Goal: Task Accomplishment & Management: Complete application form

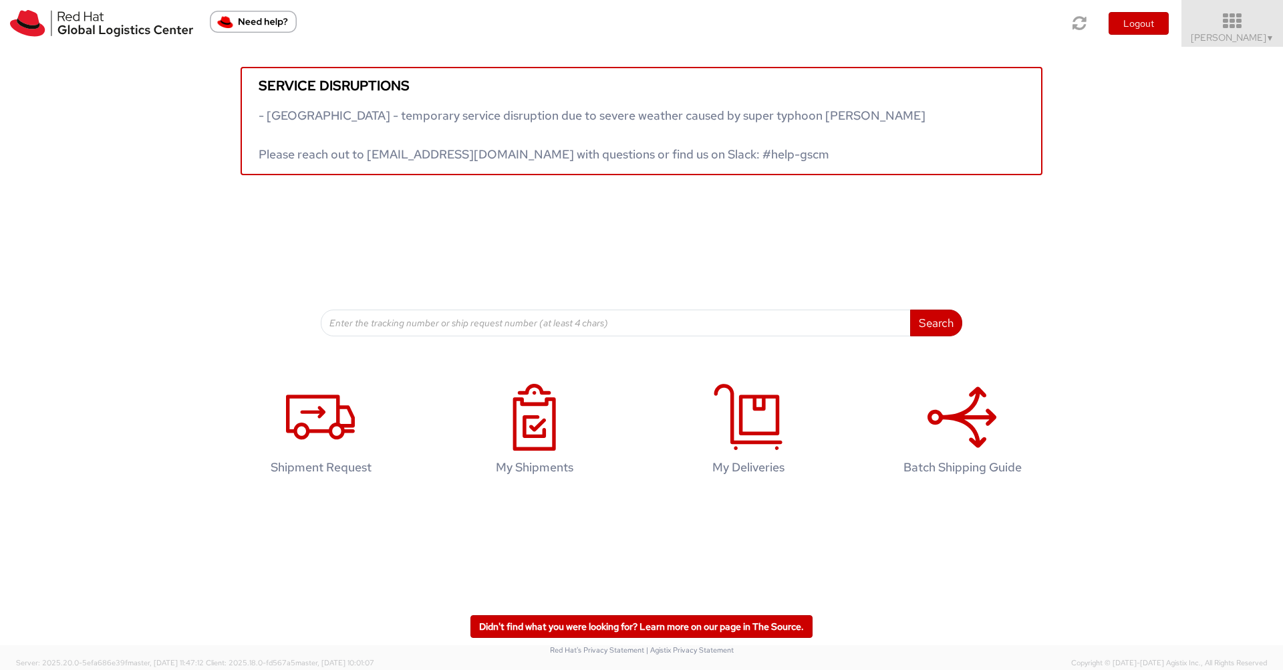
click at [1242, 25] on icon at bounding box center [1232, 21] width 117 height 19
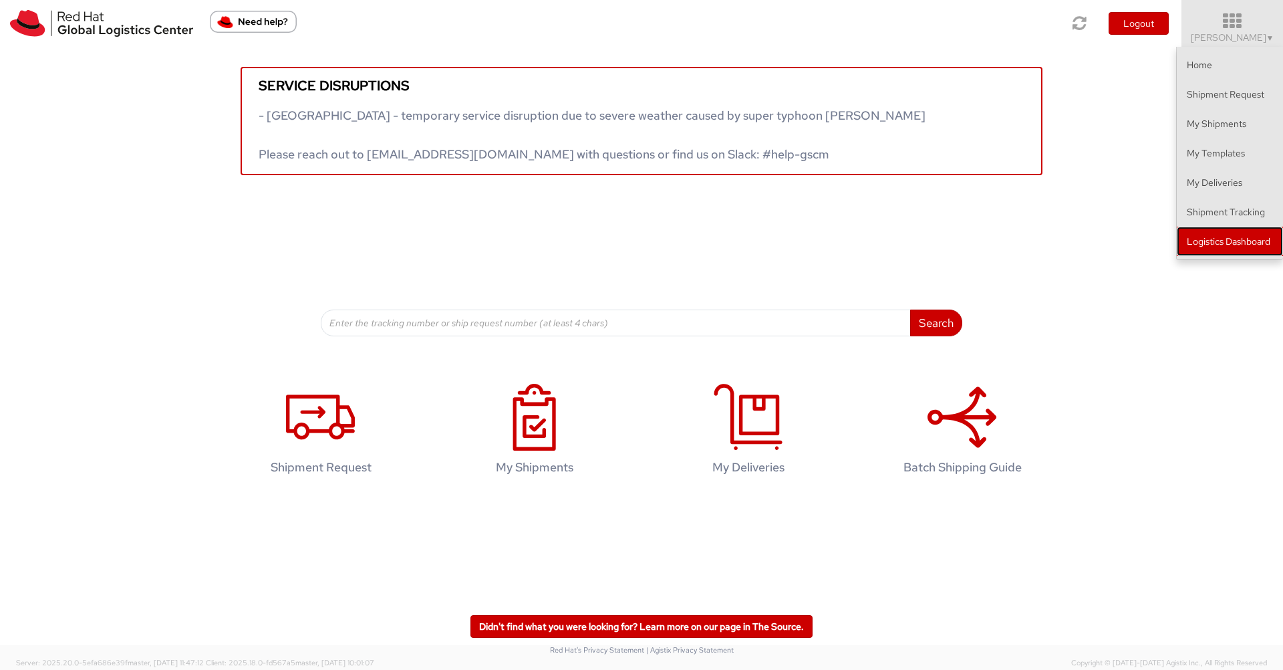
click at [1218, 235] on link "Logistics Dashboard" at bounding box center [1230, 241] width 106 height 29
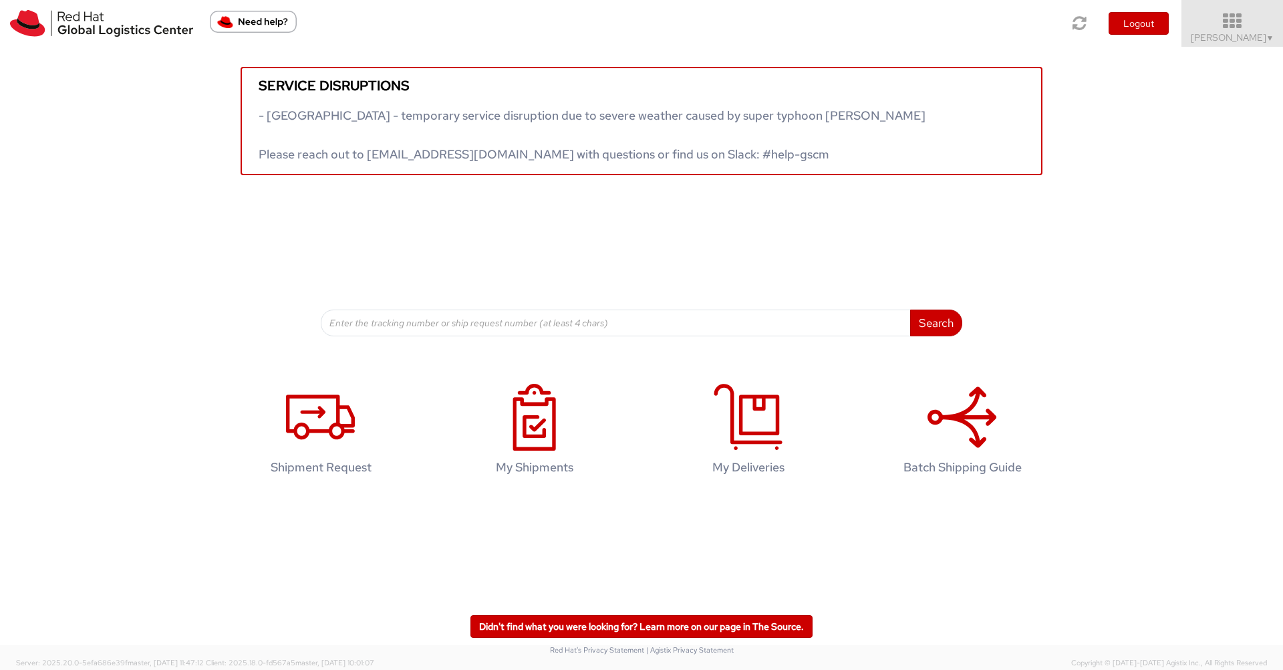
click at [1248, 26] on icon at bounding box center [1232, 21] width 117 height 19
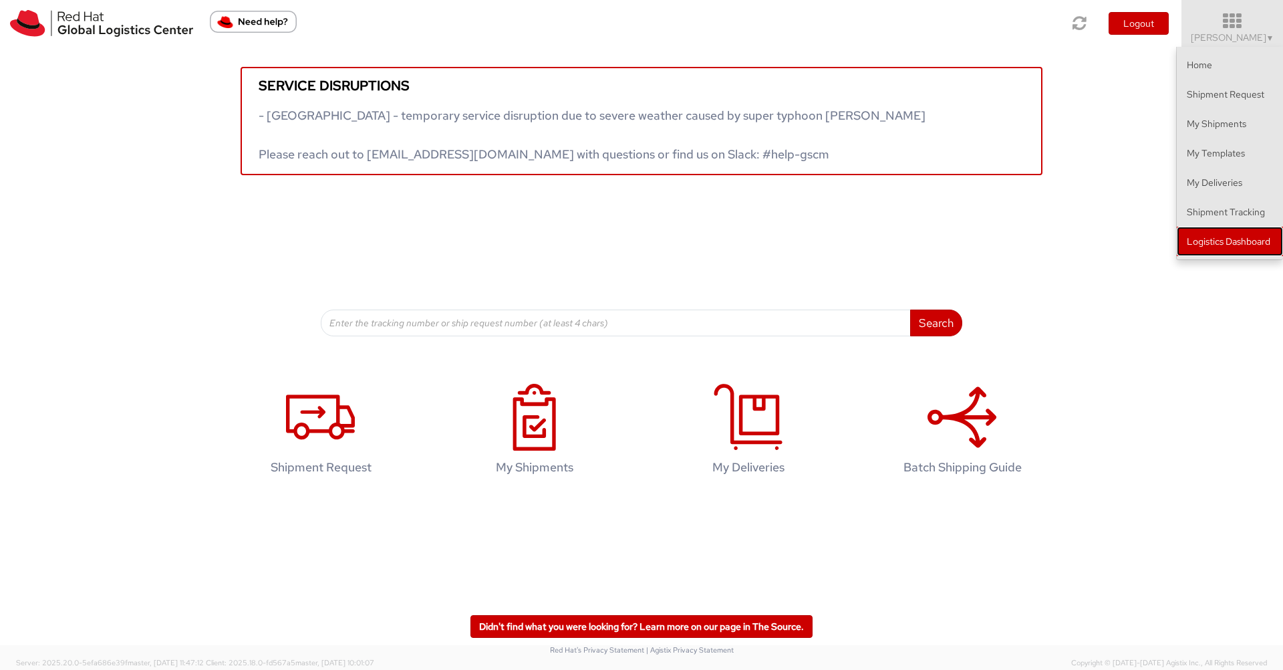
click at [1208, 240] on link "Logistics Dashboard" at bounding box center [1230, 241] width 106 height 29
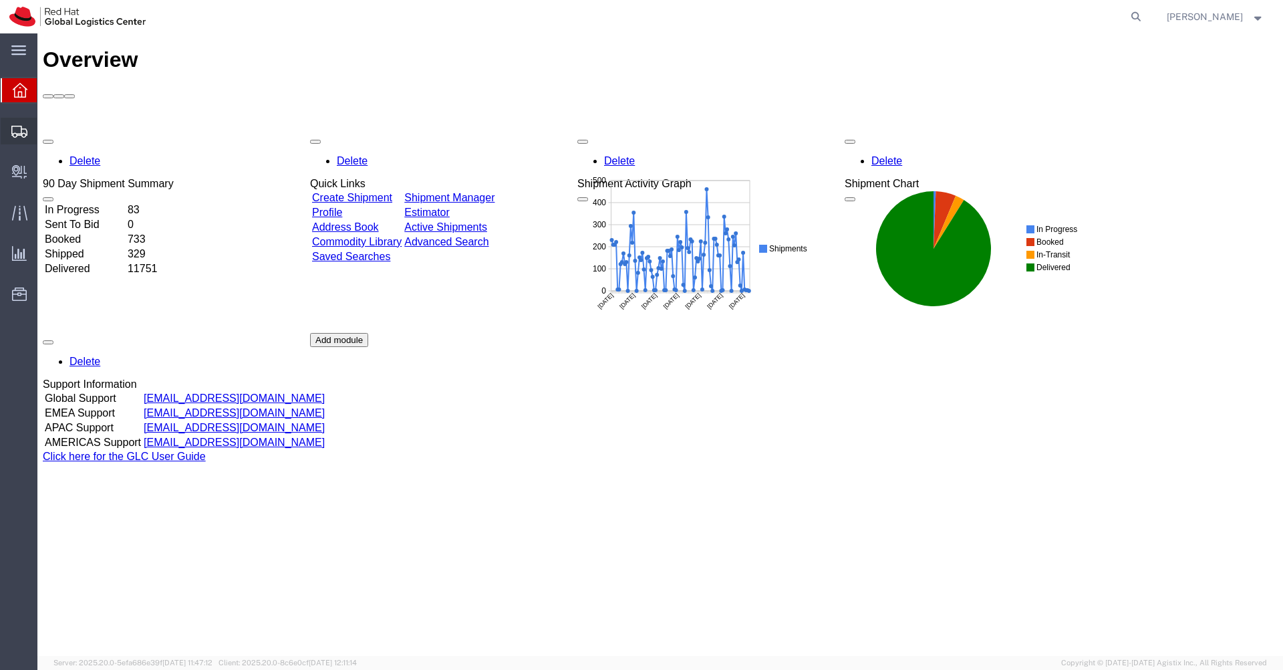
click at [45, 128] on span "Shipments" at bounding box center [41, 131] width 9 height 27
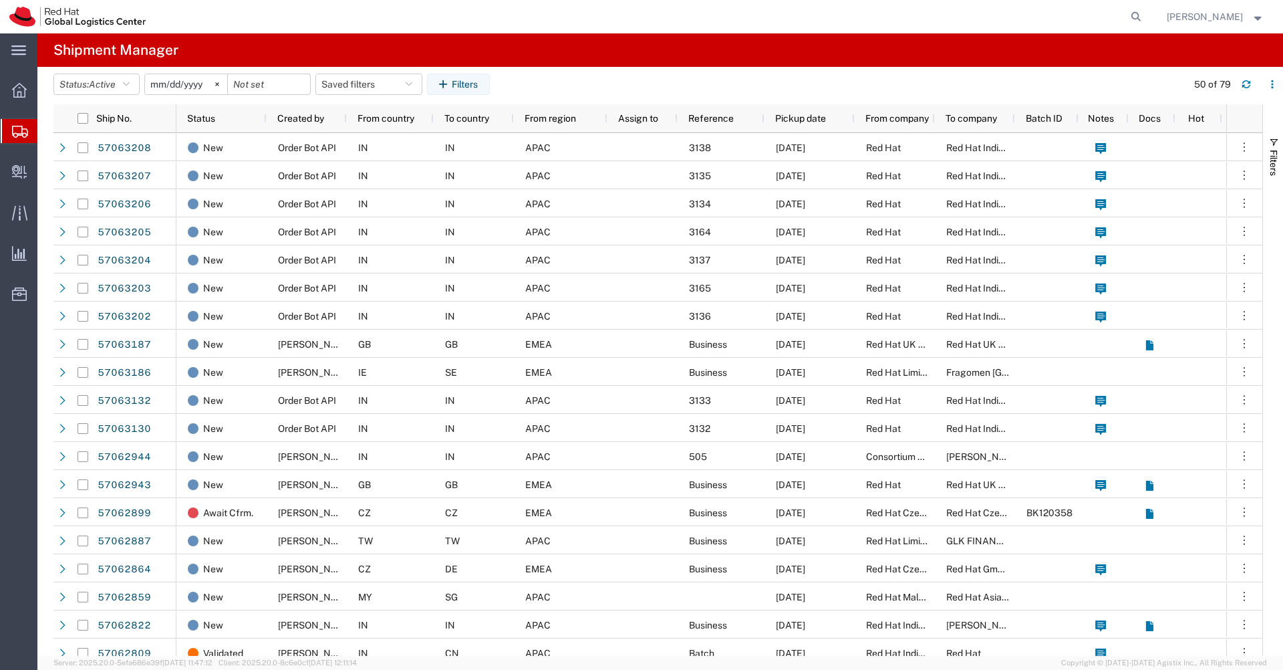
click at [47, 135] on span "Shipments" at bounding box center [42, 131] width 11 height 27
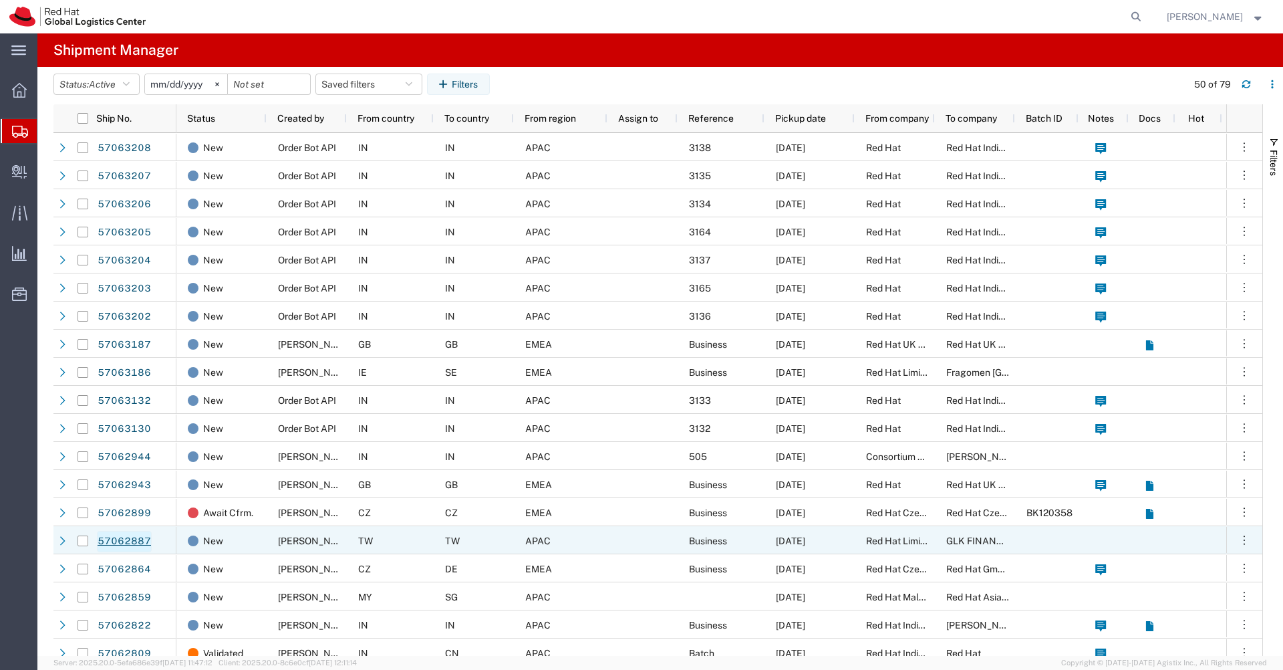
click at [128, 545] on link "57062887" at bounding box center [124, 541] width 55 height 21
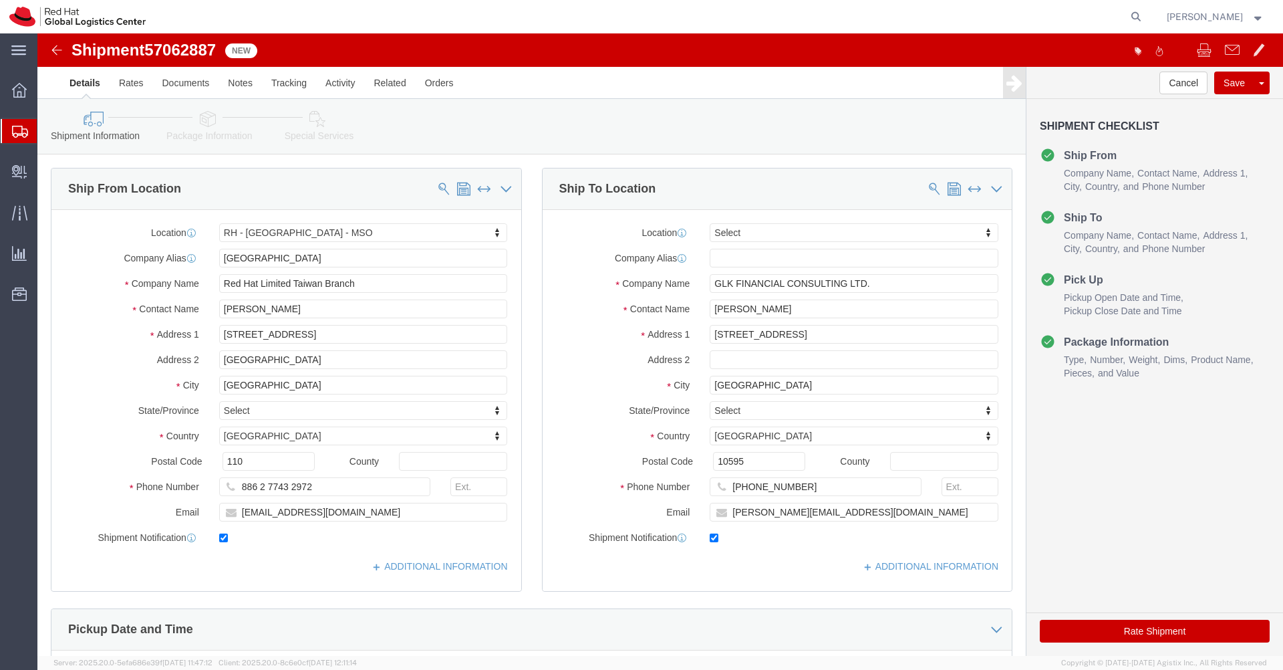
select select "38032"
select select
drag, startPoint x: 185, startPoint y: 16, endPoint x: 114, endPoint y: 15, distance: 70.9
click div "Shipment 57062887 New"
copy span "57062887"
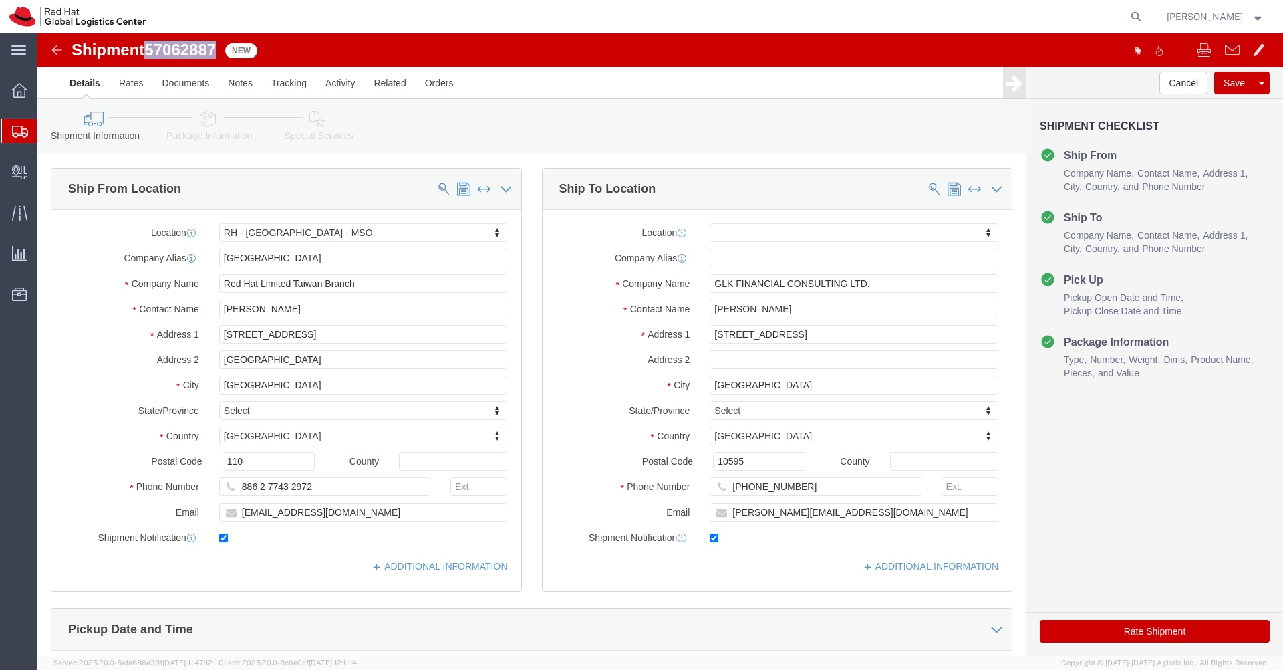
click icon
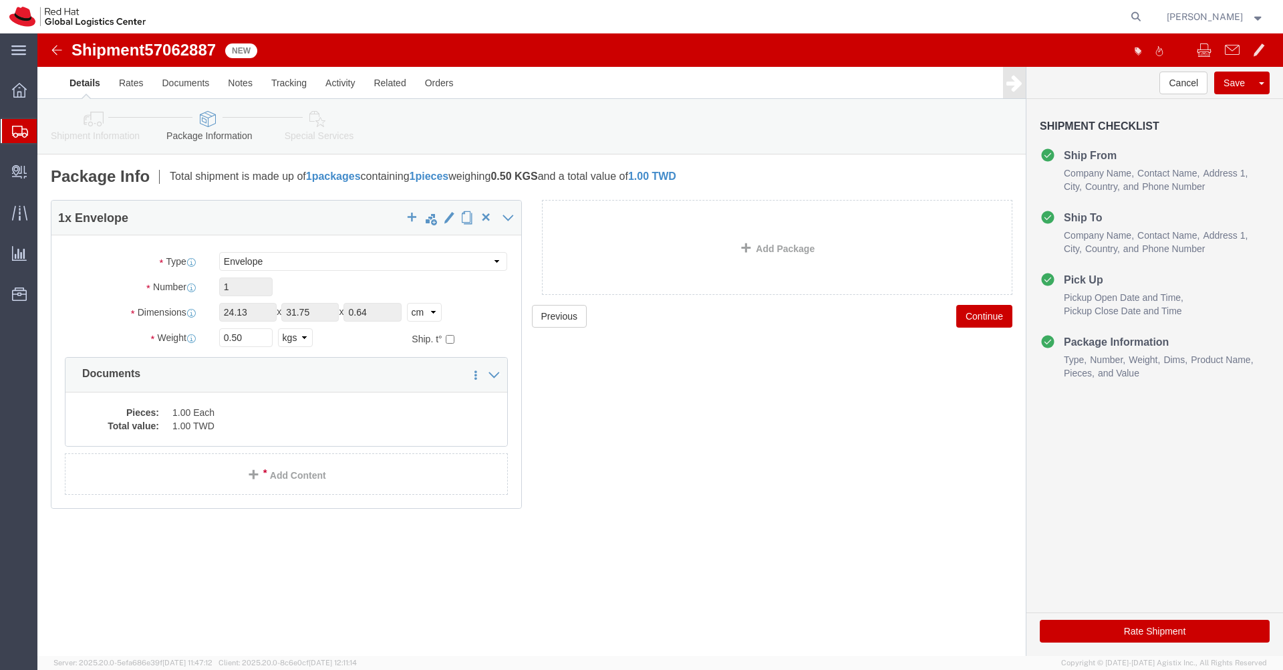
click icon
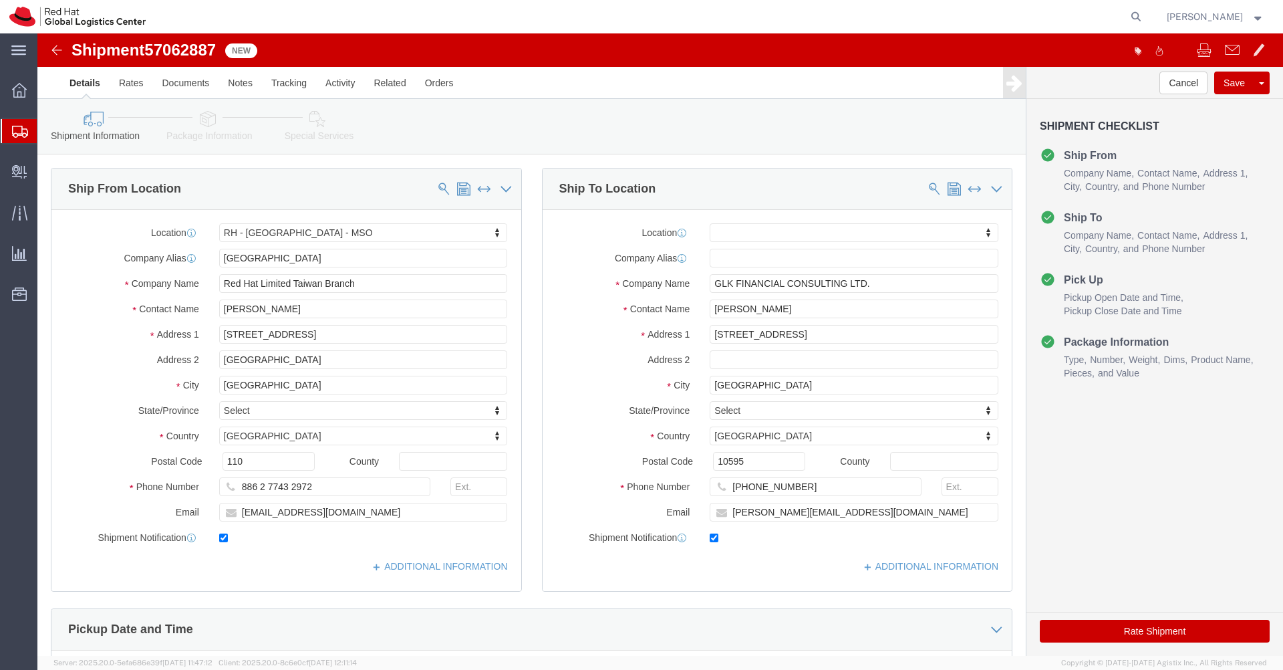
click at [23, 130] on icon at bounding box center [20, 132] width 16 height 12
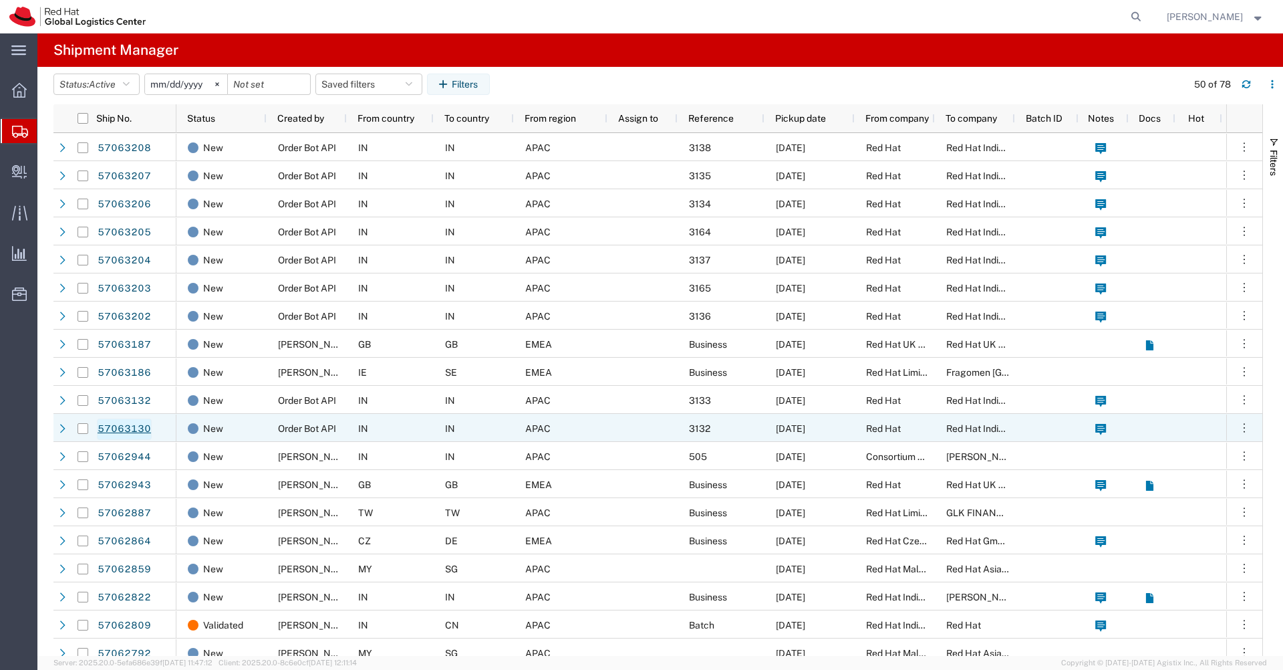
click at [132, 429] on link "57063130" at bounding box center [124, 428] width 55 height 21
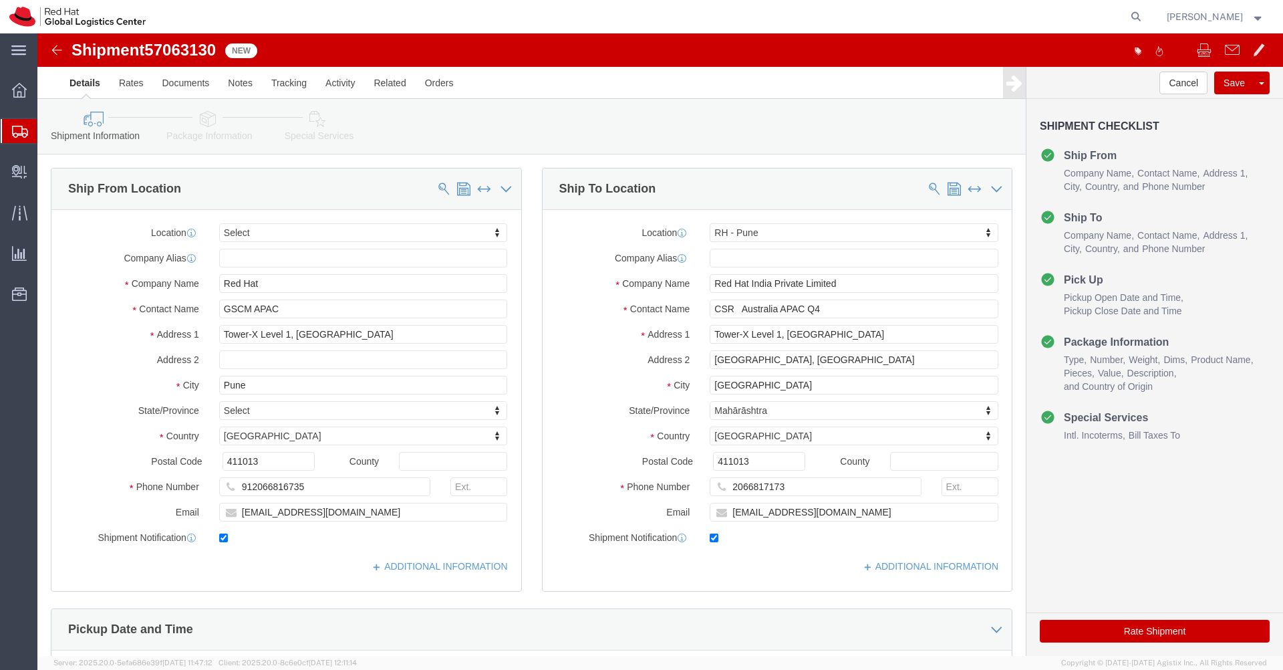
select select
select select "38007"
drag, startPoint x: 182, startPoint y: 19, endPoint x: 115, endPoint y: 17, distance: 66.9
click span "57063130"
copy span "57063130"
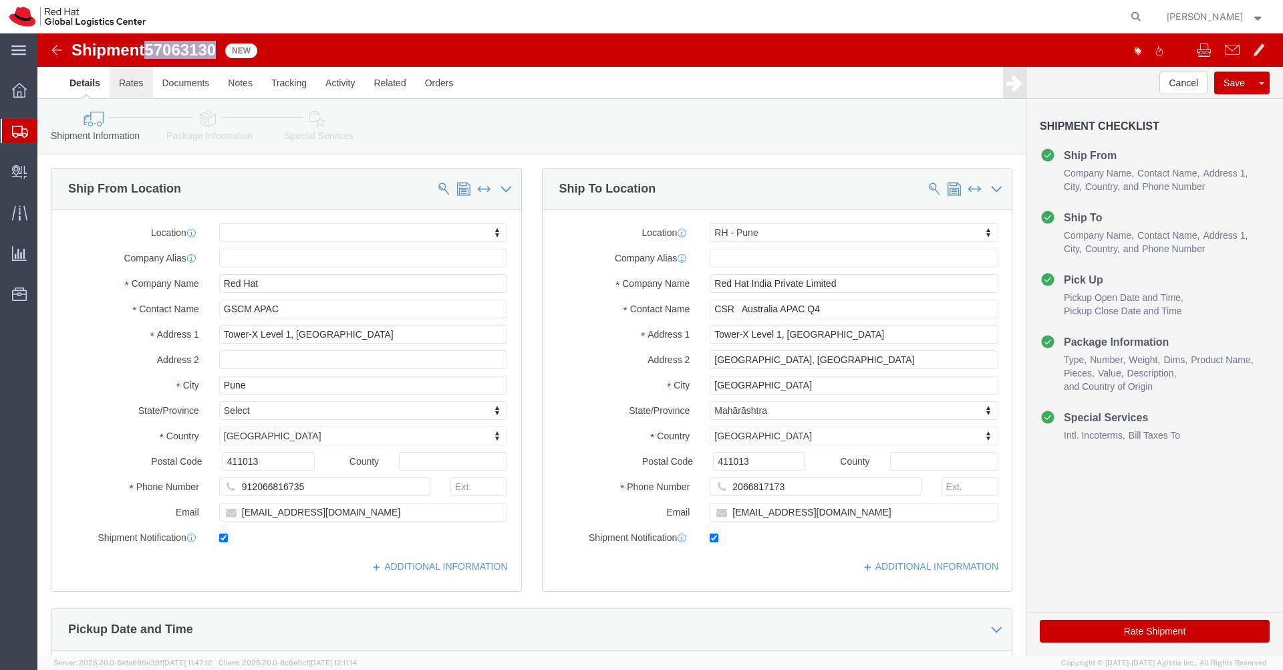
click link "Rates"
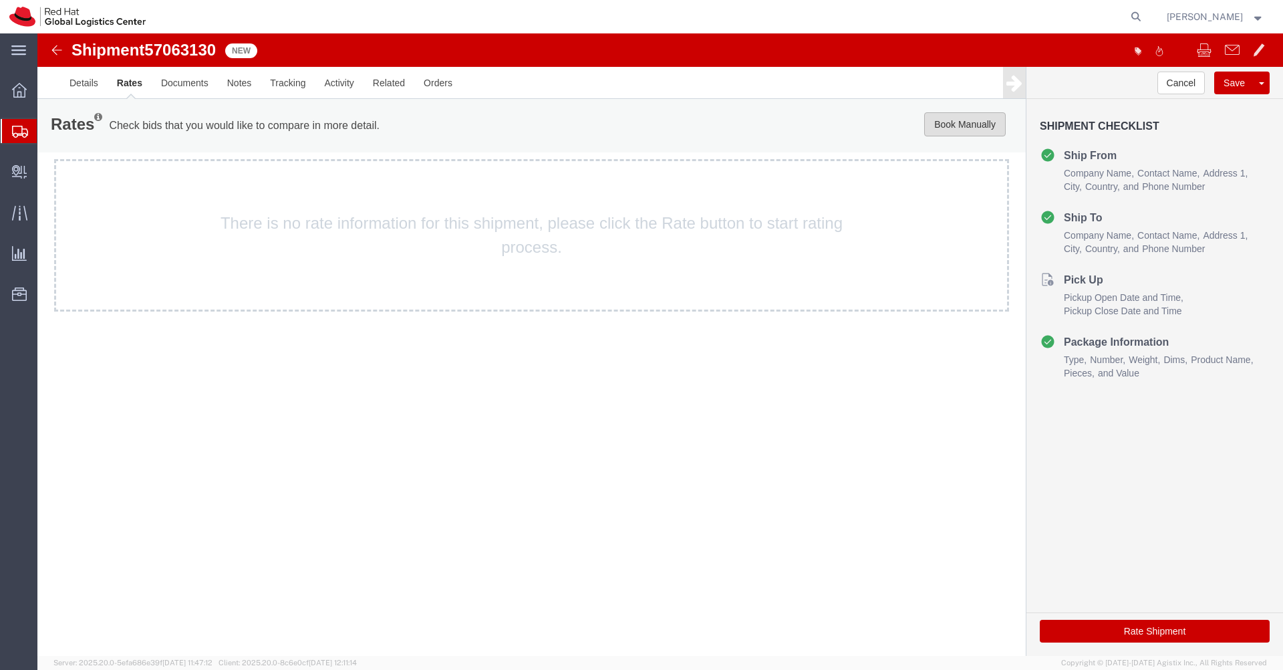
click at [965, 132] on button "Book Manually" at bounding box center [965, 124] width 82 height 24
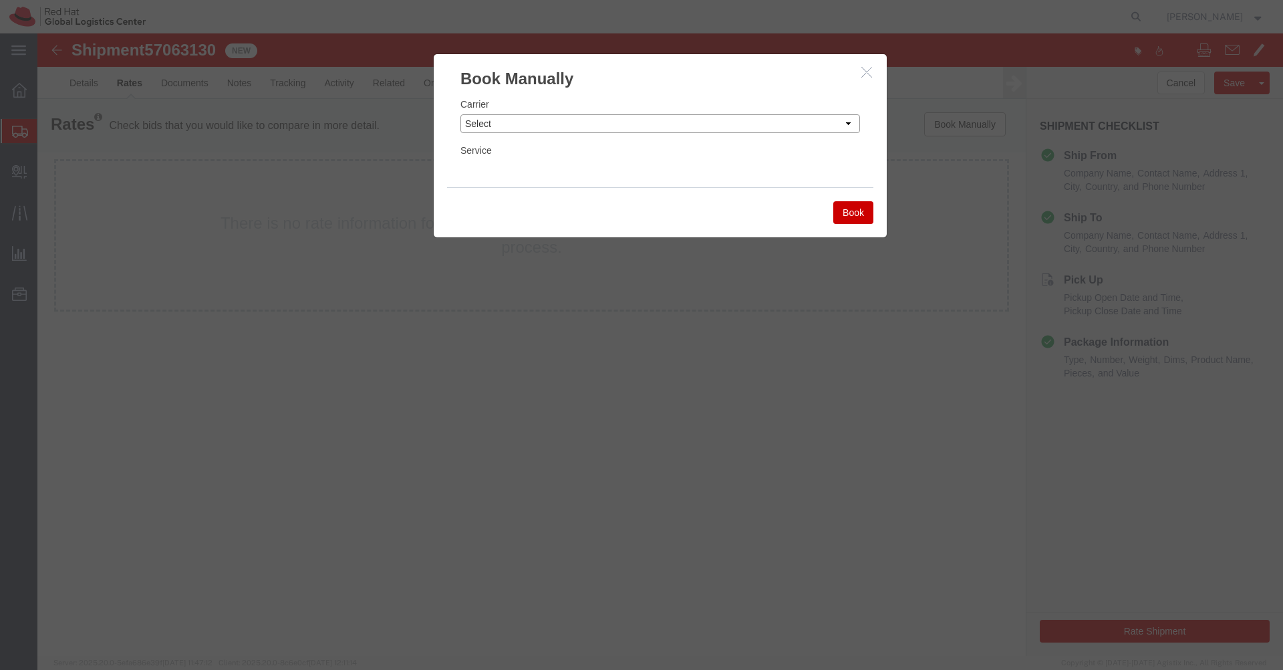
click at [825, 125] on select "Select Add New Carrier (and default service) Blue Dart DHL FedEx Express Global…" at bounding box center [661, 123] width 400 height 19
select select "7920"
click at [461, 114] on select "Select Add New Carrier (and default service) Blue Dart DHL FedEx Express Global…" at bounding box center [661, 123] width 400 height 19
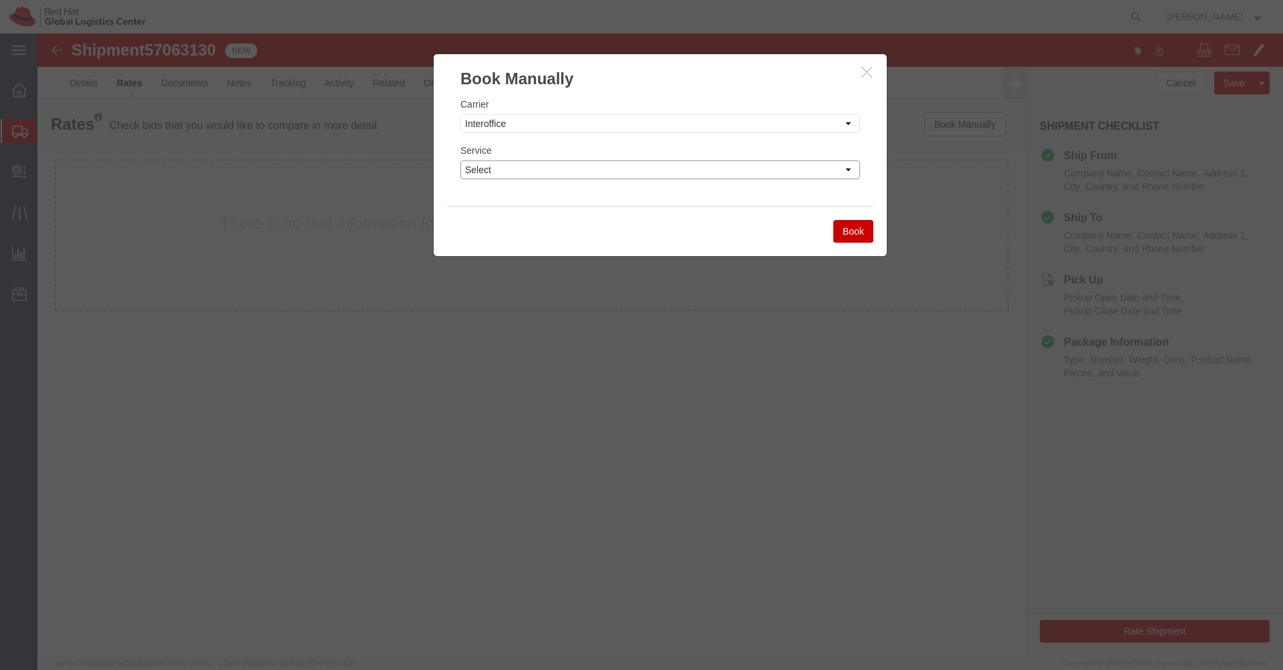
click at [723, 167] on select "Select IO_Ground IO_LTL" at bounding box center [661, 169] width 400 height 19
select select "17810"
click at [461, 160] on select "Select IO_Ground IO_LTL" at bounding box center [661, 169] width 400 height 19
click at [856, 236] on button "Book" at bounding box center [853, 231] width 40 height 23
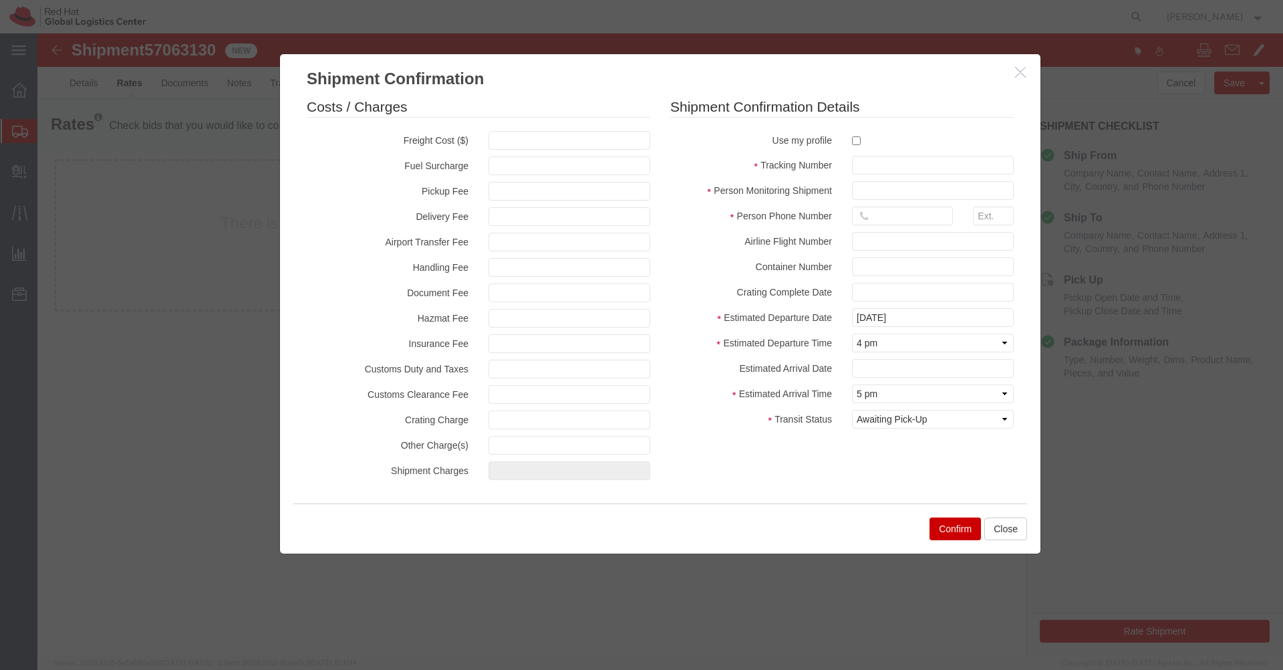
click at [856, 145] on label at bounding box center [933, 140] width 162 height 18
click at [856, 145] on input "checkbox" at bounding box center [856, 140] width 9 height 9
checkbox input "true"
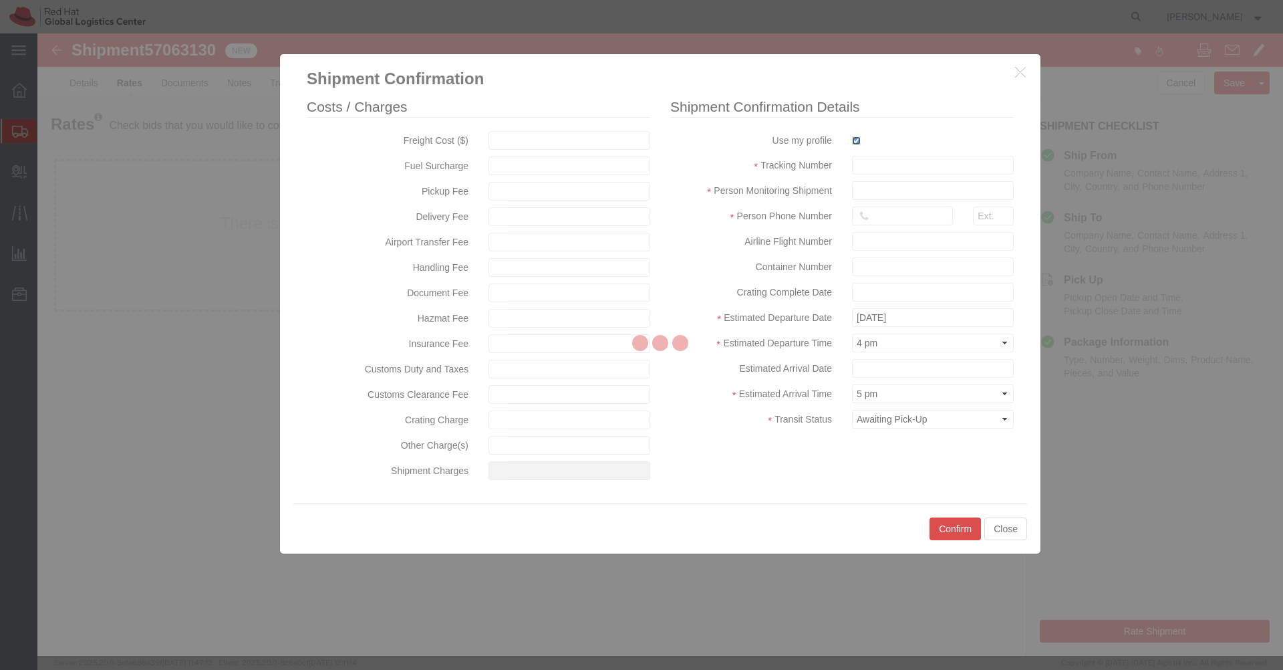
type input "[PERSON_NAME]"
type input "[PHONE_NUMBER]"
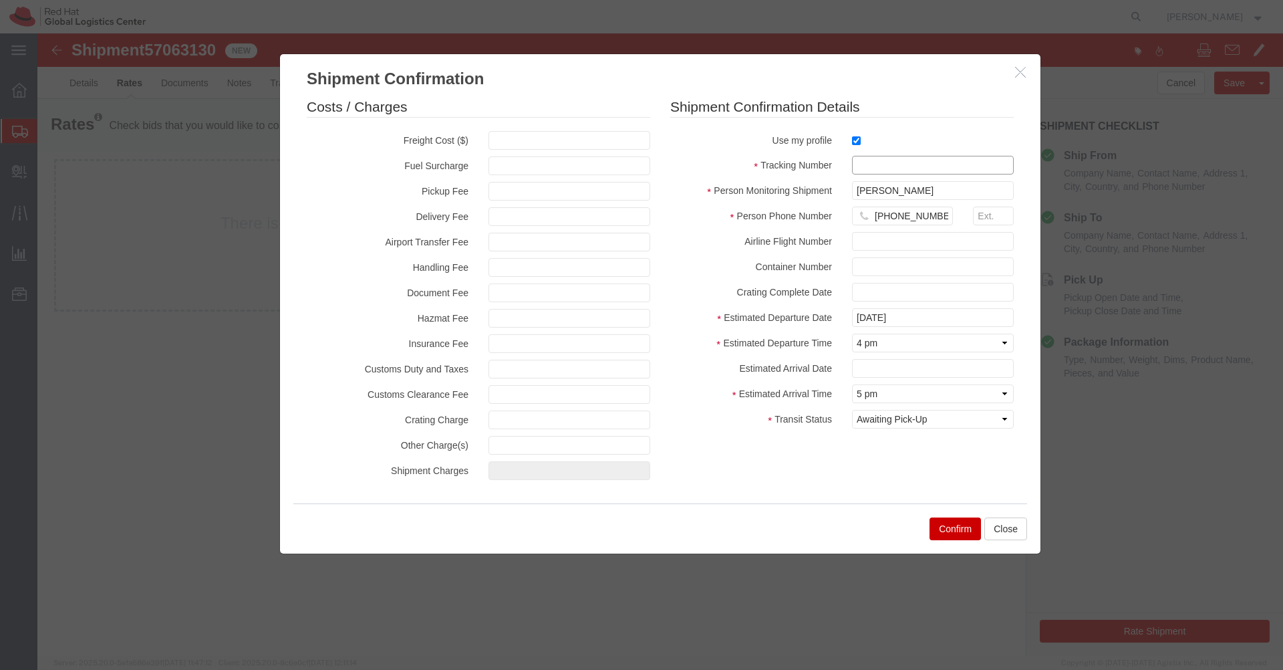
click at [864, 168] on input "text" at bounding box center [933, 165] width 162 height 19
paste input "57063130"
type input "57063130"
click at [908, 420] on select "Select Arrival Notice Available Arrival Notice Imported Arrive at Delivery Loca…" at bounding box center [933, 419] width 162 height 19
select select "DELIVRED"
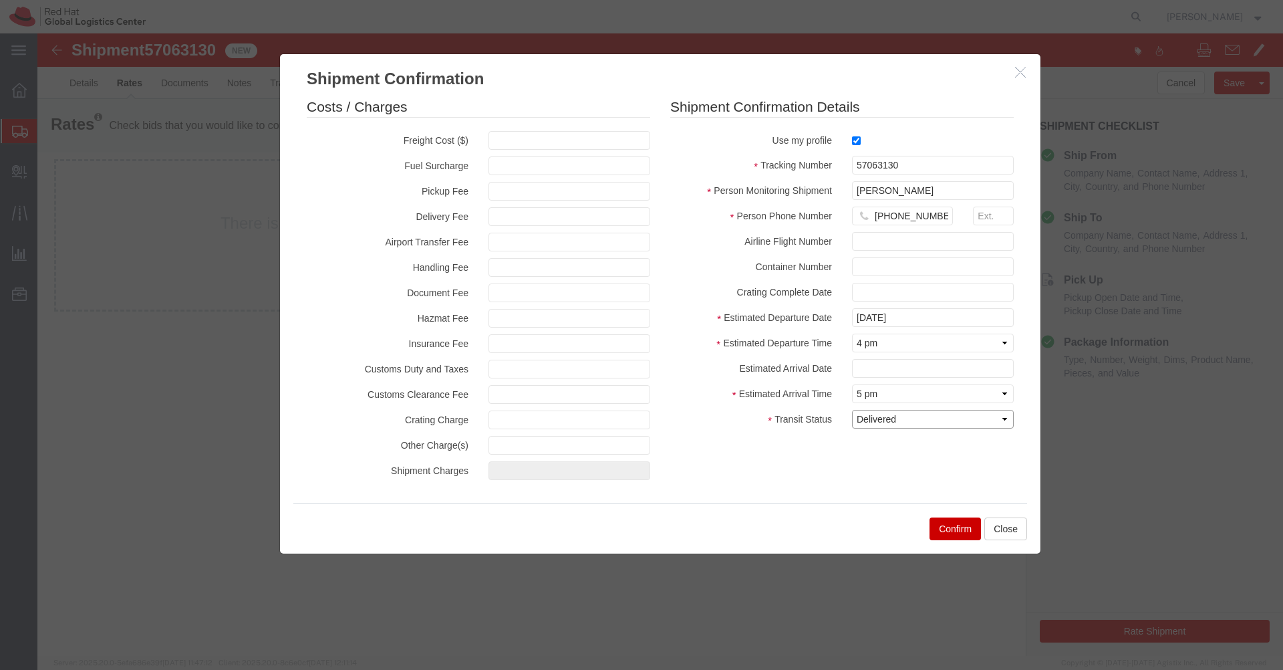
click at [852, 410] on select "Select Arrival Notice Available Arrival Notice Imported Arrive at Delivery Loca…" at bounding box center [933, 419] width 162 height 19
click at [948, 523] on button "Confirm" at bounding box center [955, 528] width 51 height 23
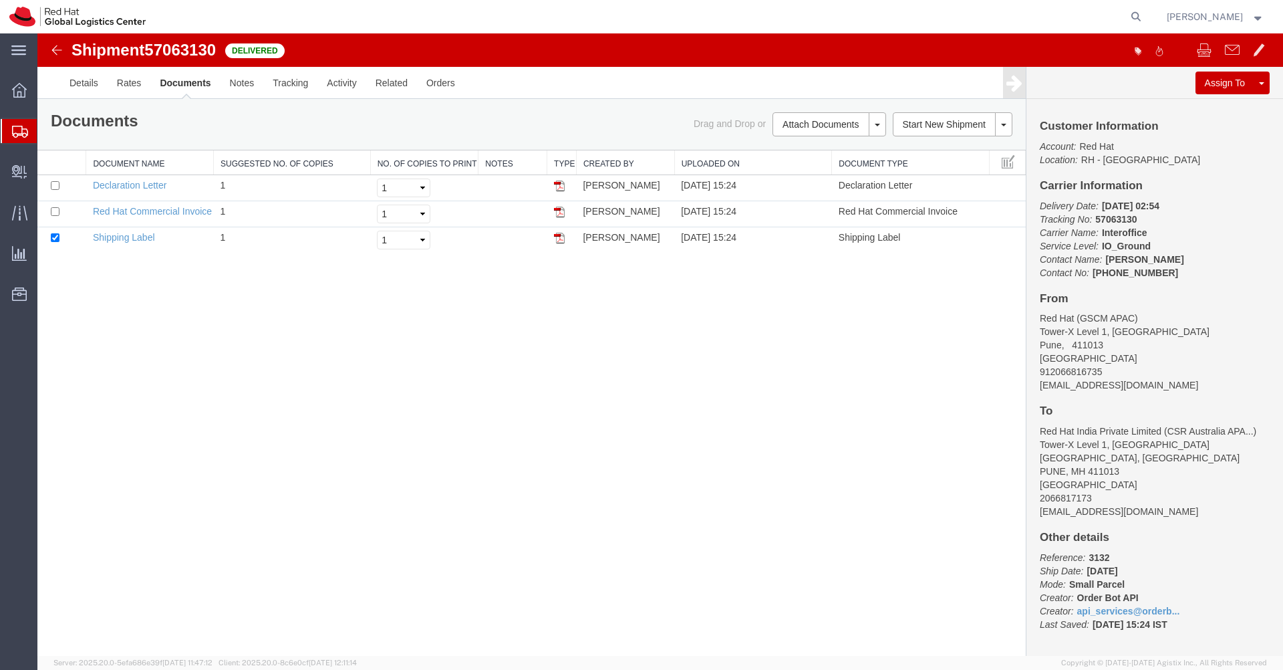
click at [53, 55] on img at bounding box center [57, 50] width 16 height 16
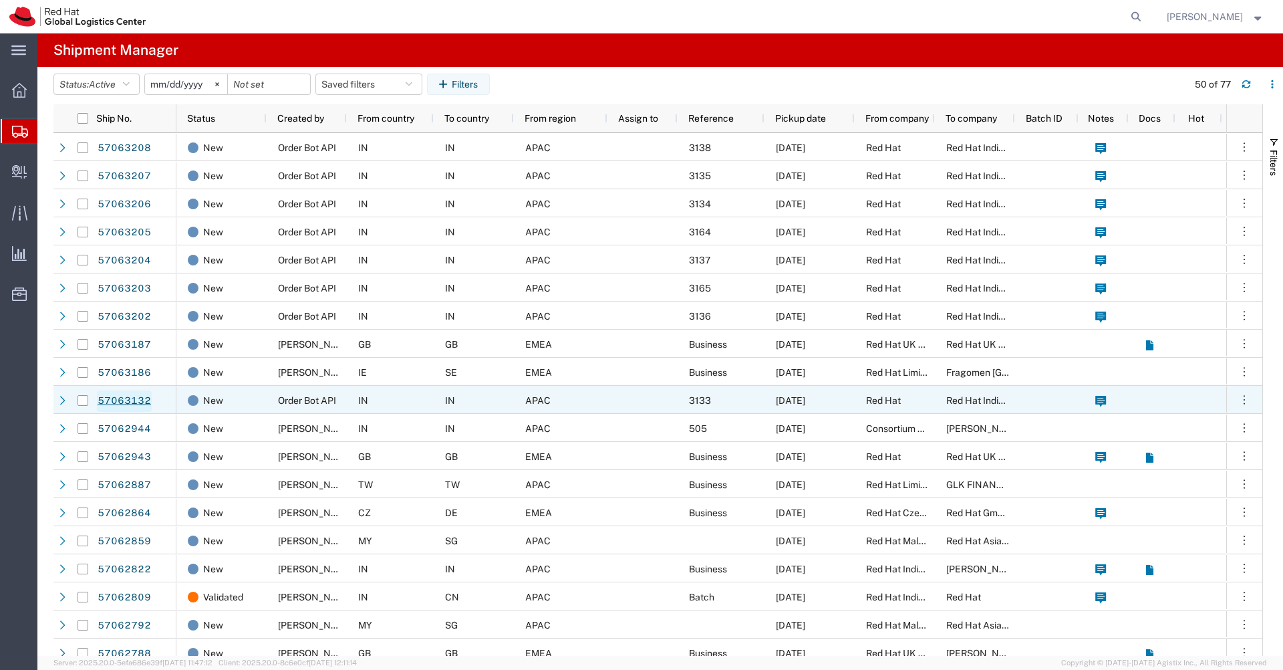
click at [138, 400] on link "57063132" at bounding box center [124, 400] width 55 height 21
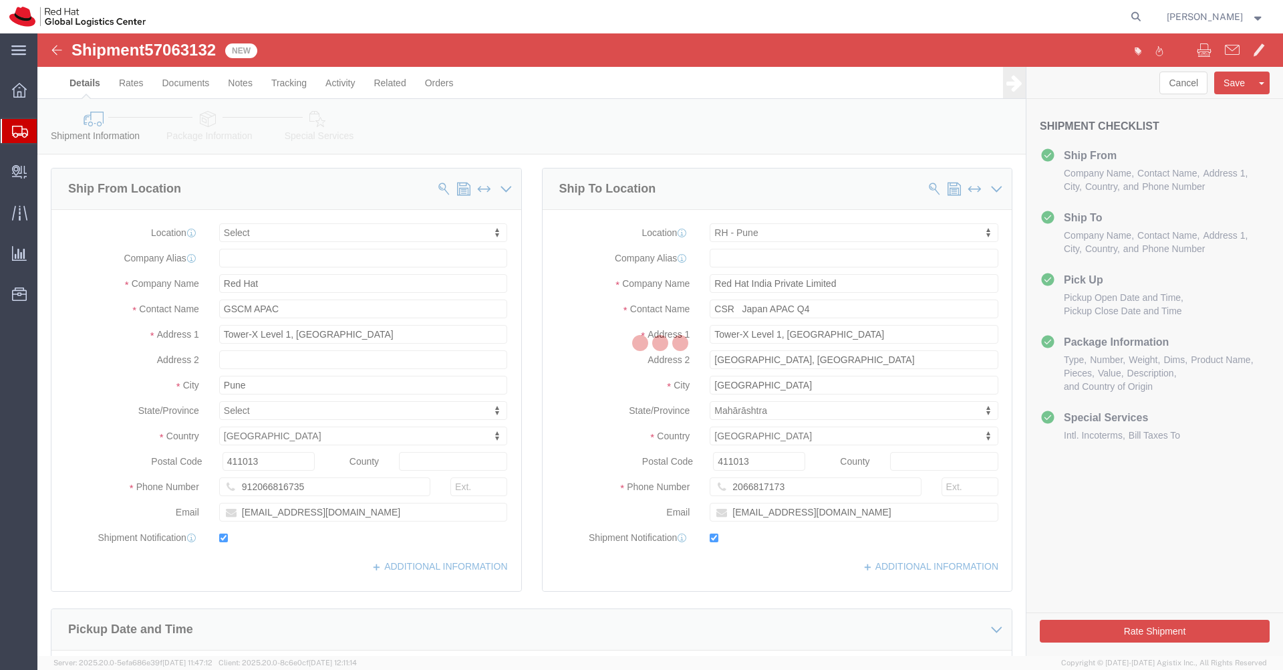
select select
select select "38007"
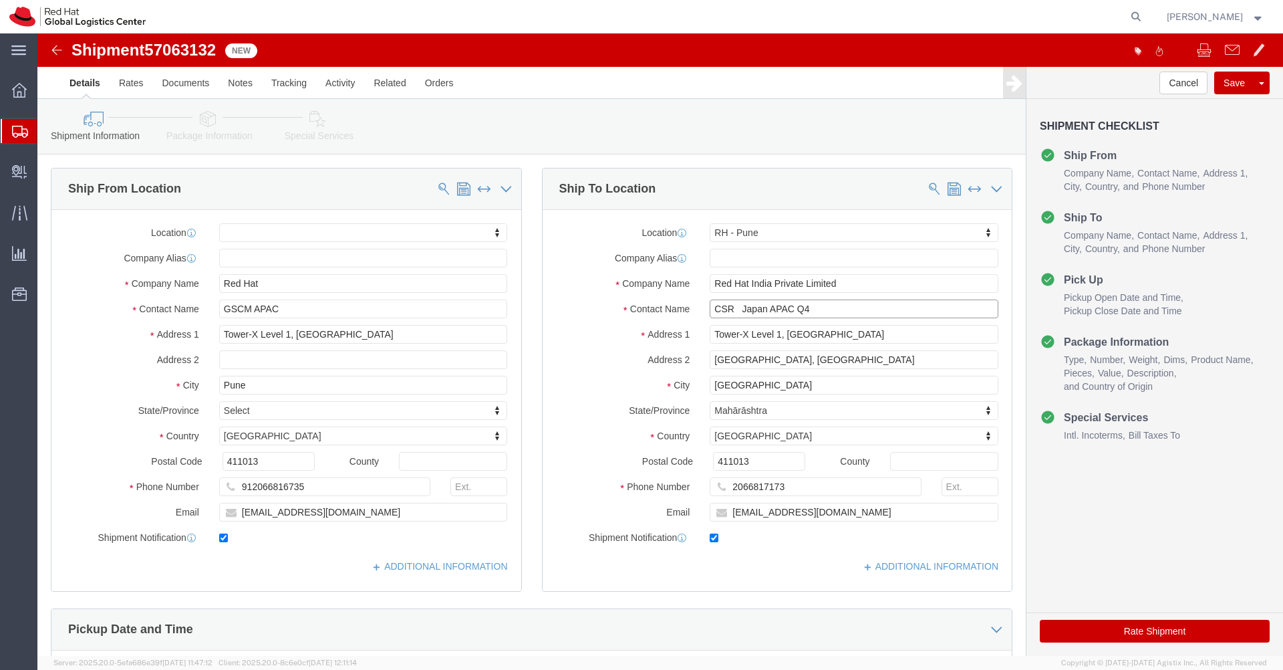
click input "CSR Japan APAC Q4"
type input "CSR Japan APAC Q4"
drag, startPoint x: 182, startPoint y: 18, endPoint x: 115, endPoint y: 14, distance: 67.0
click span "57063132"
copy span "57063132"
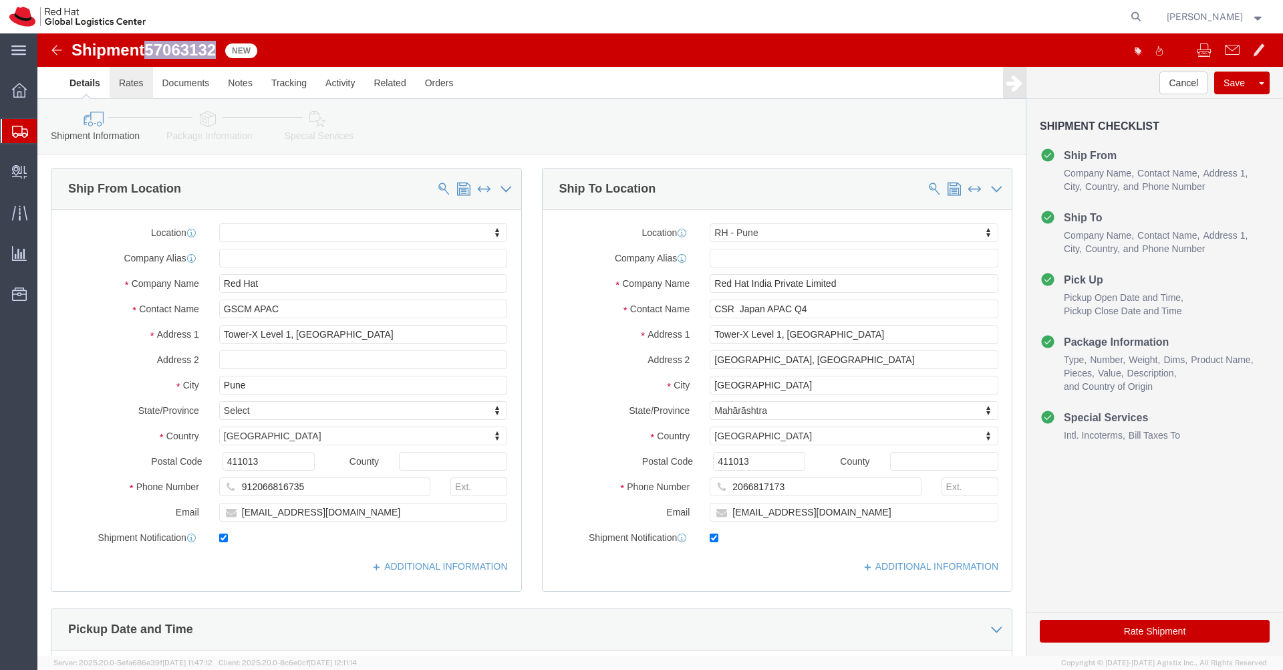
click link "Rates"
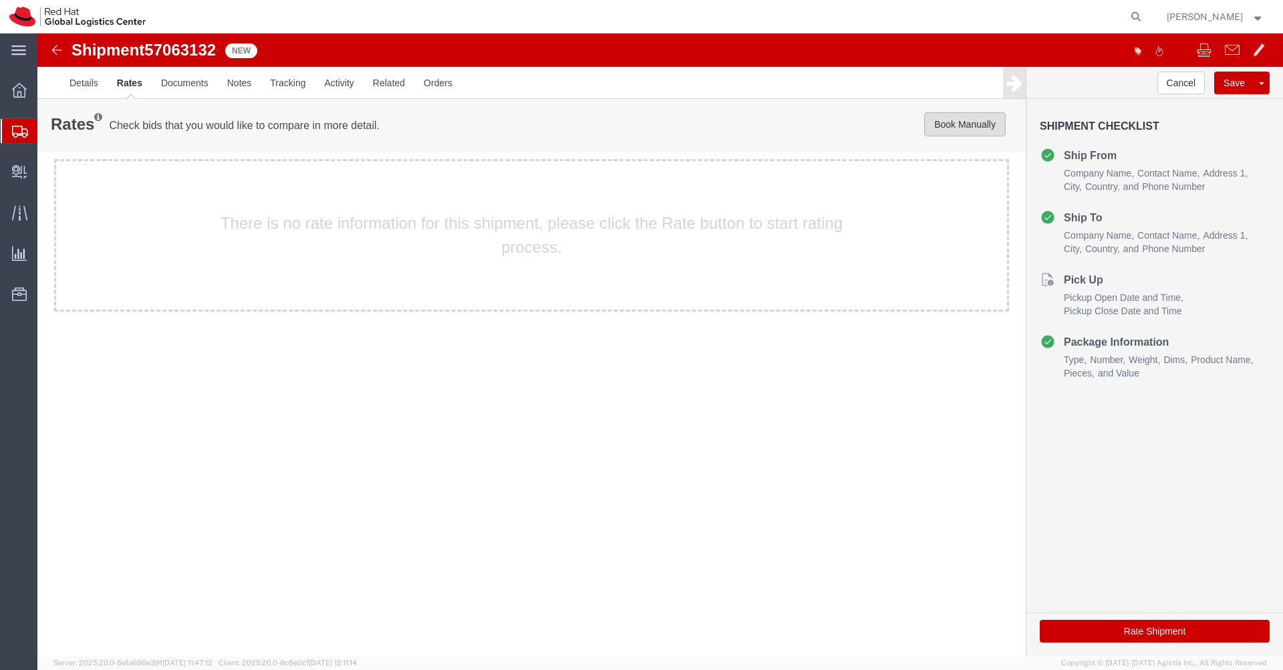
click at [962, 128] on button "Book Manually" at bounding box center [965, 124] width 82 height 24
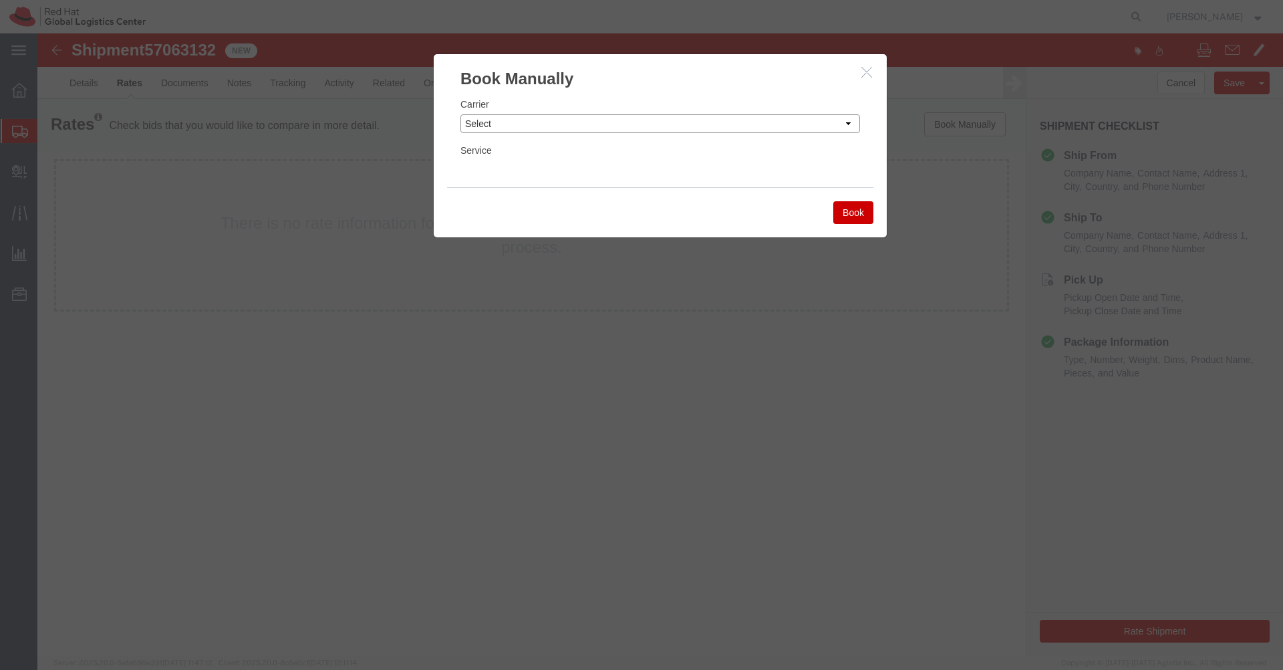
click at [834, 125] on select "Select Add New Carrier (and default service) Blue Dart DHL FedEx Express Global…" at bounding box center [661, 123] width 400 height 19
select select "7920"
click at [461, 114] on select "Select Add New Carrier (and default service) Blue Dart DHL FedEx Express Global…" at bounding box center [661, 123] width 400 height 19
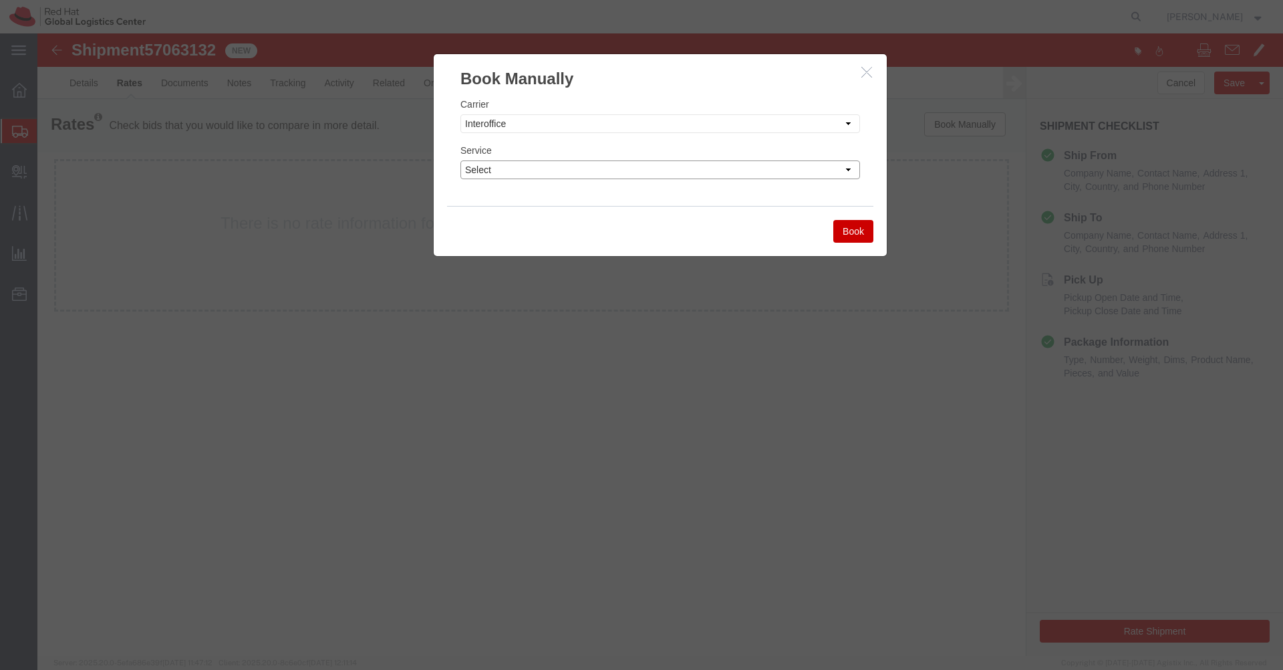
click at [704, 170] on select "Select IO_Ground IO_LTL" at bounding box center [661, 169] width 400 height 19
select select "17810"
click at [461, 160] on select "Select IO_Ground IO_LTL" at bounding box center [661, 169] width 400 height 19
click at [860, 235] on button "Book" at bounding box center [853, 231] width 40 height 23
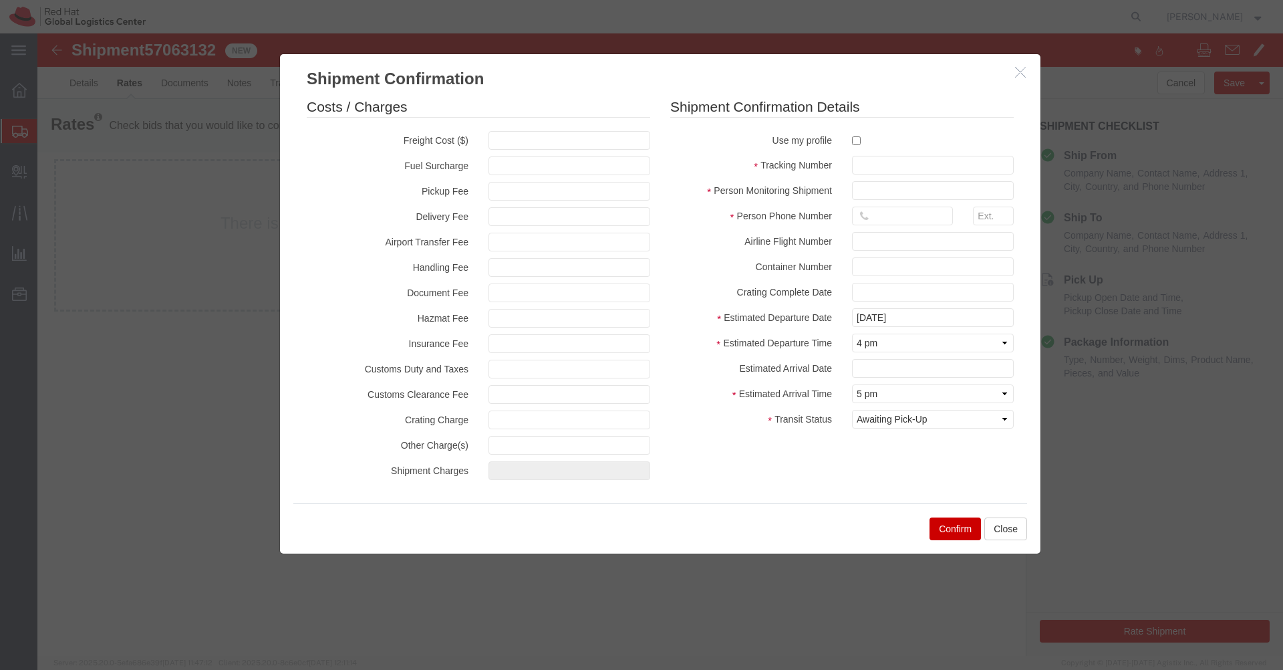
click at [860, 146] on label at bounding box center [933, 140] width 162 height 18
click at [860, 145] on input "checkbox" at bounding box center [856, 140] width 9 height 9
checkbox input "true"
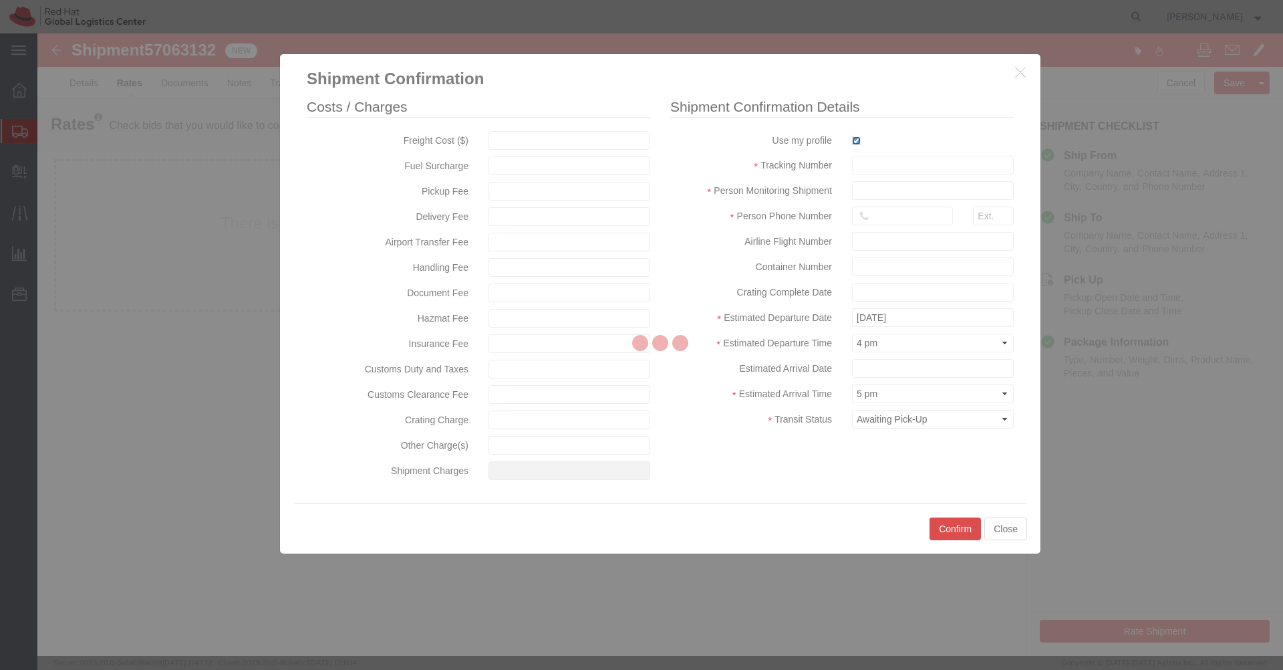
type input "[PERSON_NAME]"
type input "[PHONE_NUMBER]"
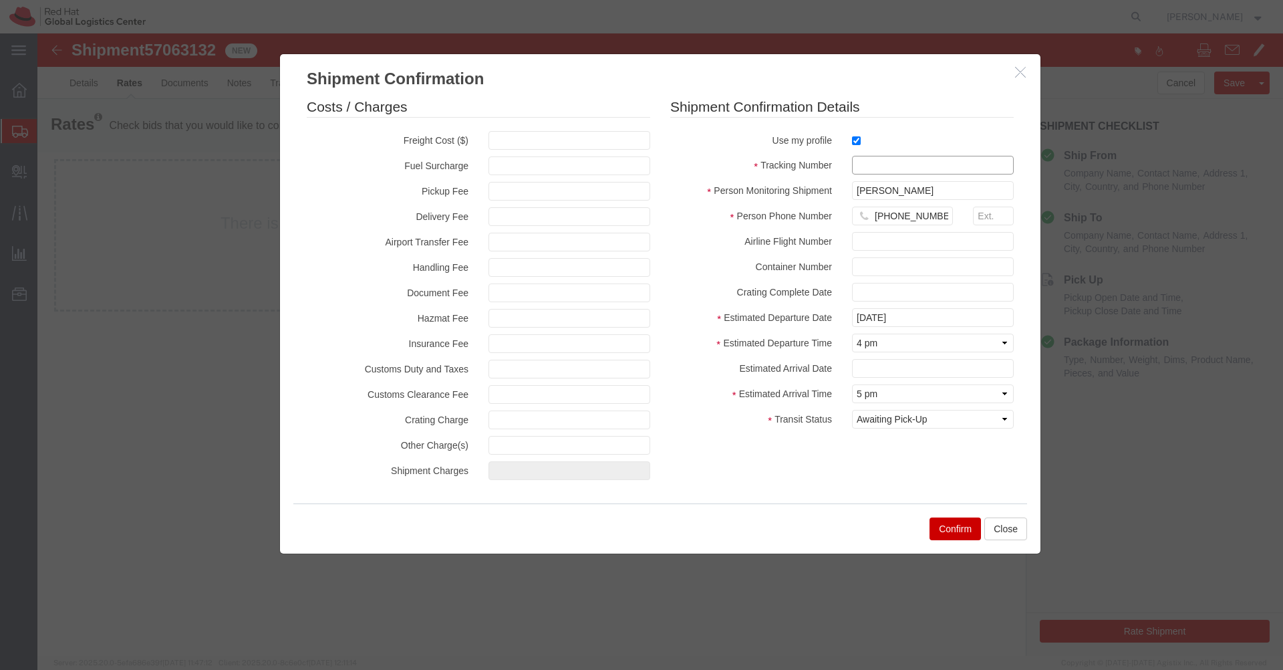
click at [865, 161] on input "text" at bounding box center [933, 165] width 162 height 19
paste input "57063132"
type input "57063132"
click at [915, 420] on select "Select Arrival Notice Available Arrival Notice Imported Arrive at Delivery Loca…" at bounding box center [933, 419] width 162 height 19
select select "DELIVRED"
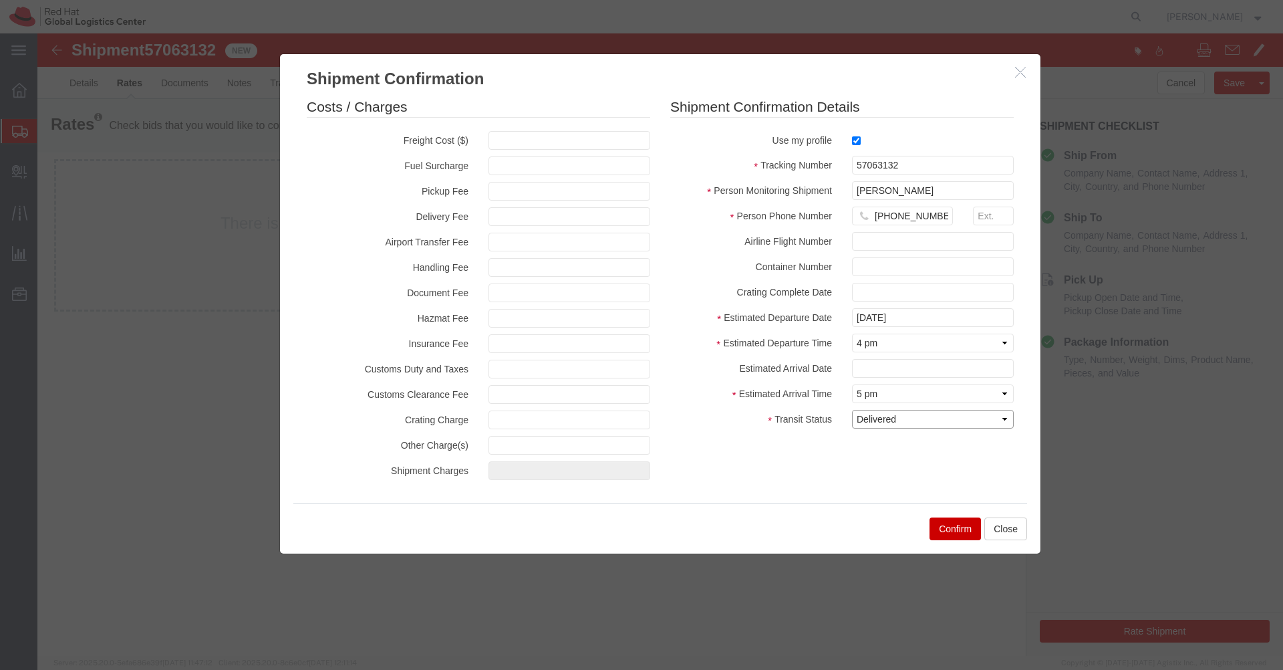
click at [852, 410] on select "Select Arrival Notice Available Arrival Notice Imported Arrive at Delivery Loca…" at bounding box center [933, 419] width 162 height 19
click at [952, 535] on button "Confirm" at bounding box center [955, 528] width 51 height 23
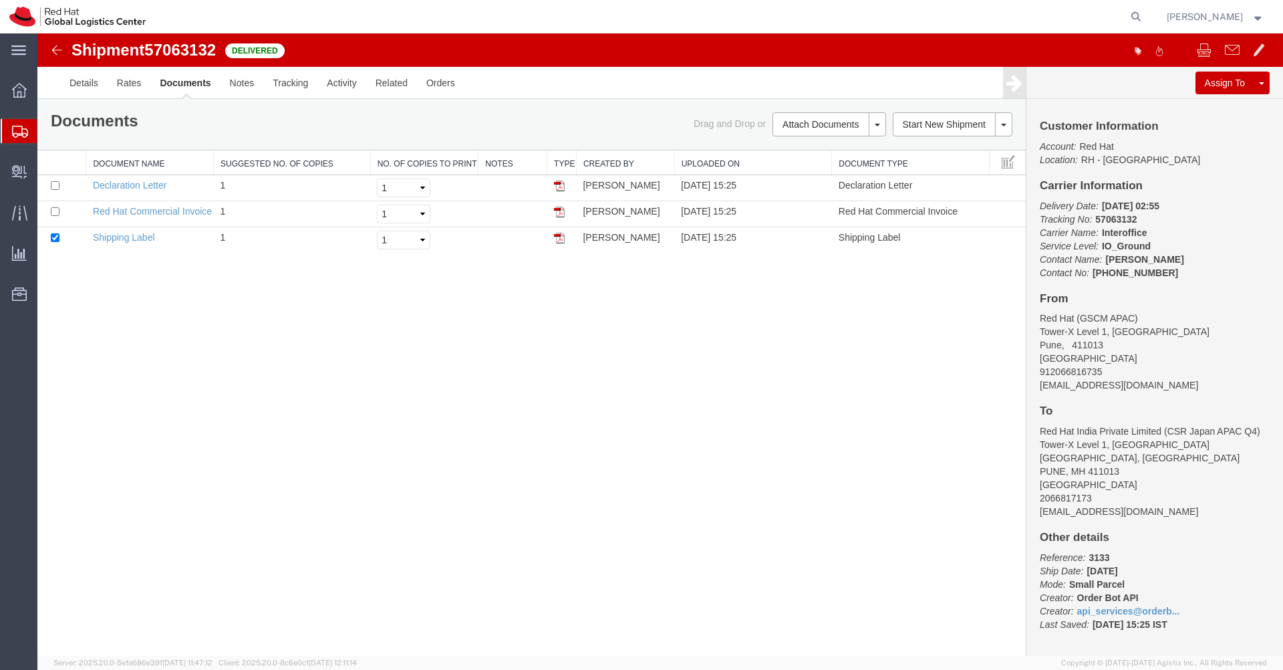
click at [59, 53] on img at bounding box center [57, 50] width 16 height 16
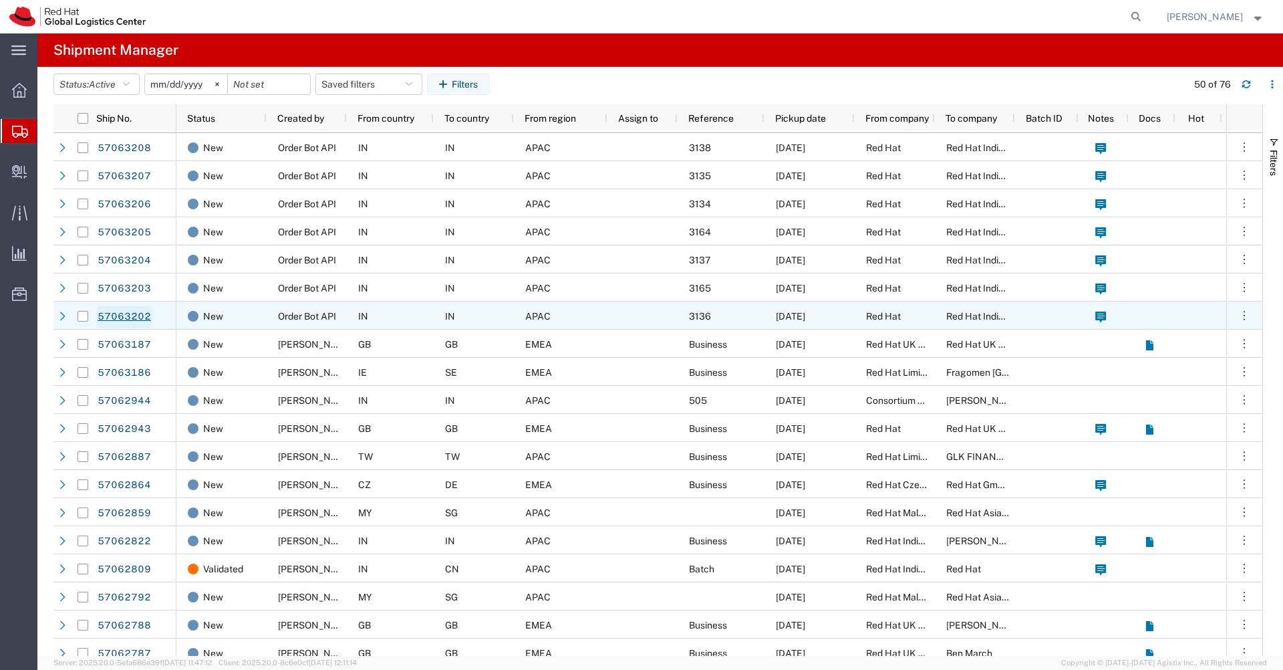
click at [115, 317] on link "57063202" at bounding box center [124, 316] width 55 height 21
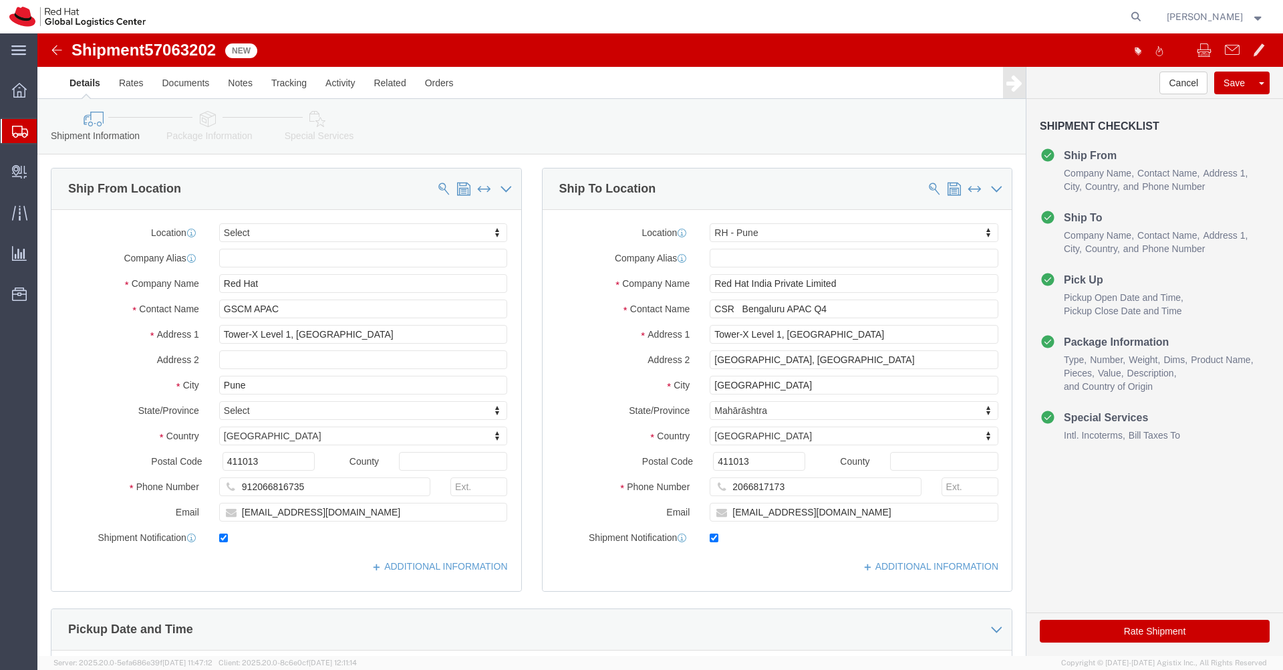
select select
select select "38007"
click input "CSR Bengaluru APAC Q4"
type input "CSR Bengaluru APAC Q4"
drag, startPoint x: 182, startPoint y: 16, endPoint x: 113, endPoint y: 14, distance: 68.9
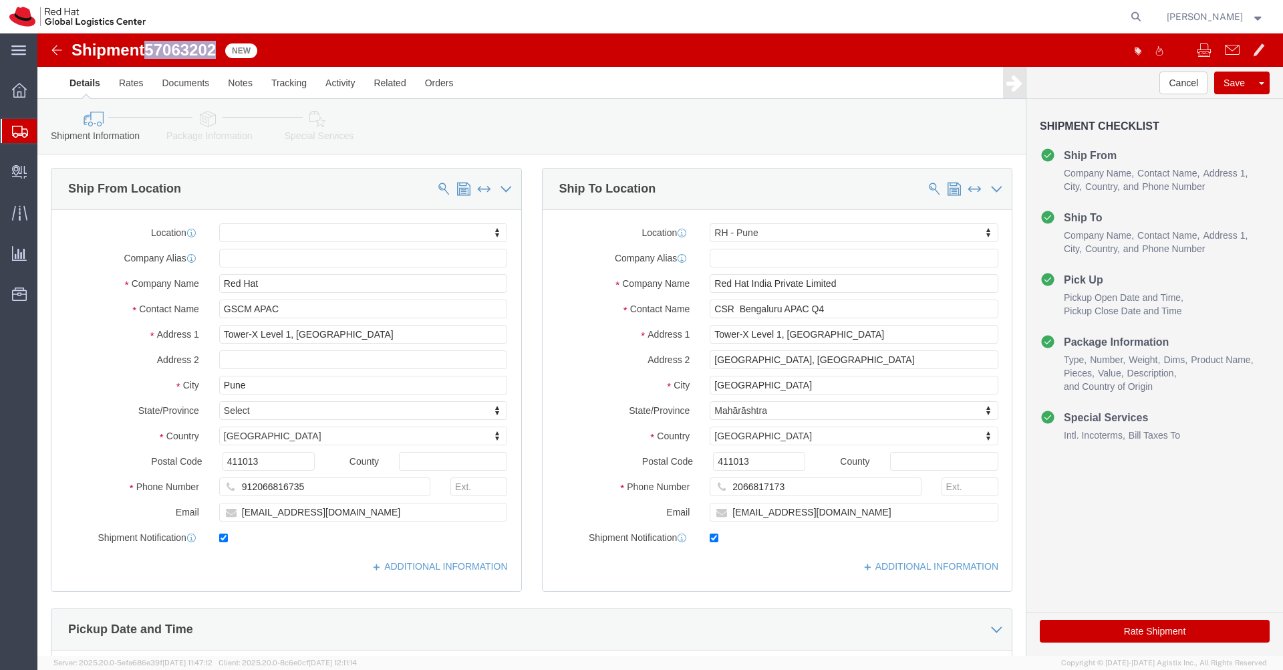
click span "57063202"
copy span "57063202"
click link "Rates"
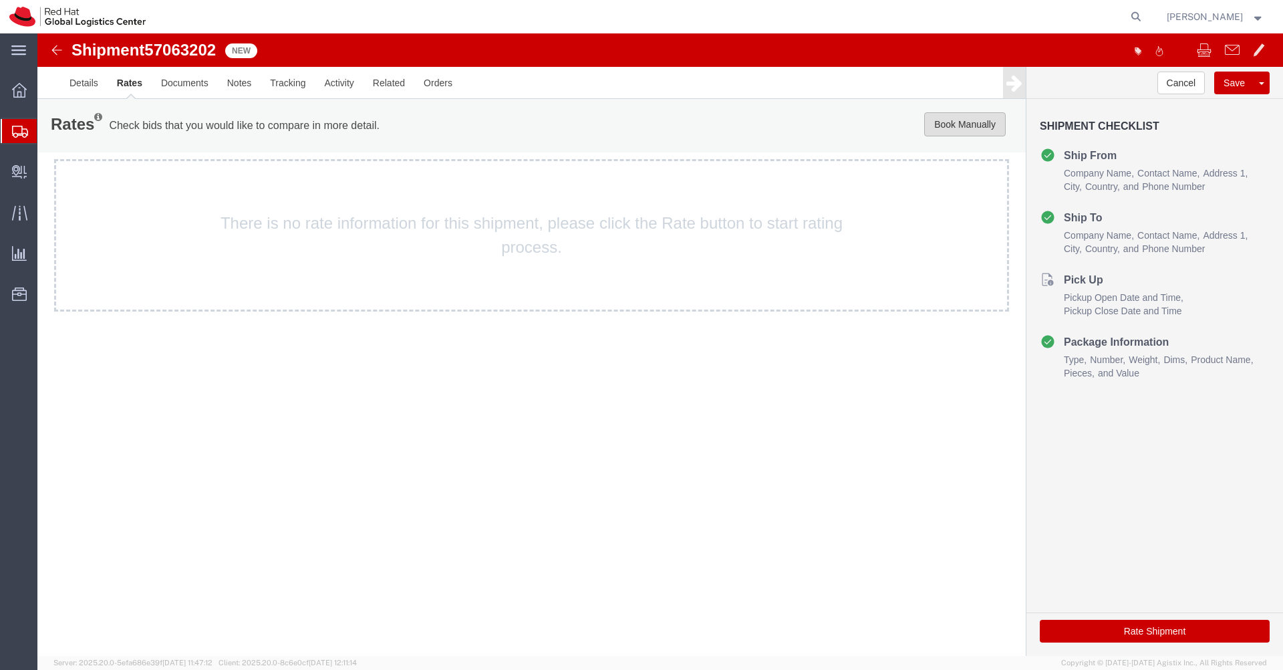
click at [956, 129] on button "Book Manually" at bounding box center [965, 124] width 82 height 24
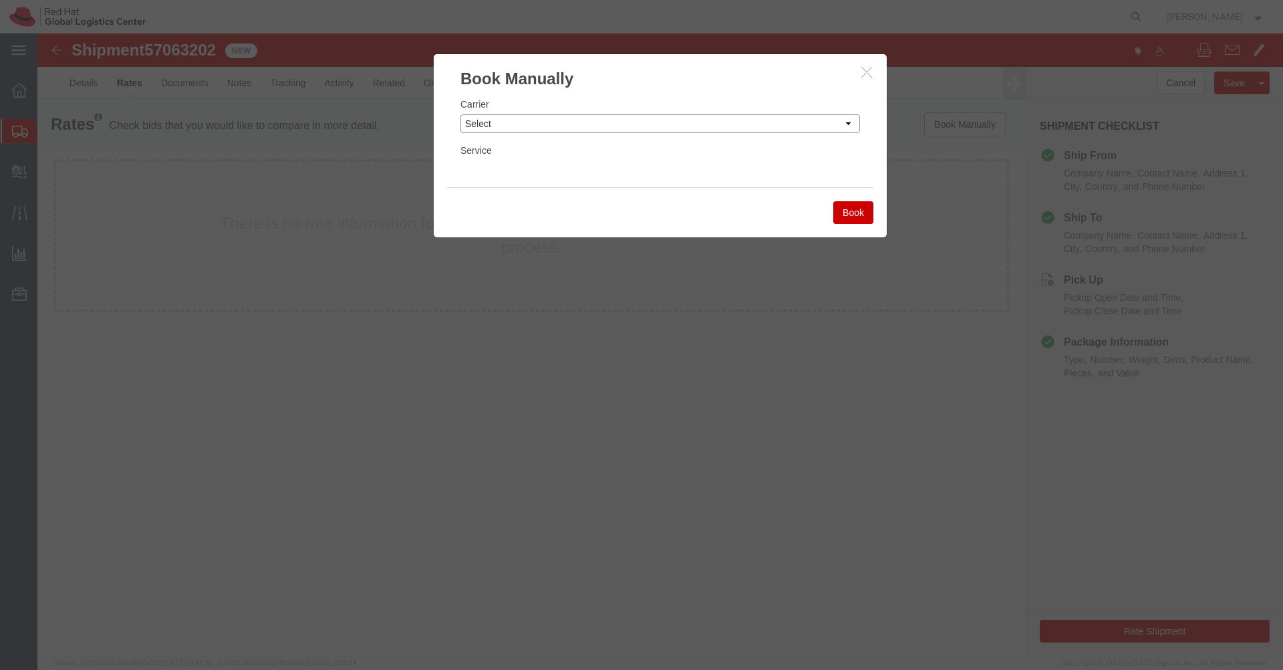
click at [796, 128] on select "Select Add New Carrier (and default service) Blue Dart DHL FedEx Express Global…" at bounding box center [661, 123] width 400 height 19
select select "7920"
click at [461, 114] on select "Select Add New Carrier (and default service) Blue Dart DHL FedEx Express Global…" at bounding box center [661, 123] width 400 height 19
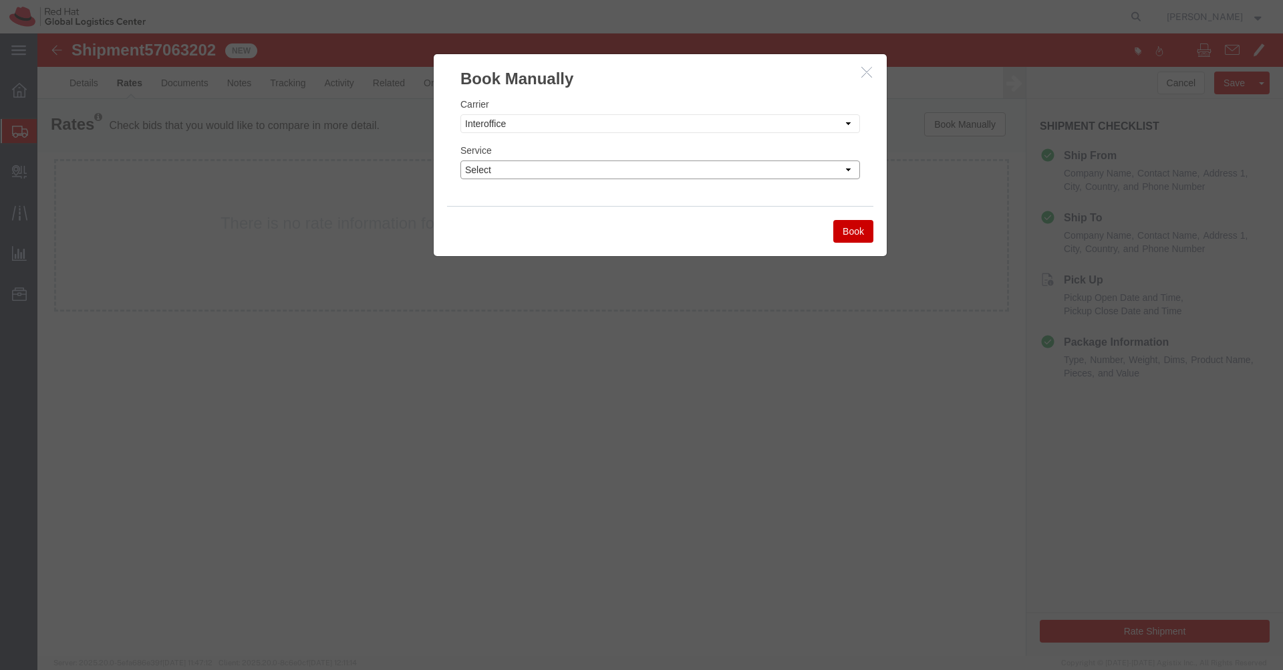
click at [710, 176] on select "Select IO_Ground IO_LTL" at bounding box center [661, 169] width 400 height 19
select select "17810"
click at [461, 160] on select "Select IO_Ground IO_LTL" at bounding box center [661, 169] width 400 height 19
click at [846, 228] on button "Book" at bounding box center [853, 231] width 40 height 23
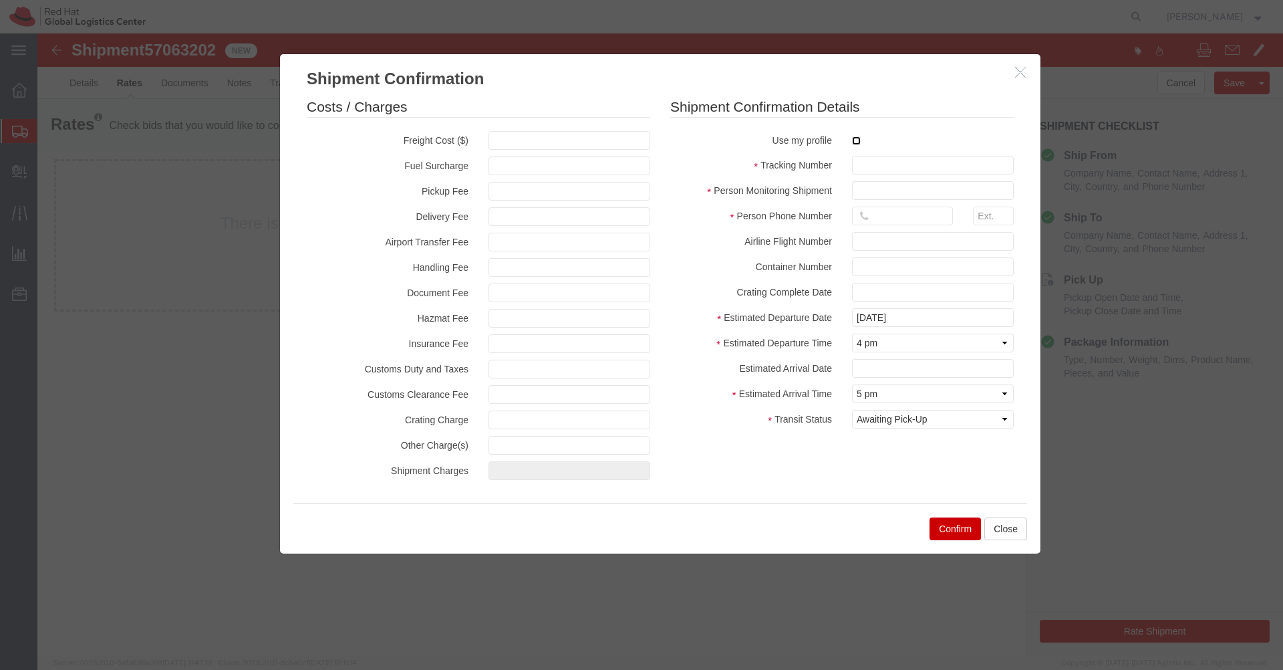
click at [858, 143] on input "checkbox" at bounding box center [856, 140] width 9 height 9
checkbox input "true"
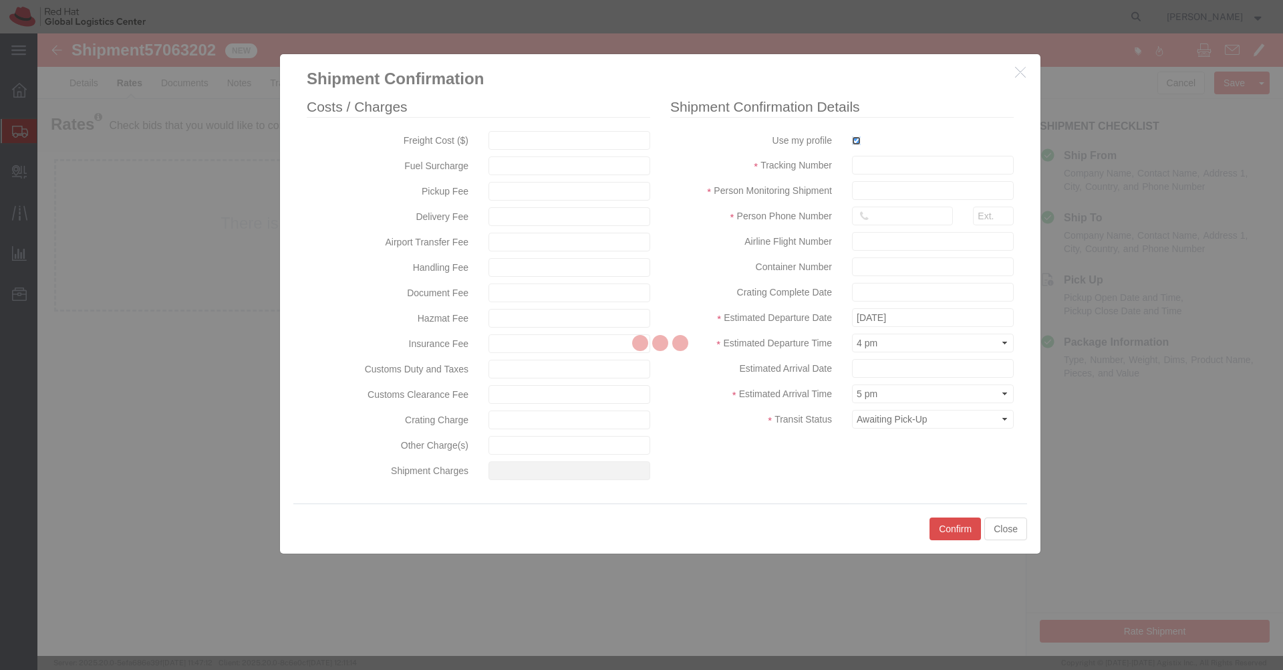
type input "[PERSON_NAME]"
type input "[PHONE_NUMBER]"
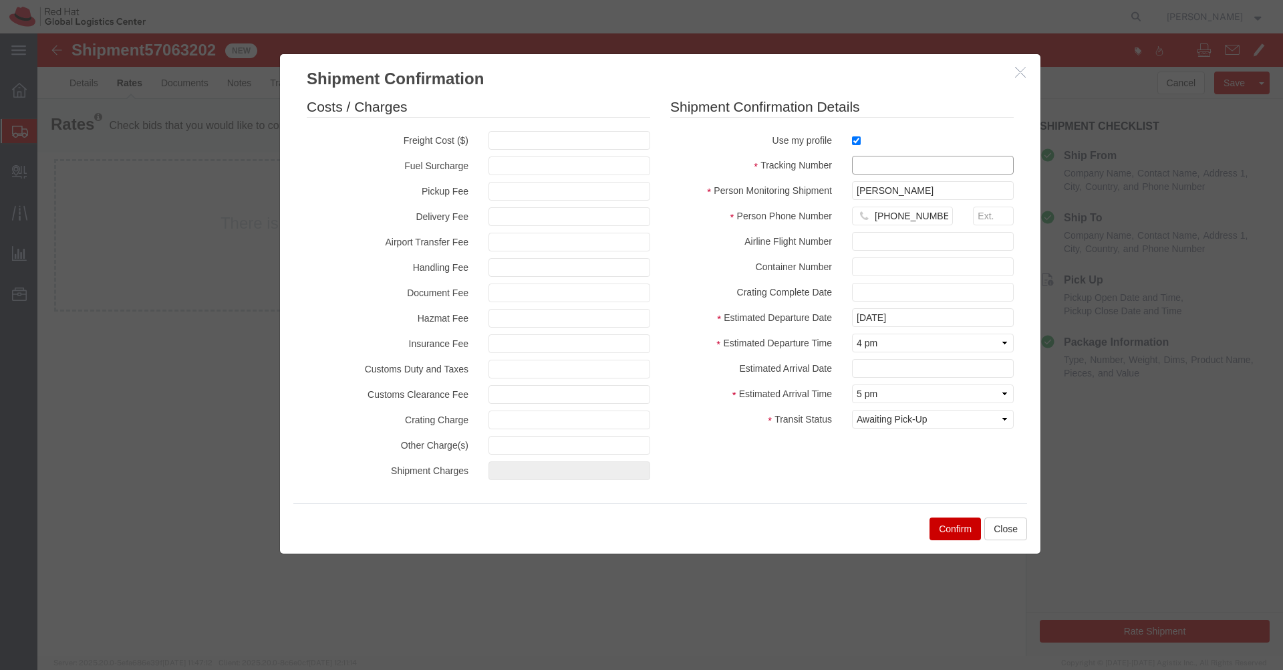
click at [860, 165] on input "text" at bounding box center [933, 165] width 162 height 19
paste input "57063202"
type input "57063202"
click at [940, 420] on select "Select Arrival Notice Available Arrival Notice Imported Arrive at Delivery Loca…" at bounding box center [933, 419] width 162 height 19
select select "DELIVRED"
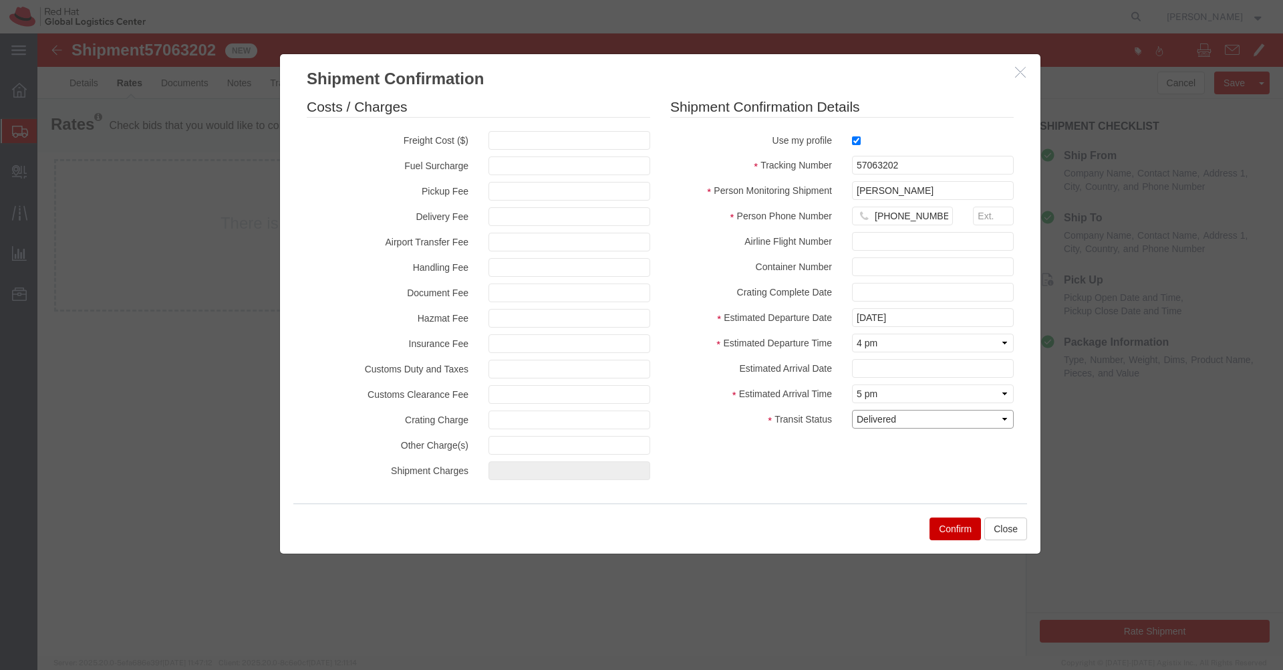
click at [852, 410] on select "Select Arrival Notice Available Arrival Notice Imported Arrive at Delivery Loca…" at bounding box center [933, 419] width 162 height 19
click at [956, 536] on button "Confirm" at bounding box center [955, 528] width 51 height 23
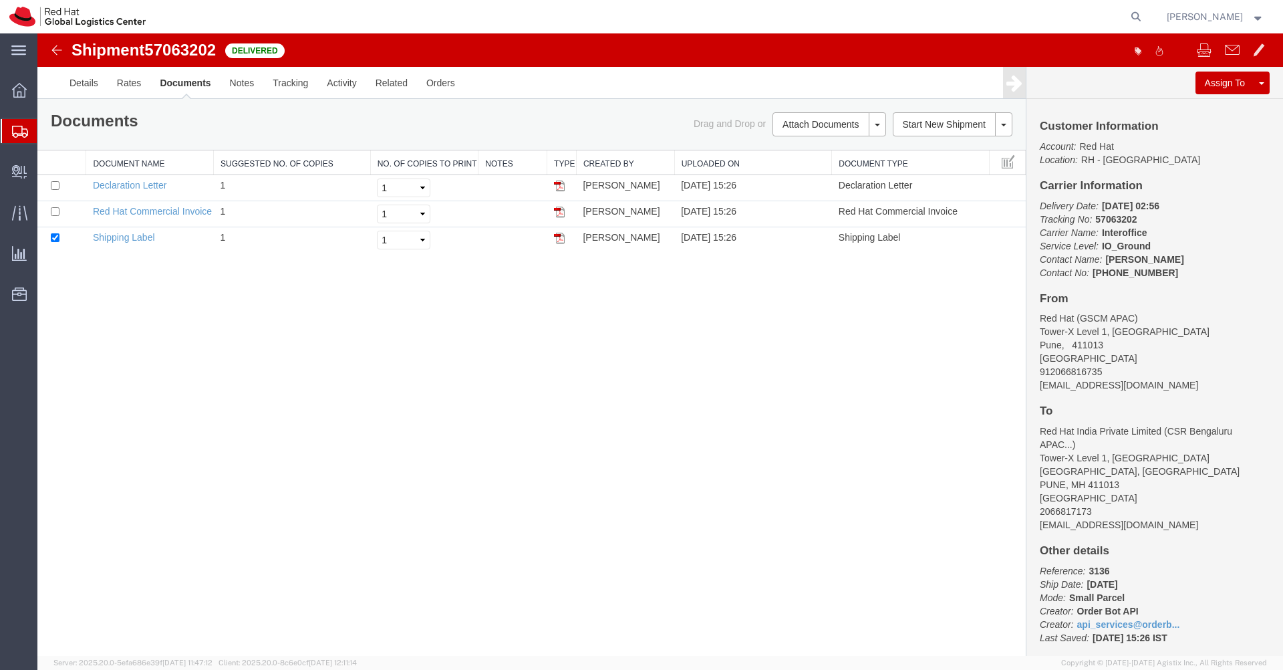
click at [54, 53] on img at bounding box center [57, 50] width 16 height 16
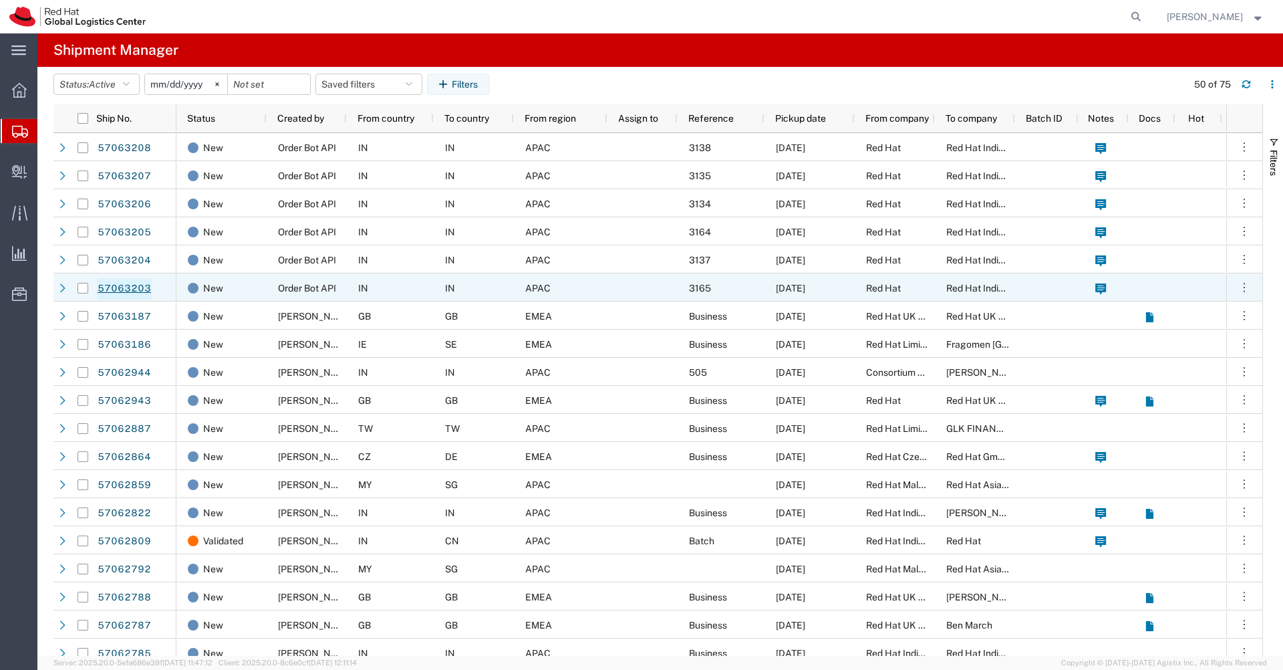
click at [137, 285] on link "57063203" at bounding box center [124, 288] width 55 height 21
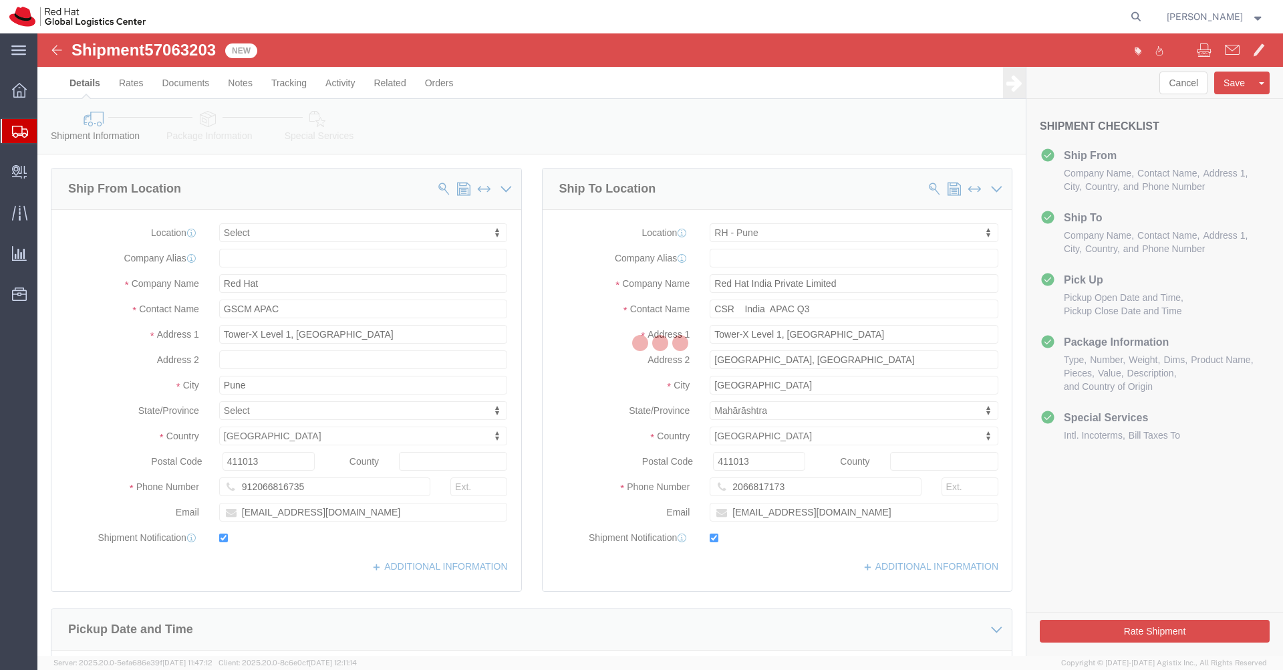
select select
select select "38007"
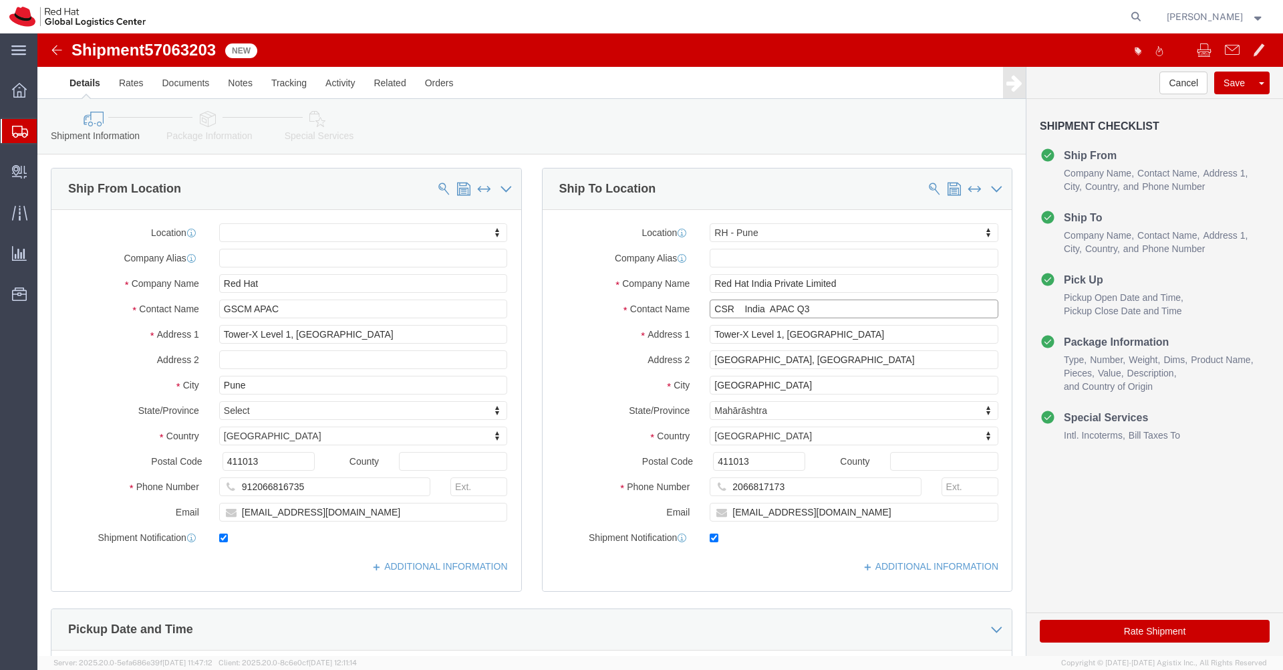
click input "CSR India APAC Q3"
type input "CSR India APAC Q3"
drag, startPoint x: 182, startPoint y: 17, endPoint x: 114, endPoint y: 15, distance: 68.2
click span "57063203"
copy span "57063203"
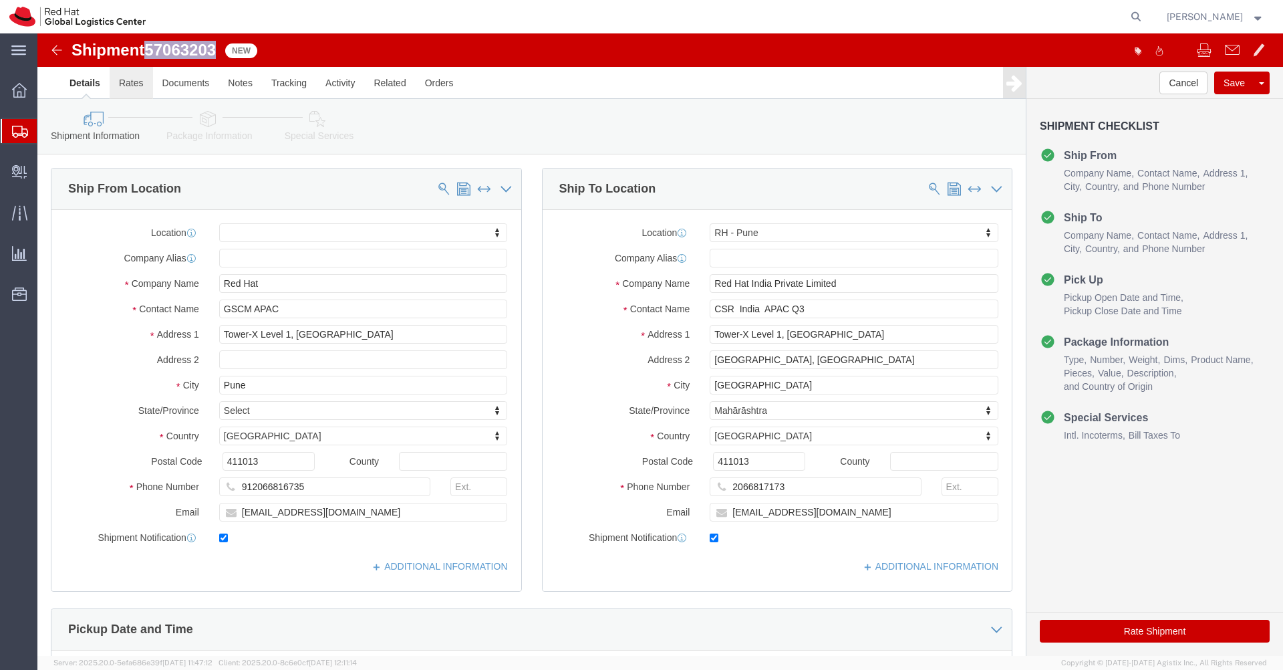
click link "Rates"
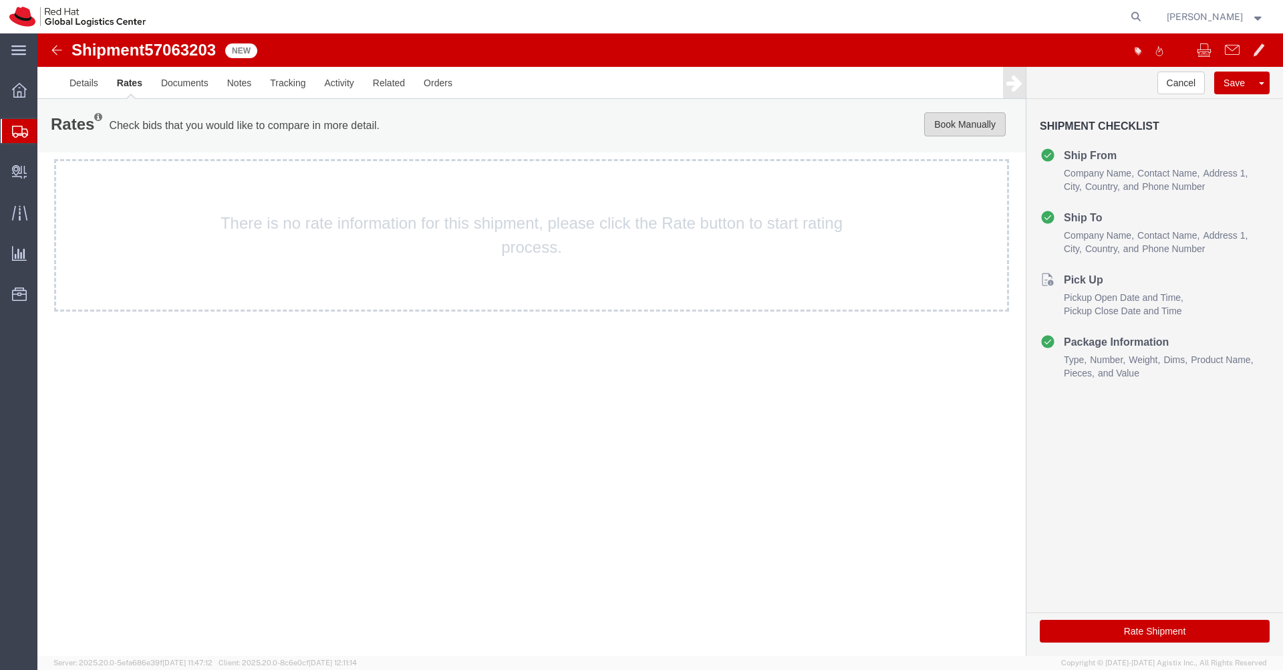
click at [936, 130] on button "Book Manually" at bounding box center [965, 124] width 82 height 24
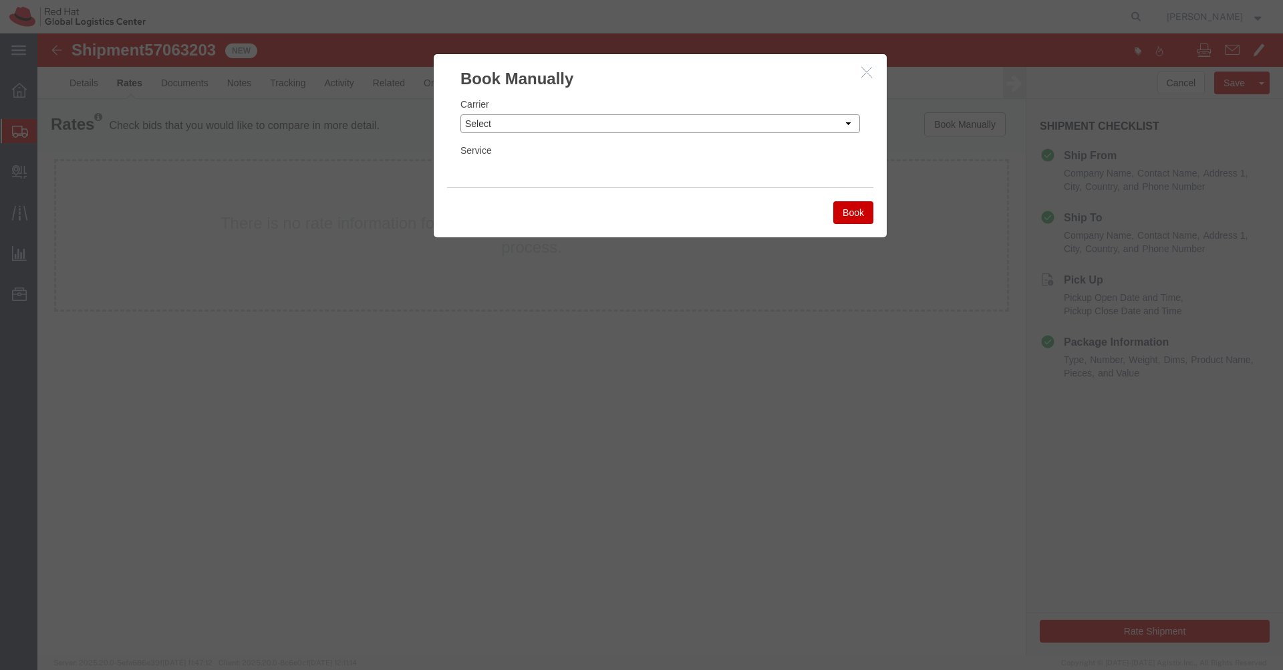
click at [817, 124] on select "Select Add New Carrier (and default service) Blue Dart DHL FedEx Express Global…" at bounding box center [661, 123] width 400 height 19
select select "7920"
click at [461, 114] on select "Select Add New Carrier (and default service) Blue Dart DHL FedEx Express Global…" at bounding box center [661, 123] width 400 height 19
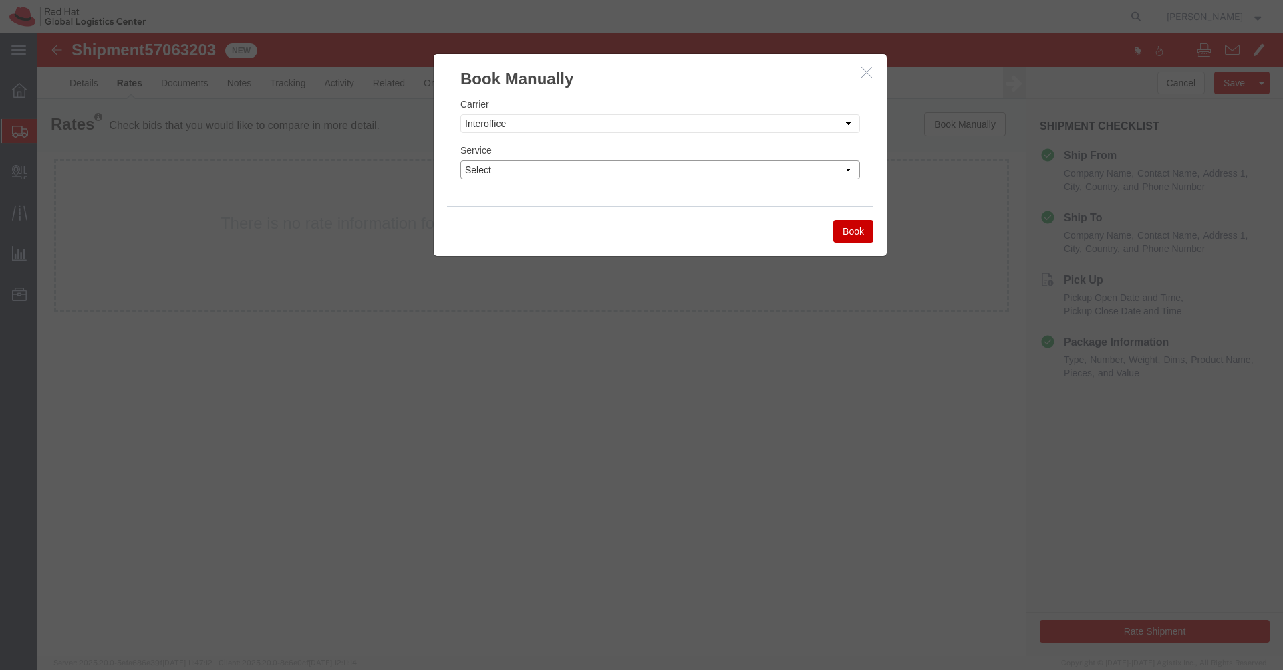
click at [712, 171] on select "Select IO_Ground IO_LTL" at bounding box center [661, 169] width 400 height 19
select select "17810"
click at [461, 160] on select "Select IO_Ground IO_LTL" at bounding box center [661, 169] width 400 height 19
click at [849, 230] on button "Book" at bounding box center [853, 231] width 40 height 23
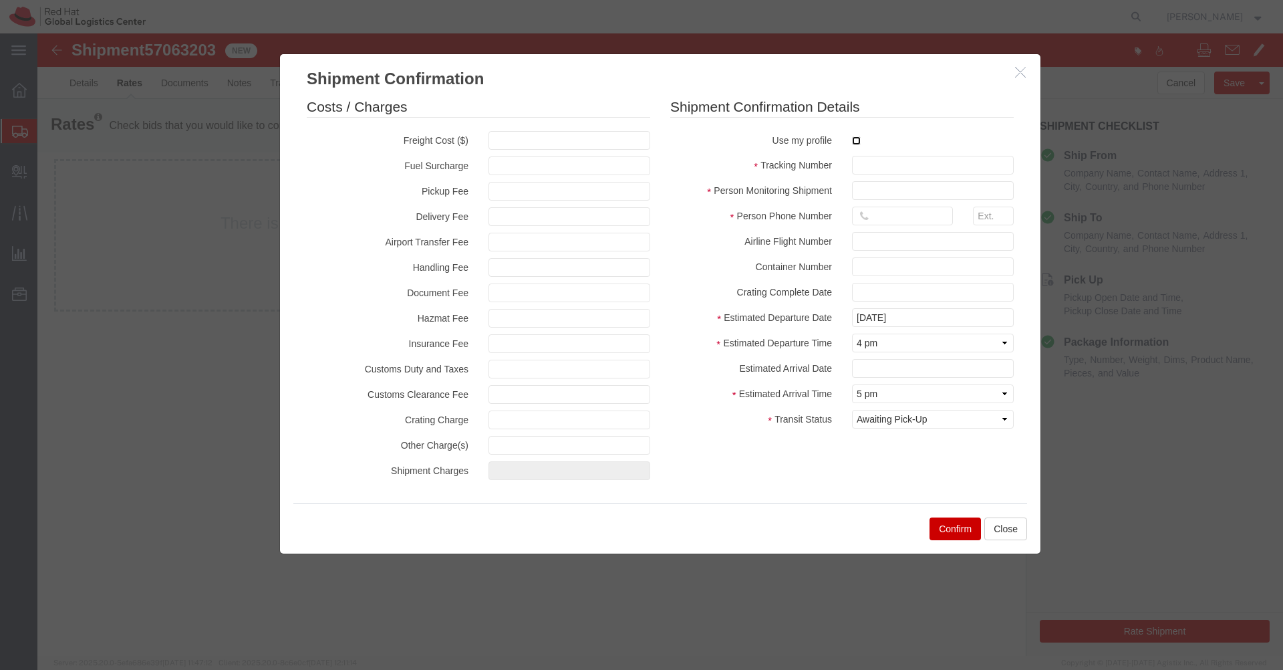
click at [860, 143] on input "checkbox" at bounding box center [856, 140] width 9 height 9
checkbox input "true"
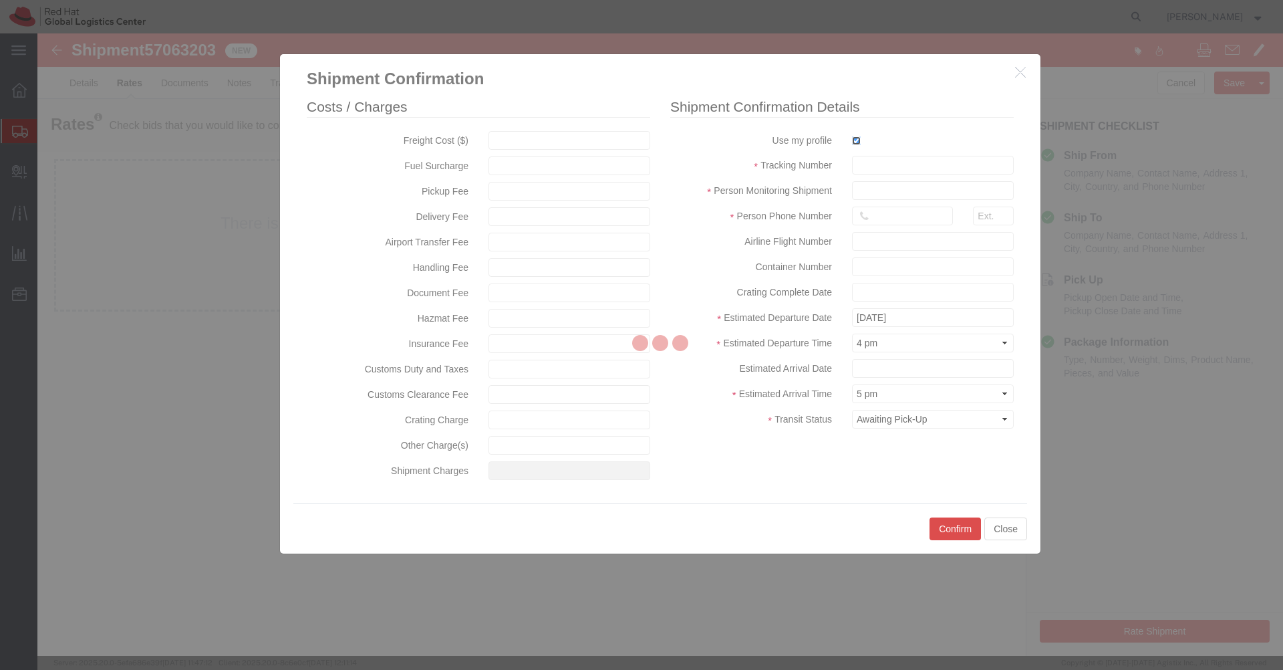
type input "[PERSON_NAME]"
type input "[PHONE_NUMBER]"
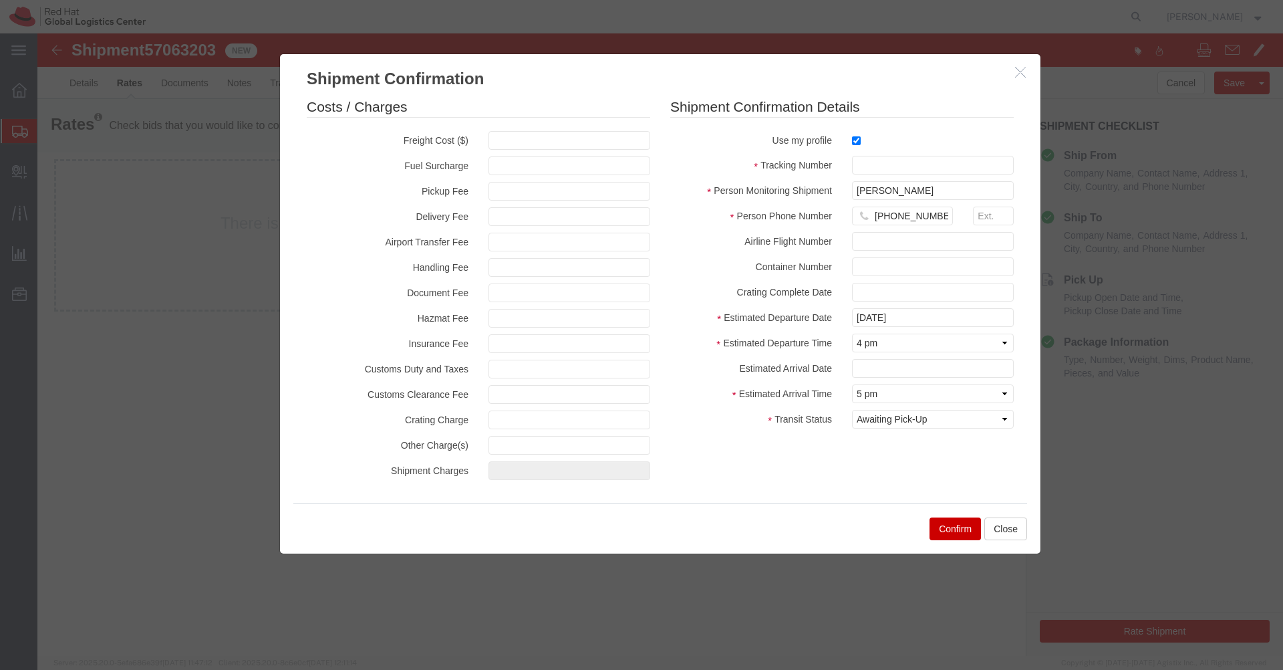
click at [895, 174] on fieldset "Shipment Confirmation Details Use my profile Tracking Number Person Monitoring …" at bounding box center [842, 266] width 344 height 338
click at [895, 171] on input "text" at bounding box center [933, 165] width 162 height 19
paste input "57063203"
type input "57063203"
click at [906, 423] on select "Select Arrival Notice Available Arrival Notice Imported Arrive at Delivery Loca…" at bounding box center [933, 419] width 162 height 19
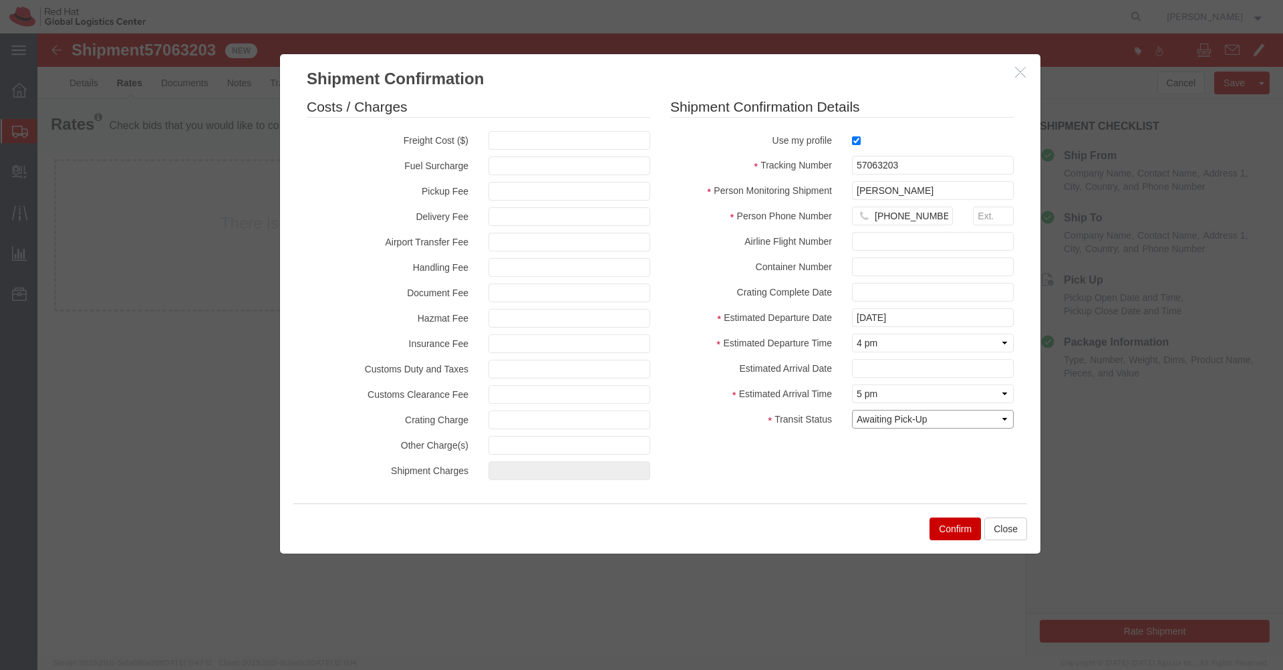
select select "DELIVRED"
click at [852, 410] on select "Select Arrival Notice Available Arrival Notice Imported Arrive at Delivery Loca…" at bounding box center [933, 419] width 162 height 19
click at [954, 530] on button "Confirm" at bounding box center [955, 528] width 51 height 23
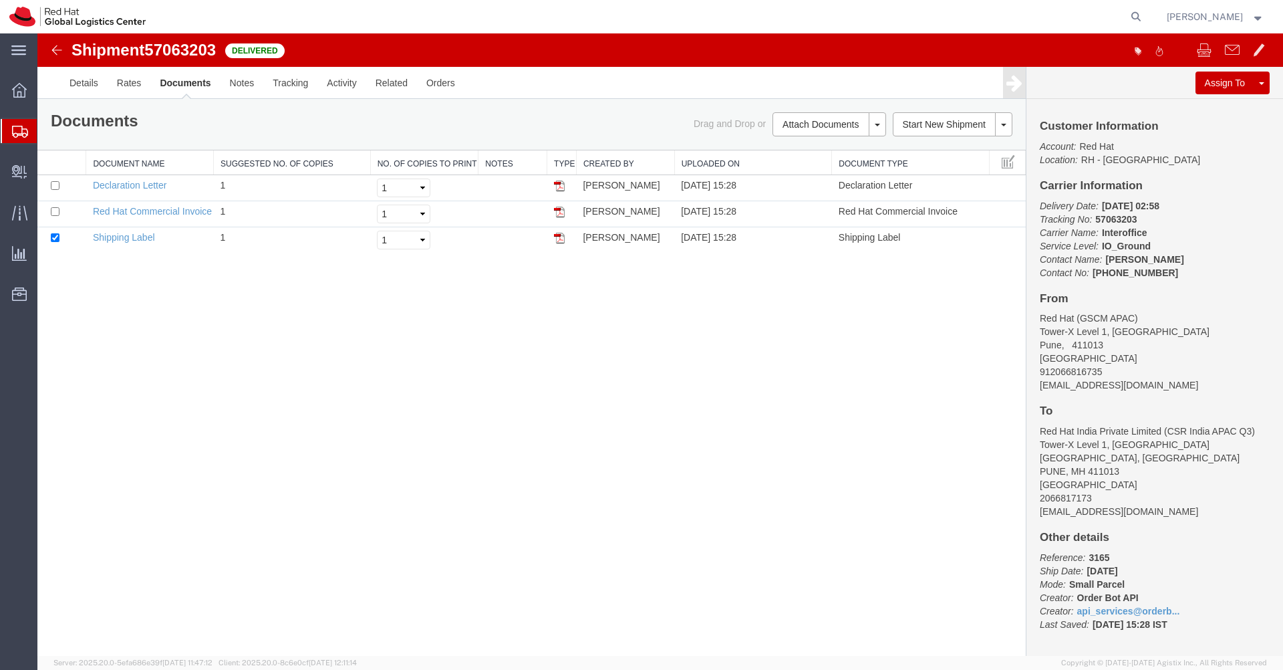
click at [62, 52] on img at bounding box center [57, 50] width 16 height 16
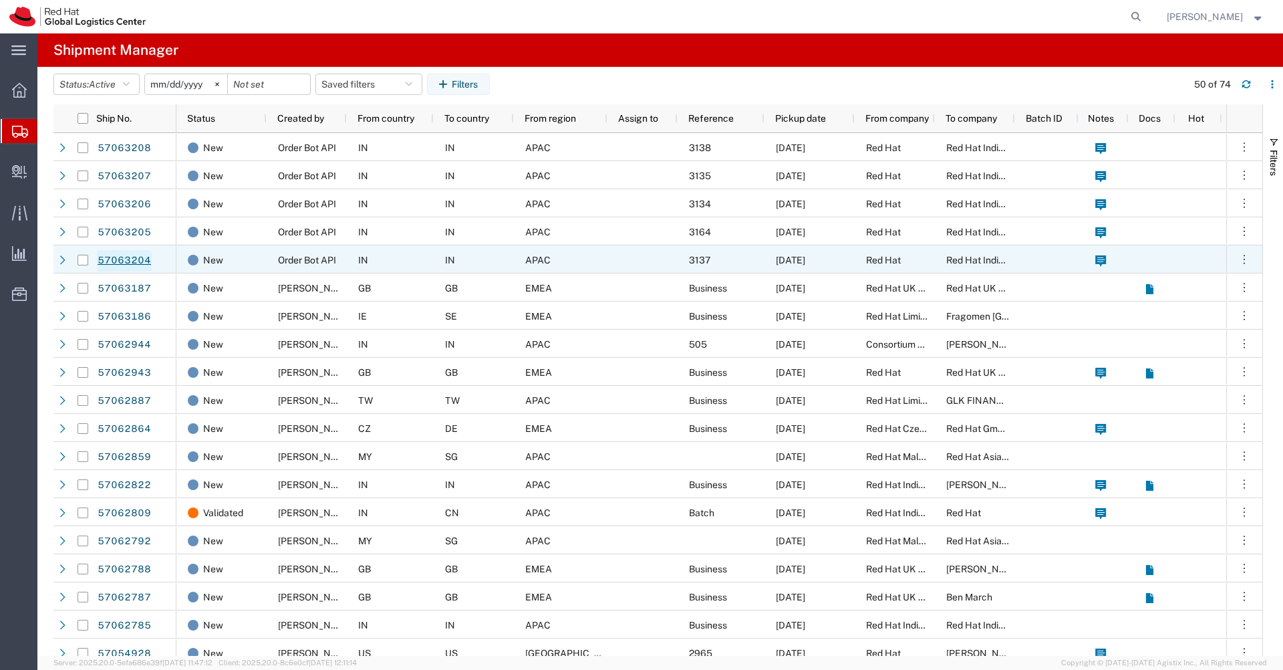
click at [140, 261] on link "57063204" at bounding box center [124, 260] width 55 height 21
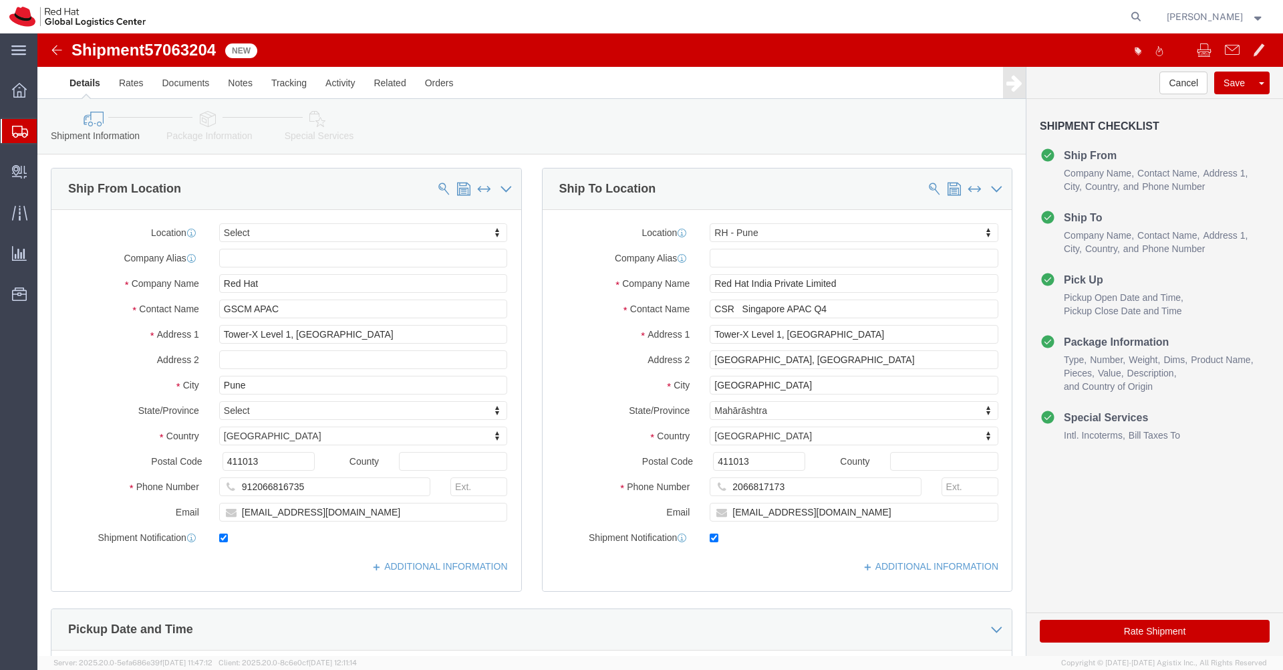
select select
select select "38007"
click input "CSR Singapore APAC Q4"
type input "CSR Singapore APAC Q4"
click link "Rates"
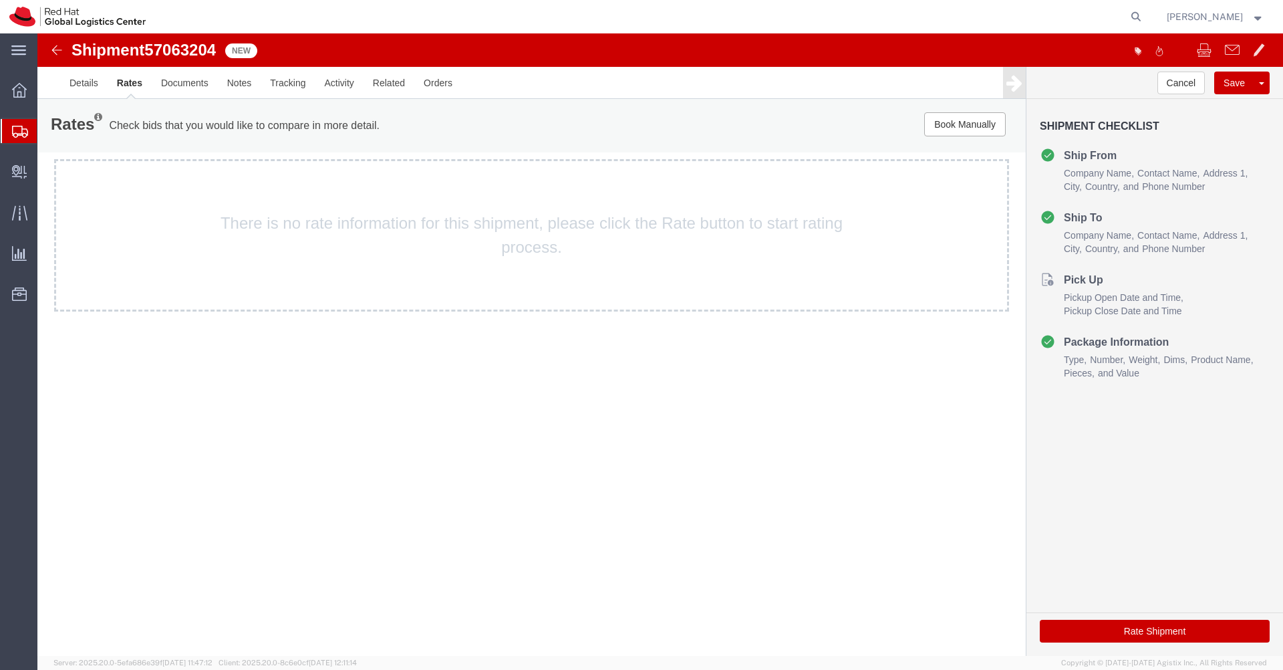
click at [190, 49] on span "57063204" at bounding box center [180, 50] width 72 height 18
copy span "57063204"
click at [949, 130] on button "Book Manually" at bounding box center [965, 124] width 82 height 24
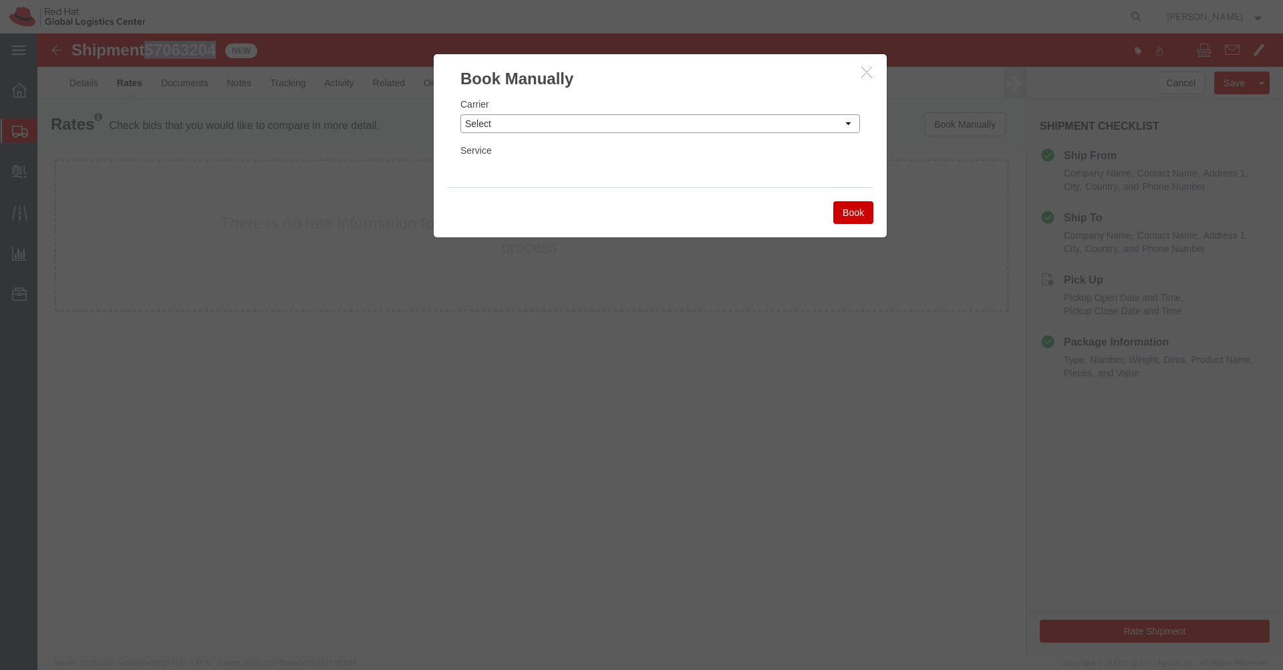
click at [749, 120] on select "Select Add New Carrier (and default service) Blue Dart DHL FedEx Express Global…" at bounding box center [661, 123] width 400 height 19
select select "7920"
click at [461, 114] on select "Select Add New Carrier (and default service) Blue Dart DHL FedEx Express Global…" at bounding box center [661, 123] width 400 height 19
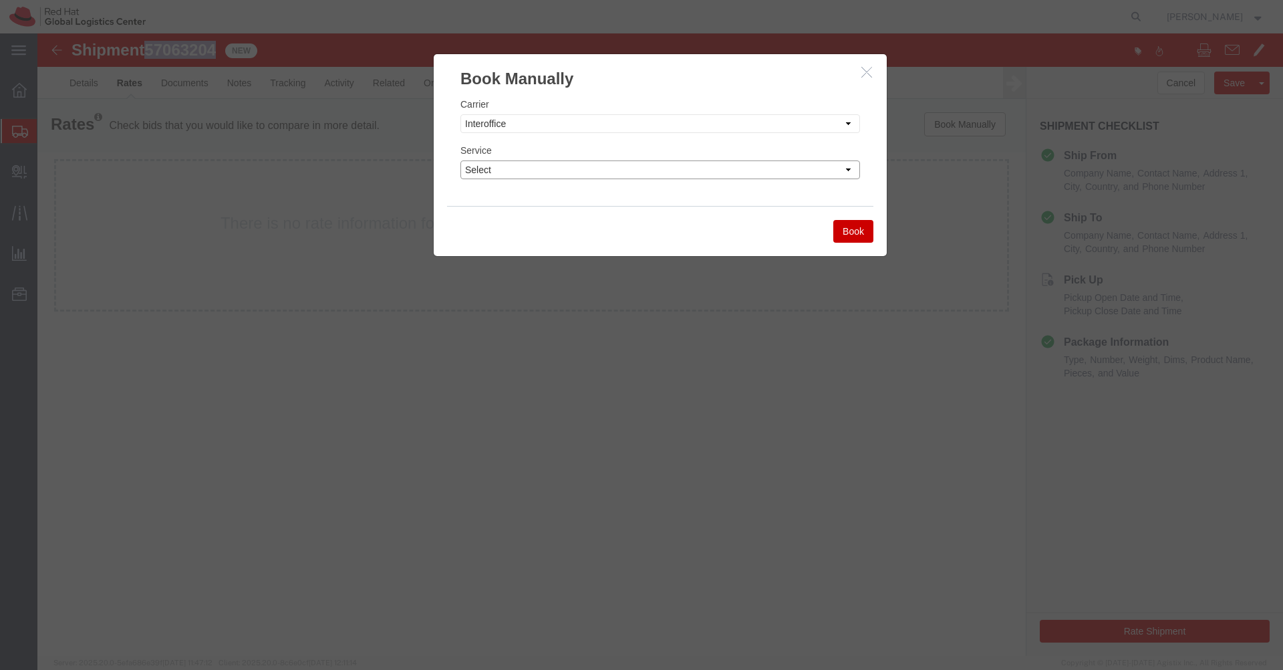
click at [716, 172] on select "Select IO_Ground IO_LTL" at bounding box center [661, 169] width 400 height 19
select select "17810"
click at [461, 160] on select "Select IO_Ground IO_LTL" at bounding box center [661, 169] width 400 height 19
click at [851, 235] on button "Book" at bounding box center [853, 231] width 40 height 23
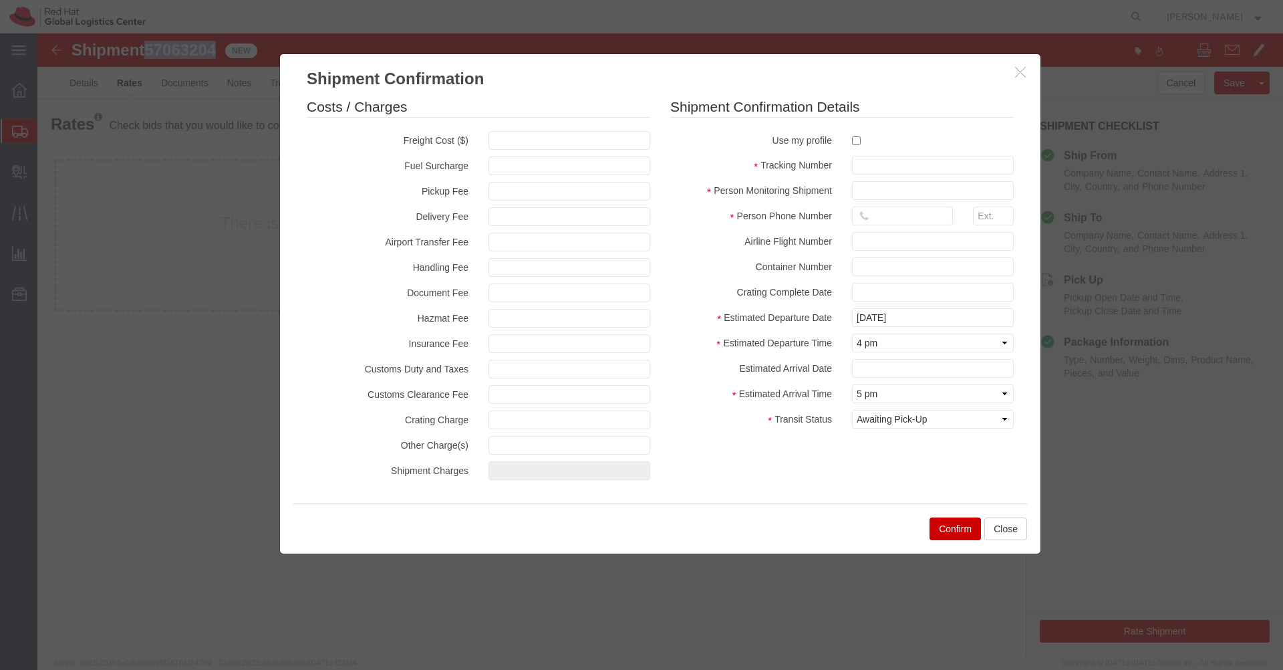
click at [857, 146] on label at bounding box center [933, 140] width 162 height 18
click at [857, 145] on input "checkbox" at bounding box center [856, 140] width 9 height 9
checkbox input "true"
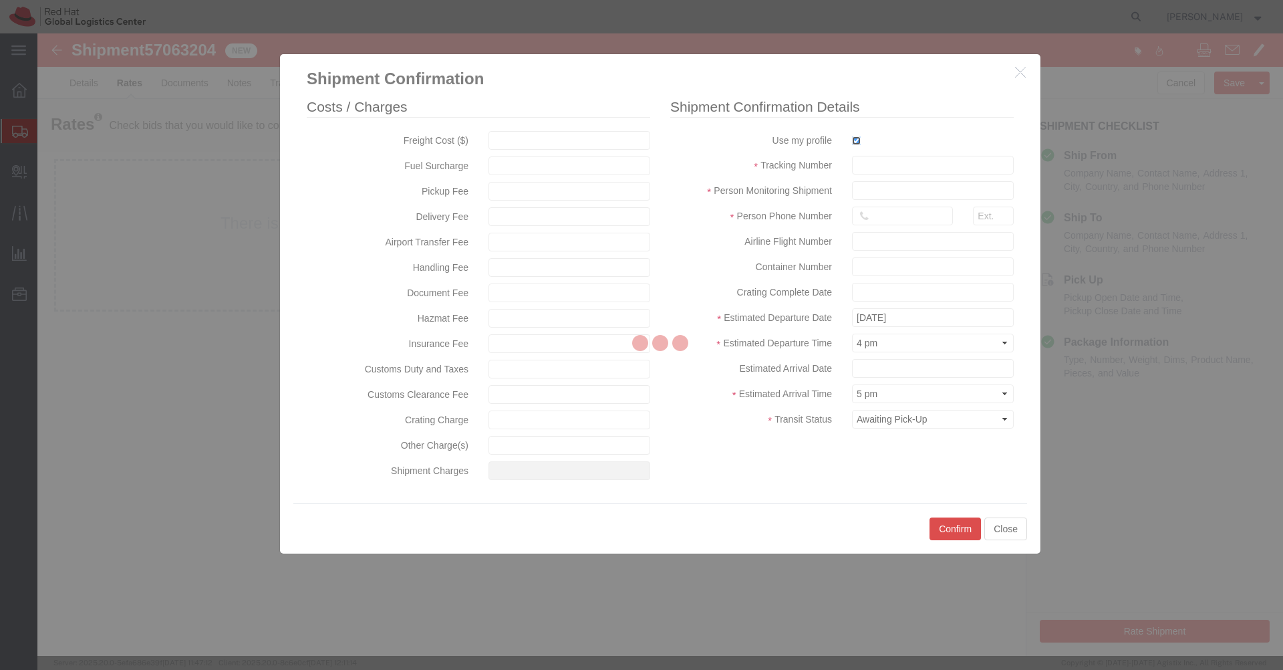
type input "[PERSON_NAME]"
type input "[PHONE_NUMBER]"
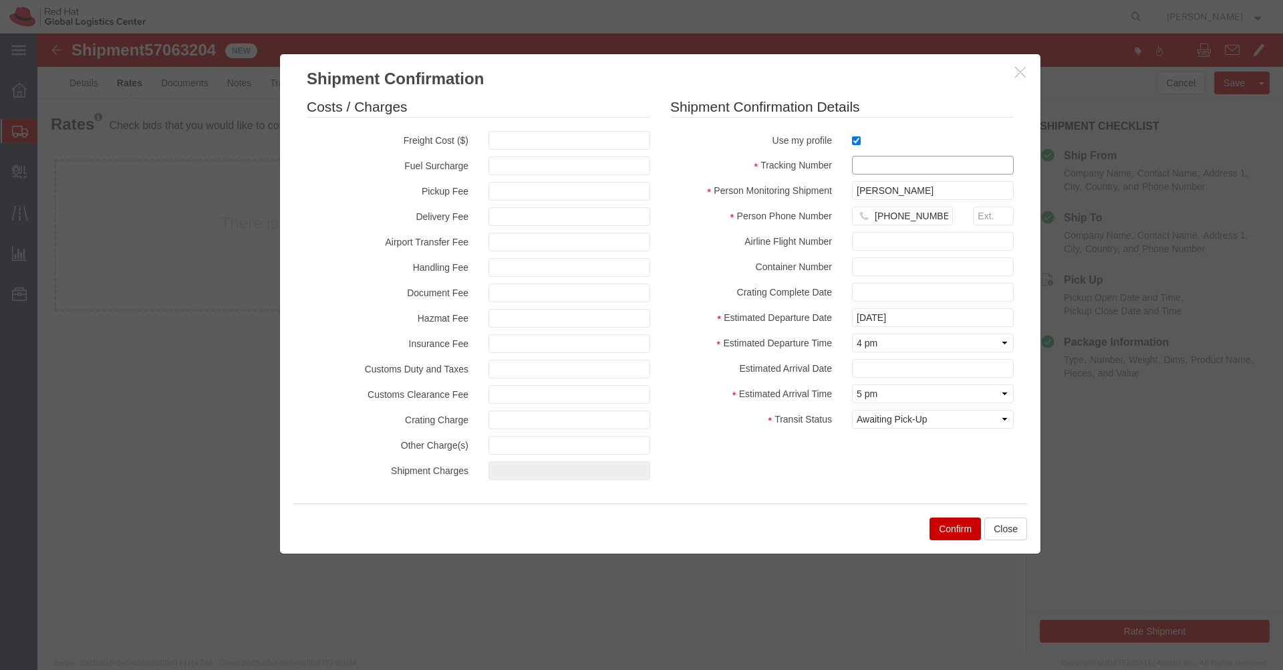
click at [862, 166] on input "text" at bounding box center [933, 165] width 162 height 19
paste input "57063204"
type input "57063204"
click at [928, 426] on select "Select Arrival Notice Available Arrival Notice Imported Arrive at Delivery Loca…" at bounding box center [933, 419] width 162 height 19
select select "DELIVRED"
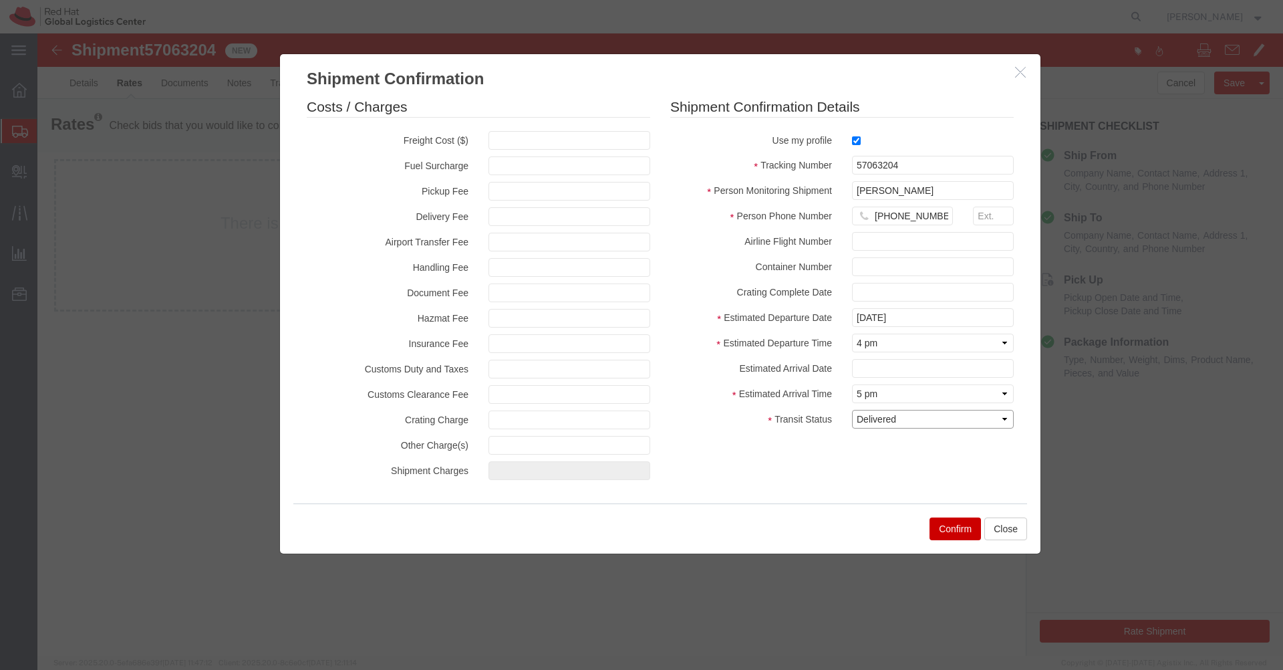
click at [852, 410] on select "Select Arrival Notice Available Arrival Notice Imported Arrive at Delivery Loca…" at bounding box center [933, 419] width 162 height 19
click at [947, 529] on button "Confirm" at bounding box center [955, 528] width 51 height 23
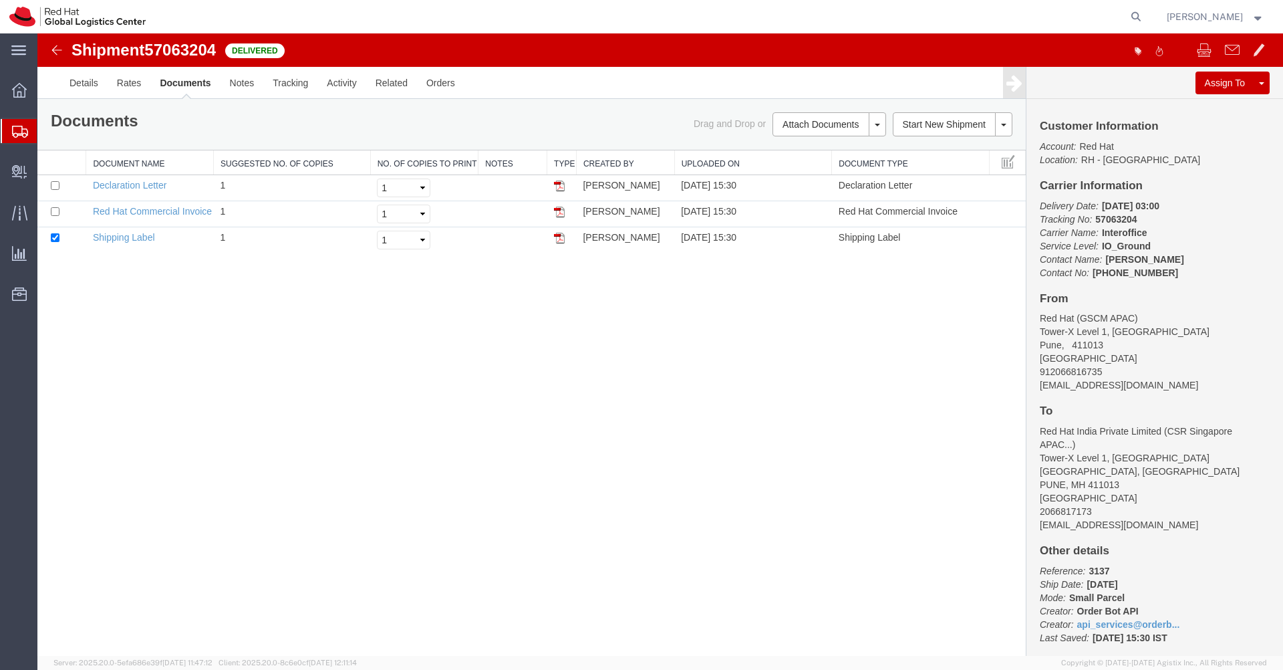
click at [55, 51] on img at bounding box center [57, 50] width 16 height 16
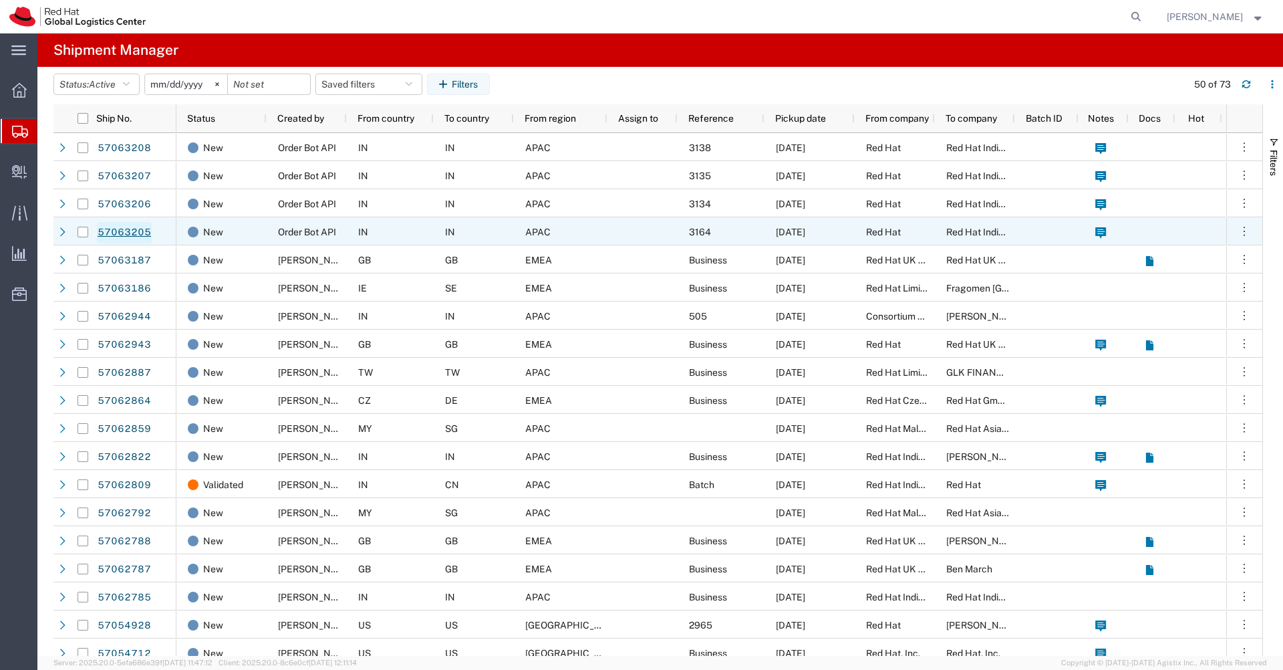
click at [124, 229] on link "57063205" at bounding box center [124, 232] width 55 height 21
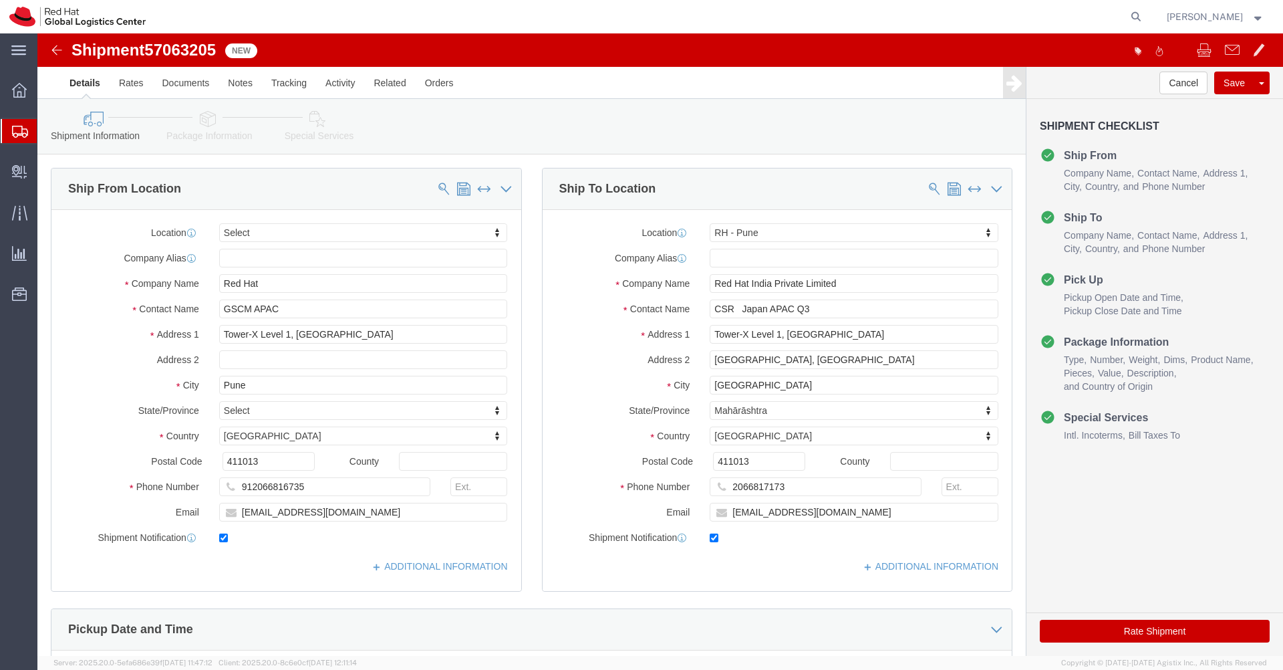
select select
select select "38007"
click span "57063205"
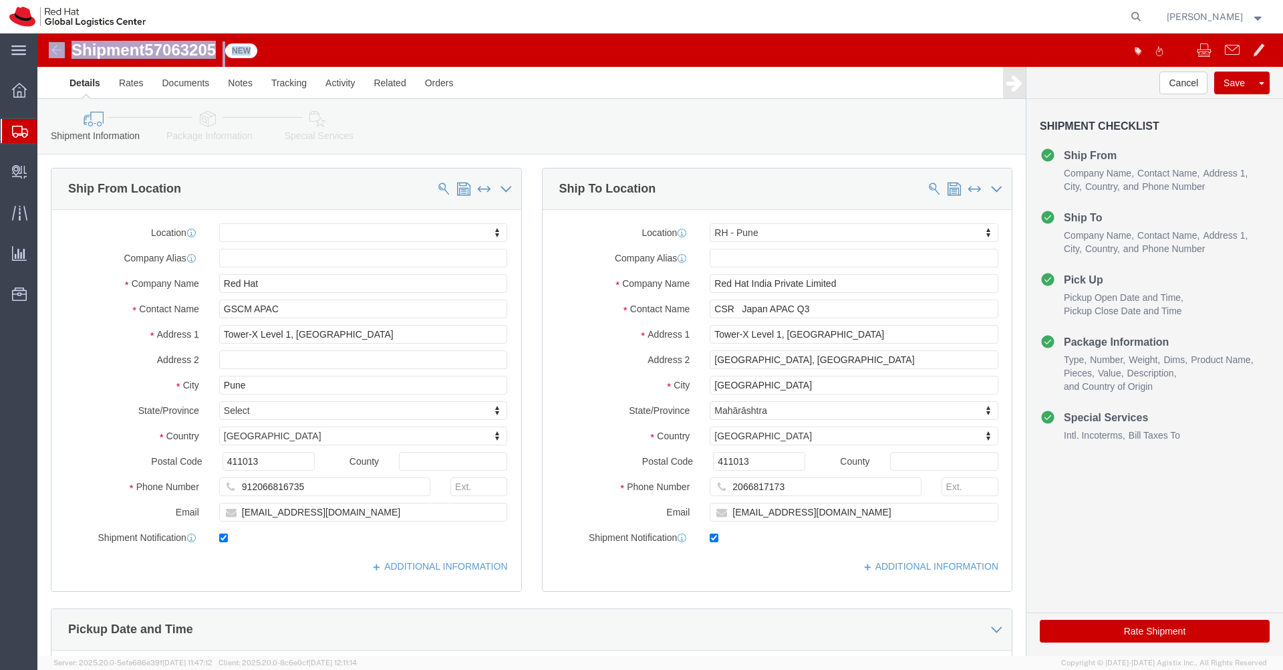
click span "57063205"
click link "Rates"
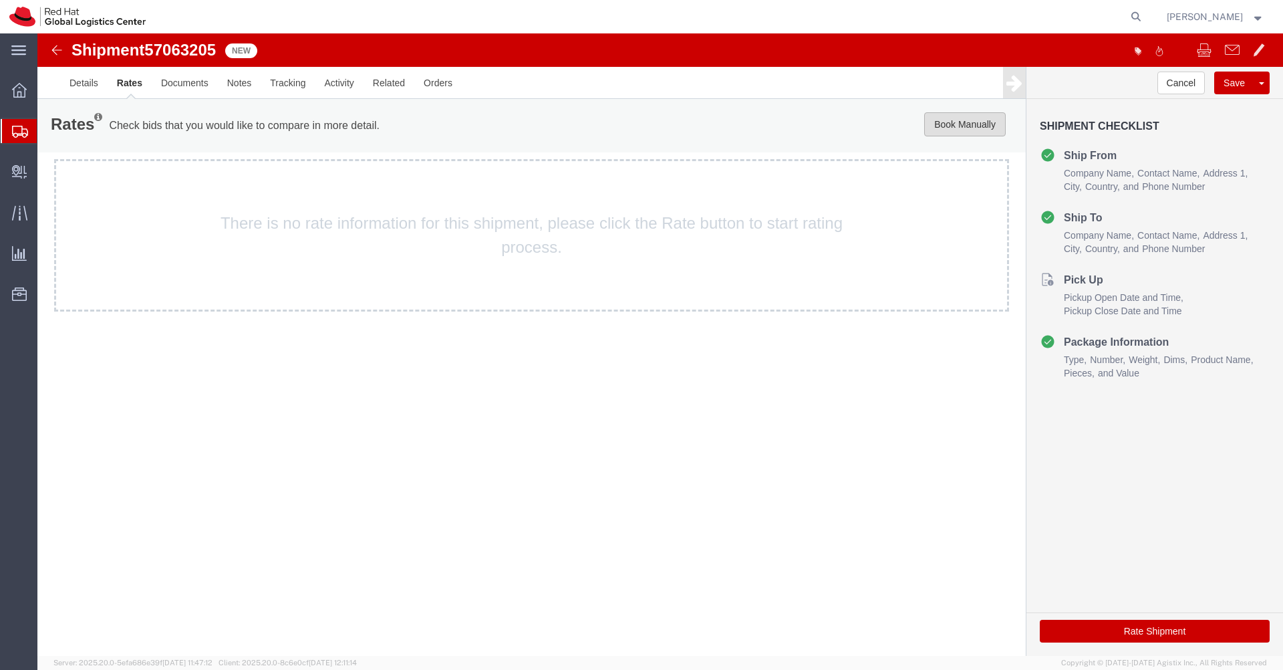
click at [952, 130] on button "Book Manually" at bounding box center [965, 124] width 82 height 24
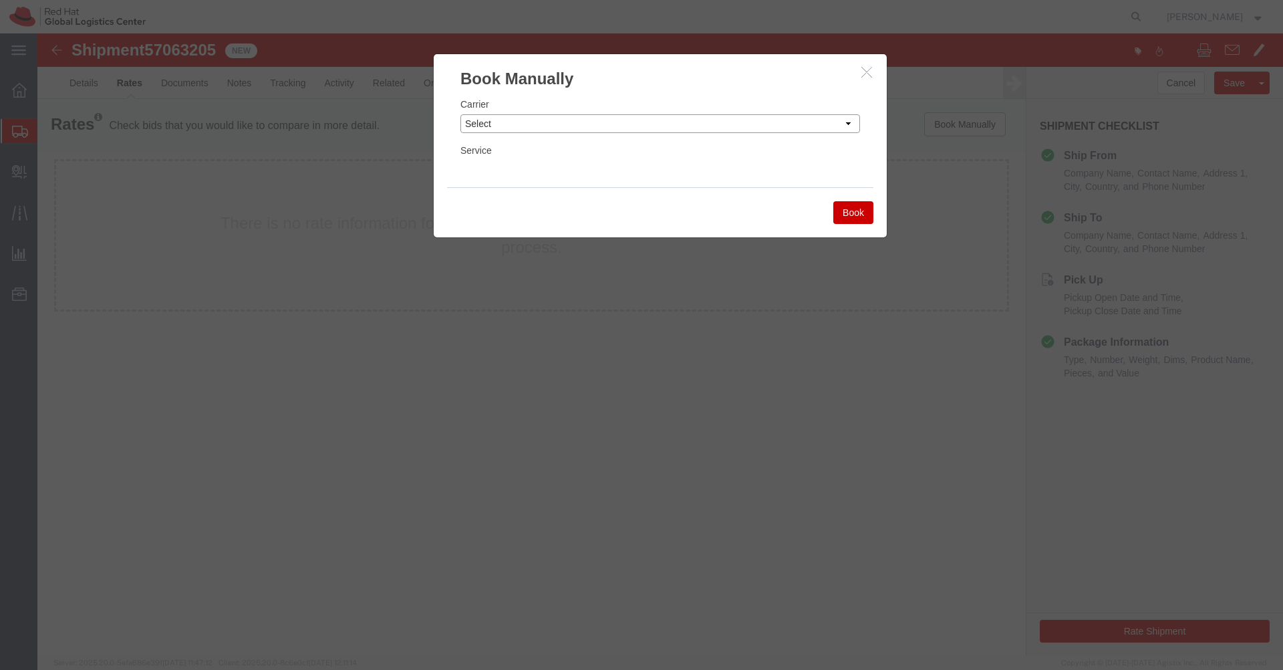
click at [828, 126] on select "Select Add New Carrier (and default service) Blue Dart DHL FedEx Express Global…" at bounding box center [661, 123] width 400 height 19
select select "7920"
click at [461, 114] on select "Select Add New Carrier (and default service) Blue Dart DHL FedEx Express Global…" at bounding box center [661, 123] width 400 height 19
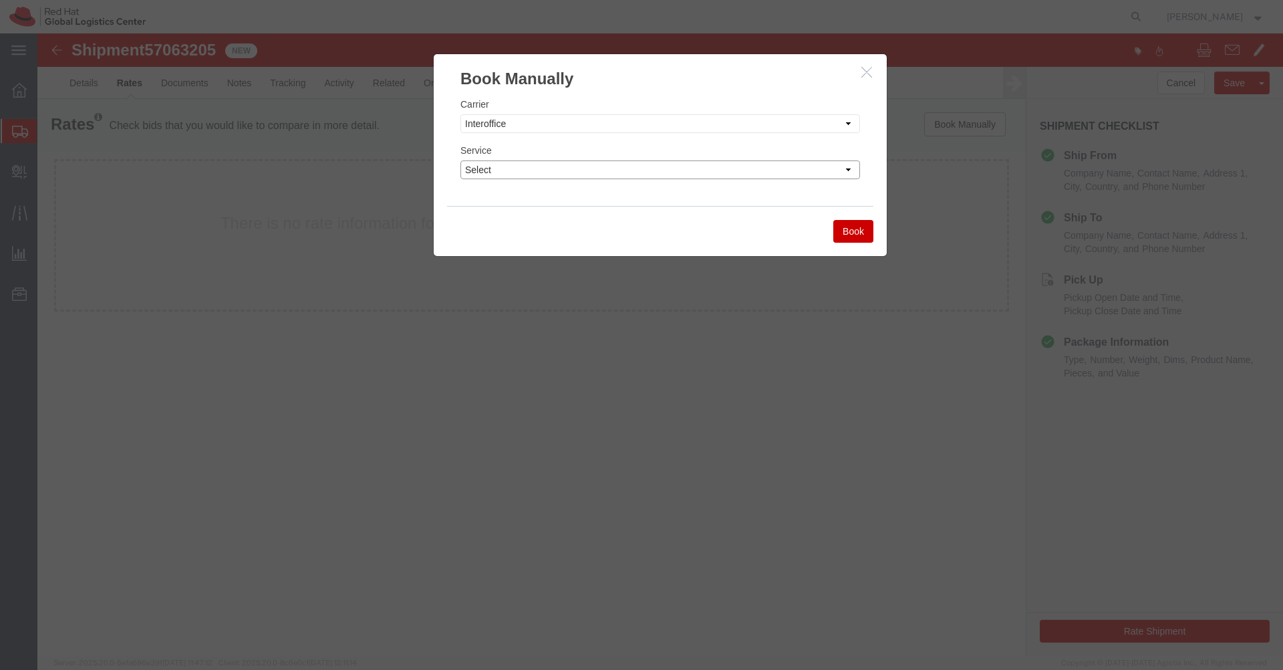
click at [673, 170] on select "Select IO_Ground IO_LTL" at bounding box center [661, 169] width 400 height 19
select select "17810"
click at [461, 160] on select "Select IO_Ground IO_LTL" at bounding box center [661, 169] width 400 height 19
click at [856, 235] on button "Book" at bounding box center [853, 231] width 40 height 23
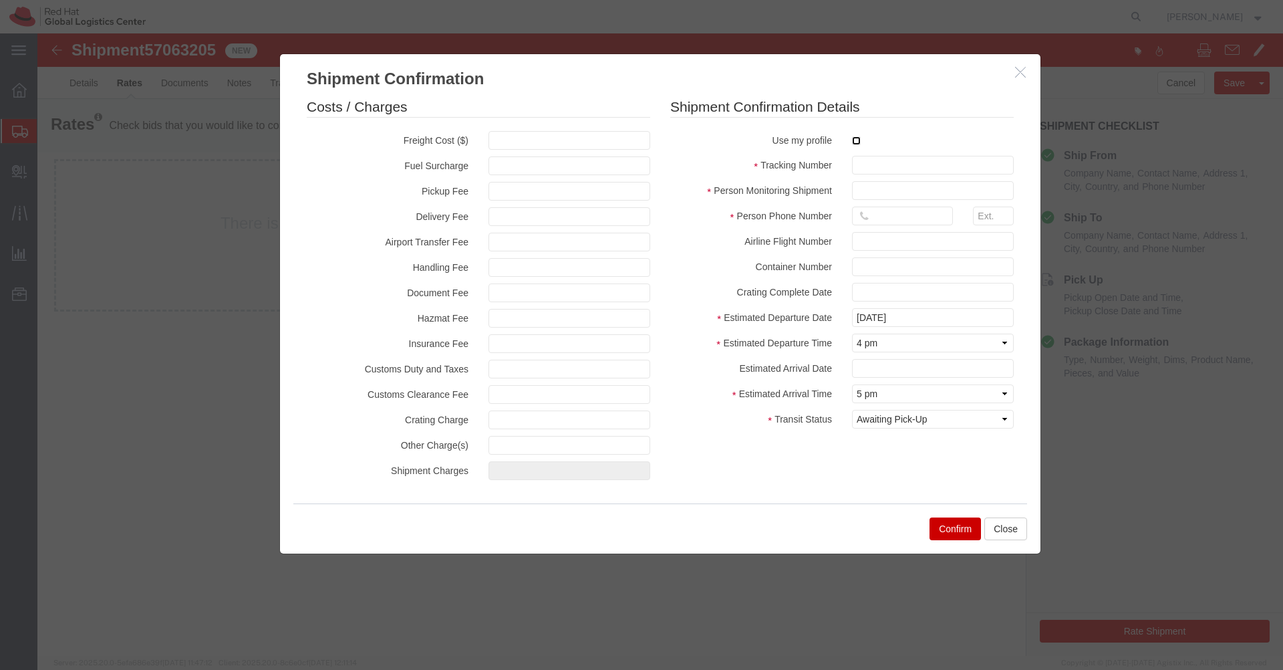
click at [856, 136] on input "checkbox" at bounding box center [856, 140] width 9 height 9
checkbox input "true"
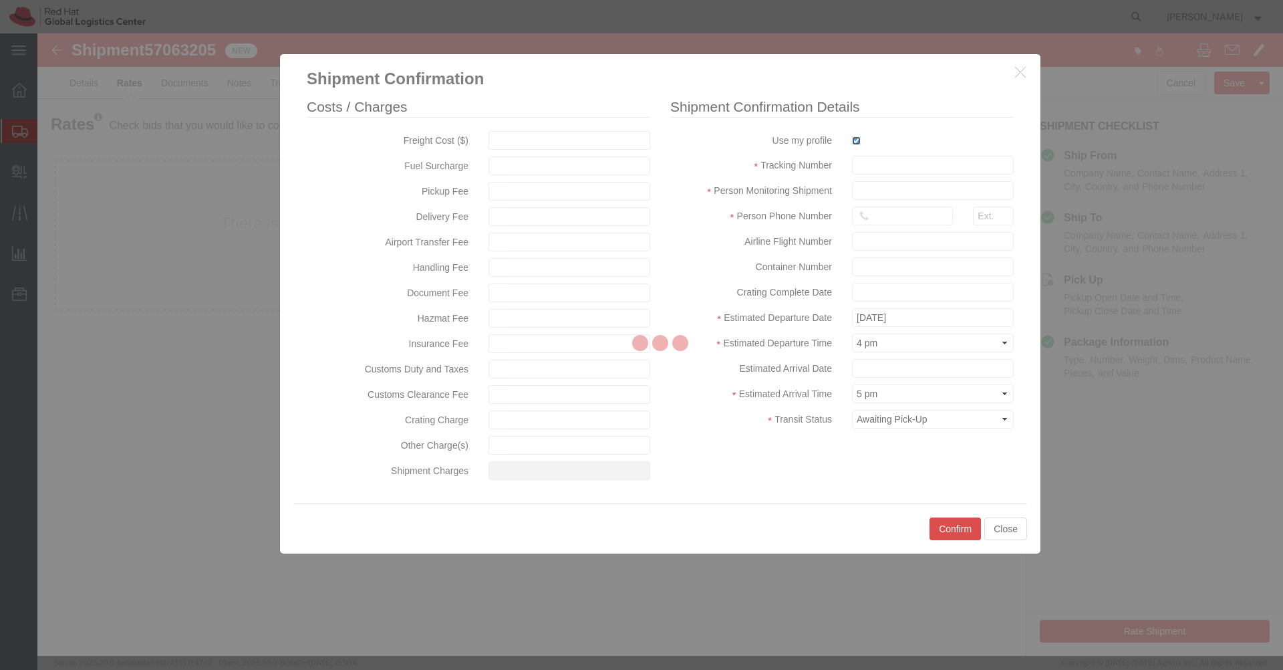
type input "[PERSON_NAME]"
type input "[PHONE_NUMBER]"
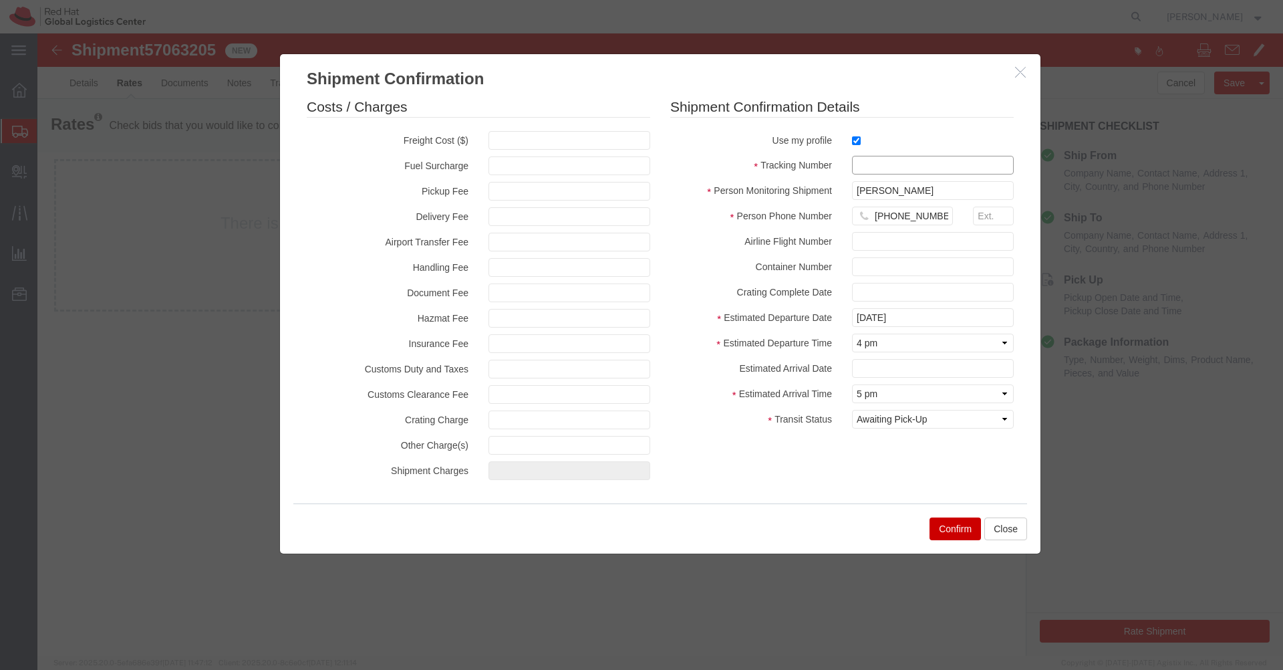
click at [862, 163] on input "text" at bounding box center [933, 165] width 162 height 19
paste input "57063205"
type input "57063205"
click at [894, 341] on select "Select Midnight 1 am 2 am 3 am 4 am 5 am 6 am 7 am 8 am 9 am 10 am 11 am 12 Noo…" at bounding box center [933, 343] width 162 height 19
click at [876, 418] on select "Select Arrival Notice Available Arrival Notice Imported Arrive at Delivery Loca…" at bounding box center [933, 419] width 162 height 19
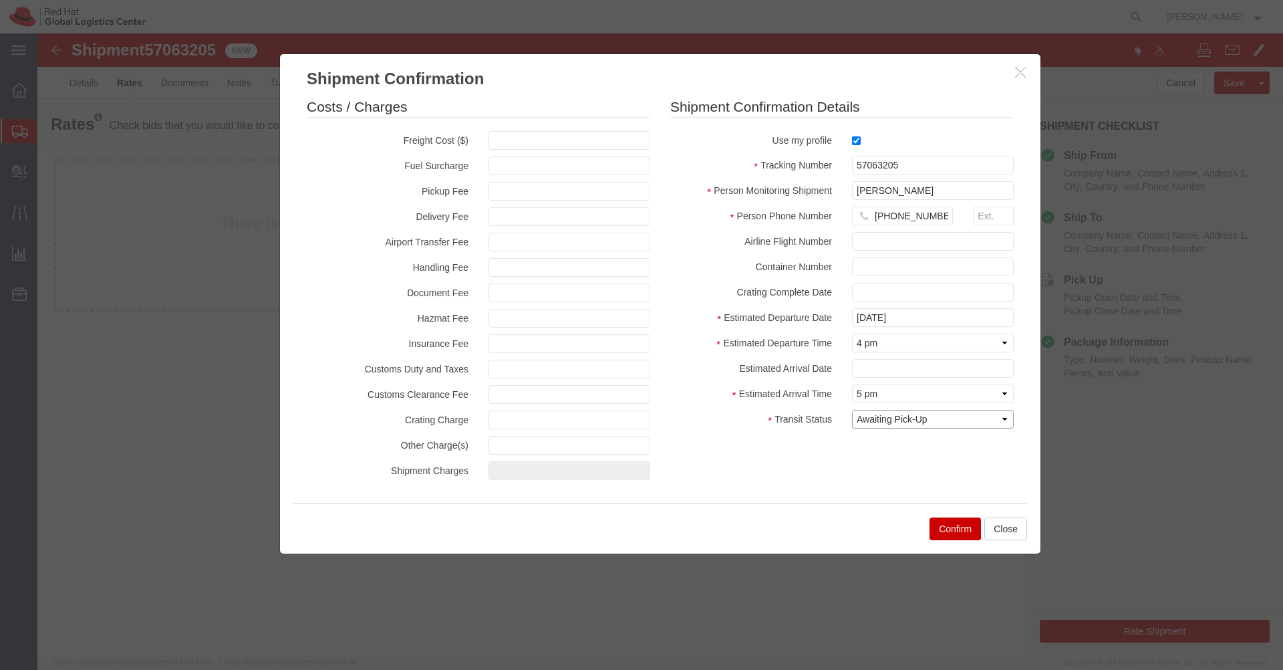
select select "DELIVRED"
click at [852, 410] on select "Select Arrival Notice Available Arrival Notice Imported Arrive at Delivery Loca…" at bounding box center [933, 419] width 162 height 19
click at [948, 531] on button "Confirm" at bounding box center [955, 528] width 51 height 23
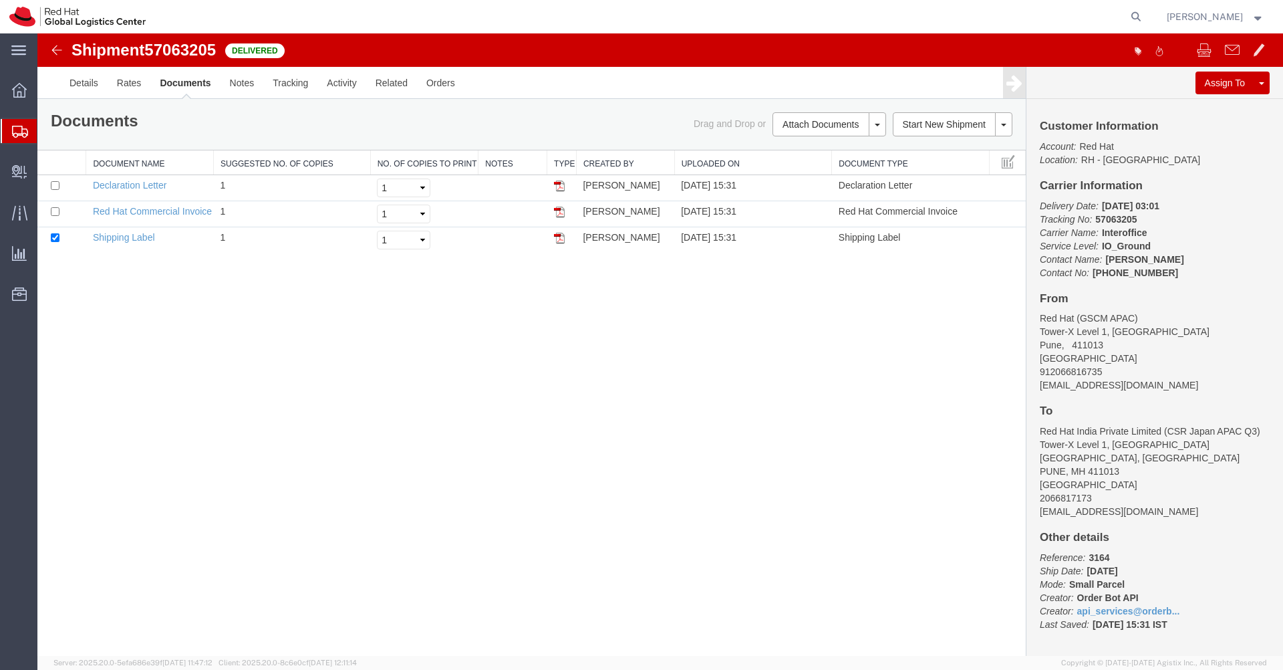
click at [60, 55] on img at bounding box center [57, 50] width 16 height 16
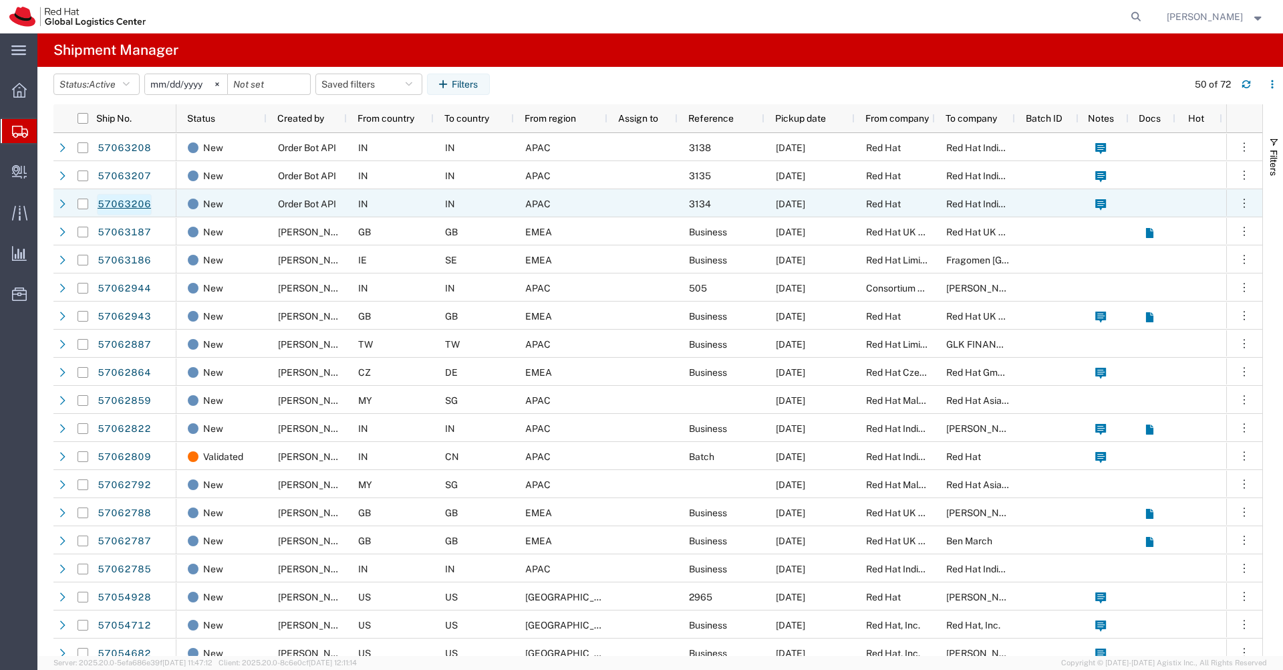
click at [134, 202] on link "57063206" at bounding box center [124, 204] width 55 height 21
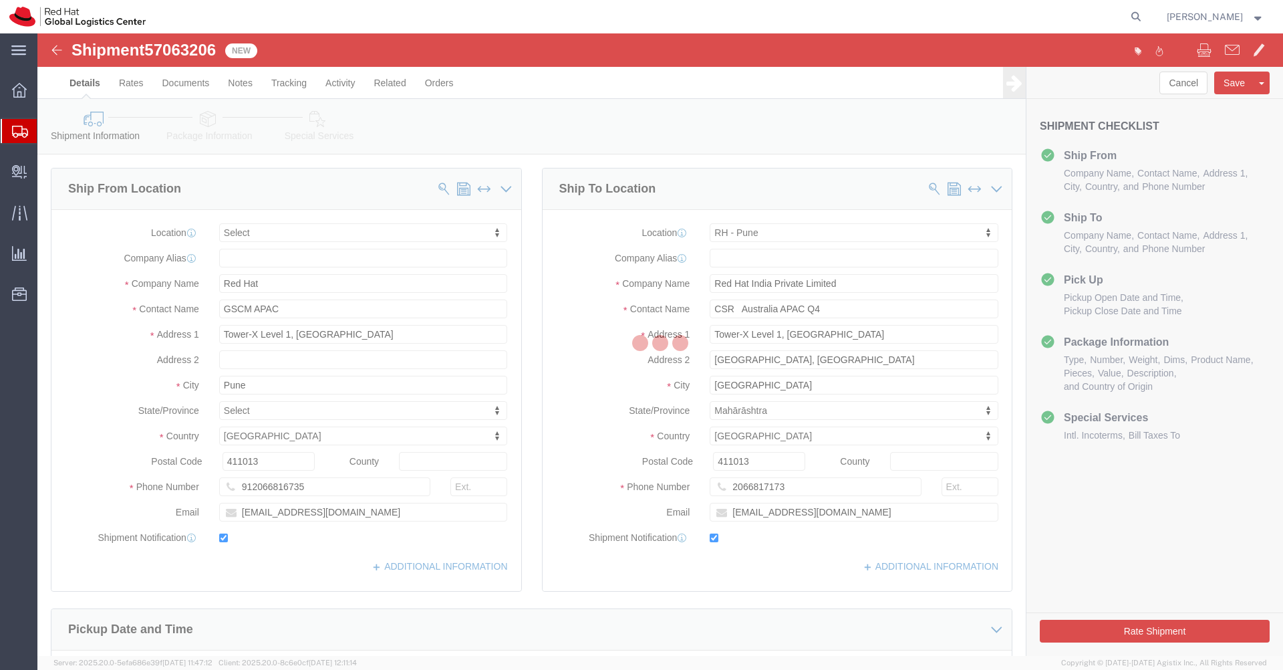
select select
select select "38007"
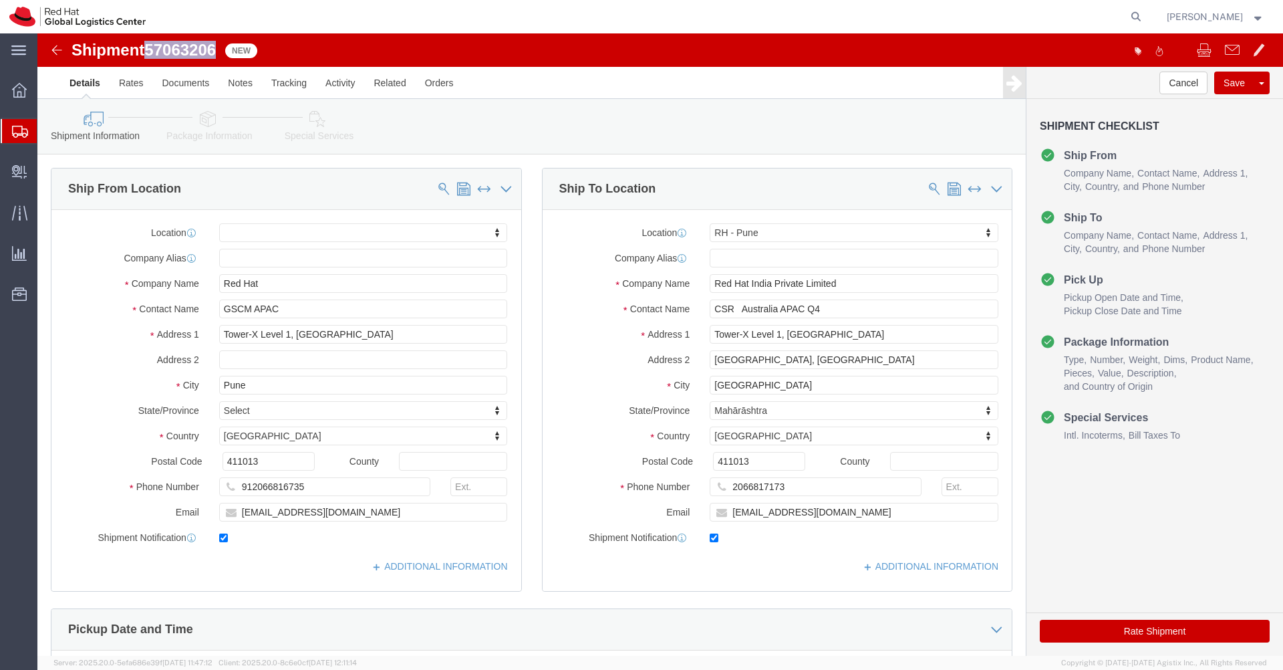
drag, startPoint x: 181, startPoint y: 17, endPoint x: 115, endPoint y: 18, distance: 66.2
click span "57063206"
copy span "57063206"
click link "Rates"
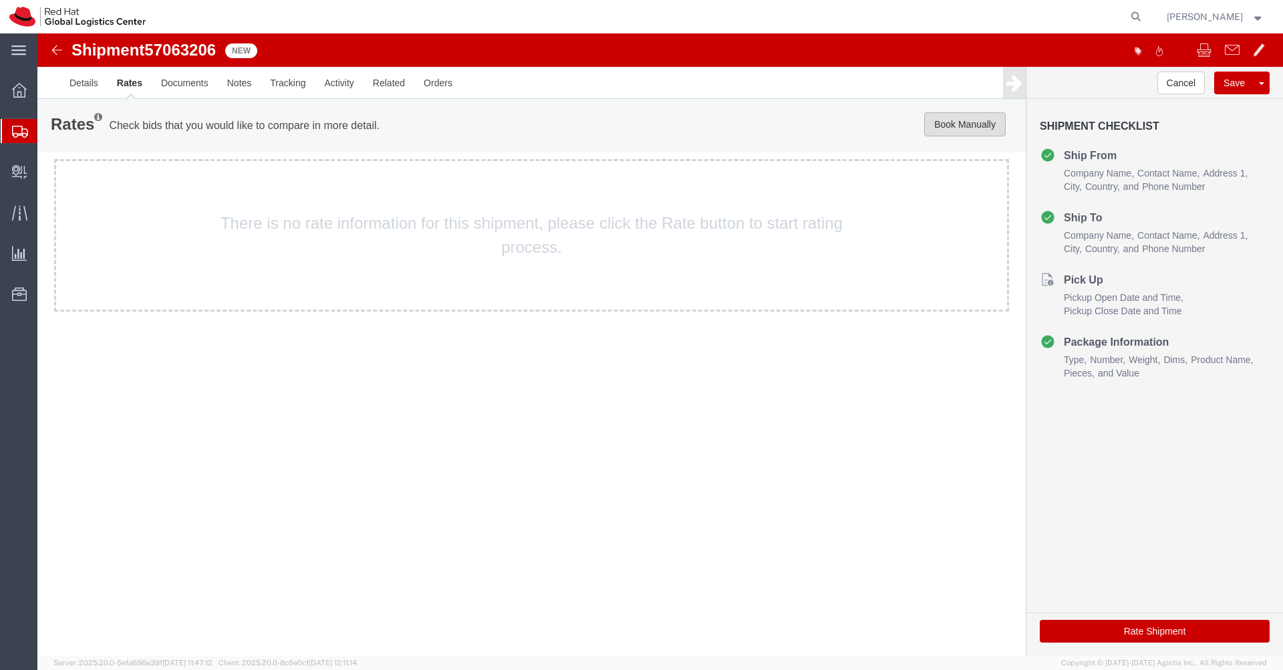
click at [962, 131] on button "Book Manually" at bounding box center [965, 124] width 82 height 24
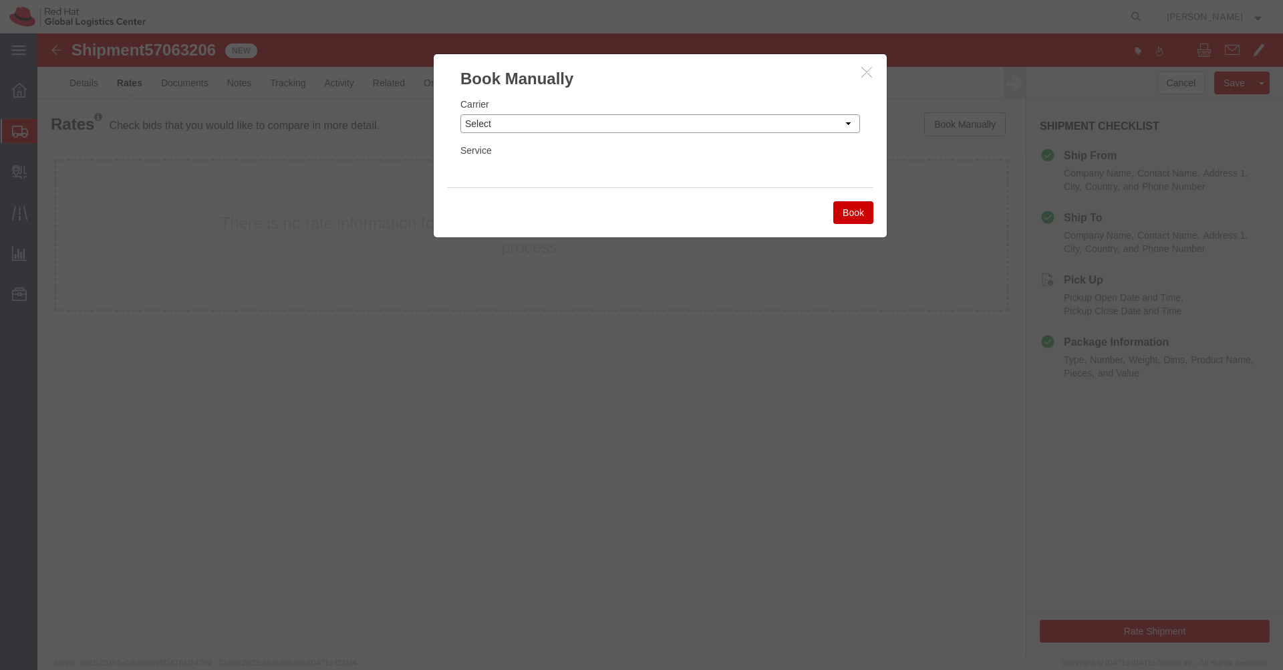
click at [825, 129] on select "Select Add New Carrier (and default service) Blue Dart DHL FedEx Express Global…" at bounding box center [661, 123] width 400 height 19
select select "7920"
click at [461, 114] on select "Select Add New Carrier (and default service) Blue Dart DHL FedEx Express Global…" at bounding box center [661, 123] width 400 height 19
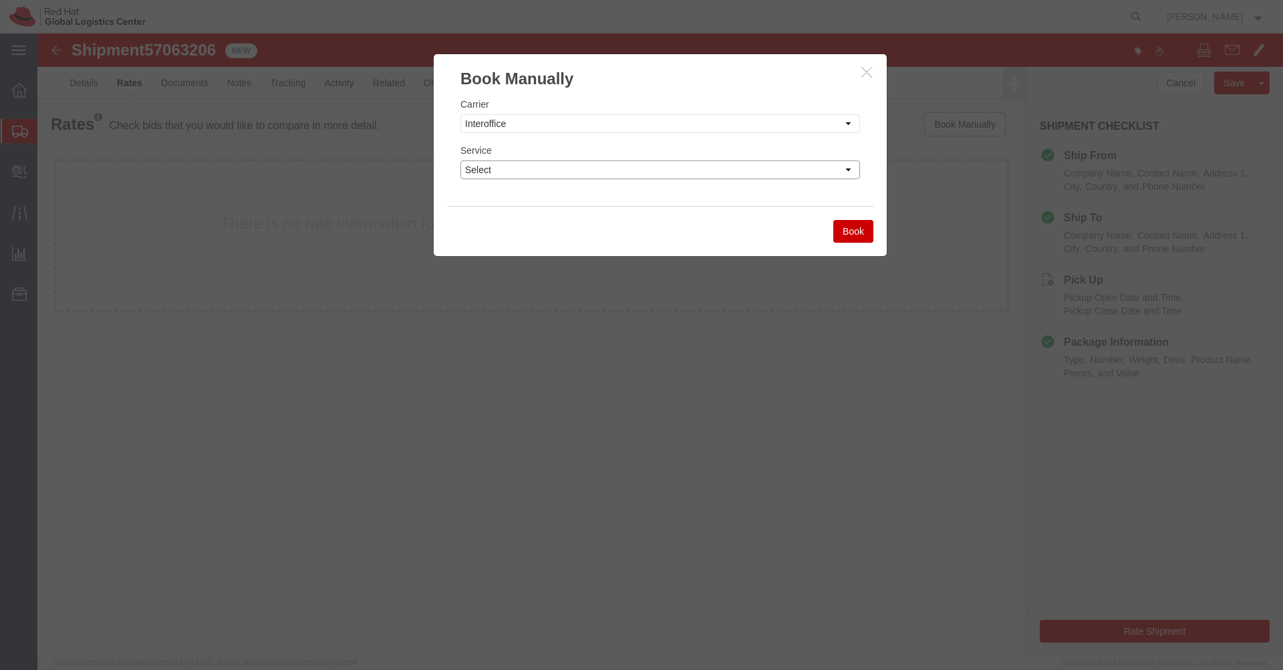
click at [738, 170] on select "Select IO_Ground IO_LTL" at bounding box center [661, 169] width 400 height 19
select select "17810"
click at [461, 160] on select "Select IO_Ground IO_LTL" at bounding box center [661, 169] width 400 height 19
click at [850, 231] on button "Book" at bounding box center [853, 231] width 40 height 23
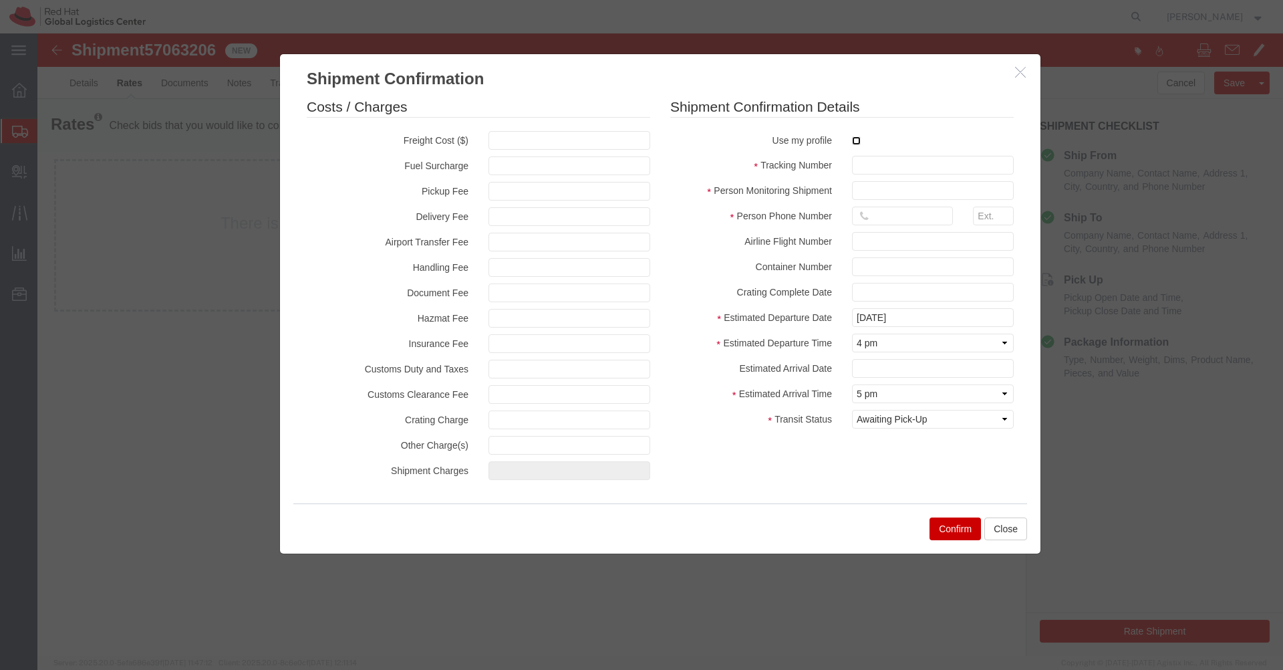
click at [856, 140] on input "checkbox" at bounding box center [856, 140] width 9 height 9
checkbox input "true"
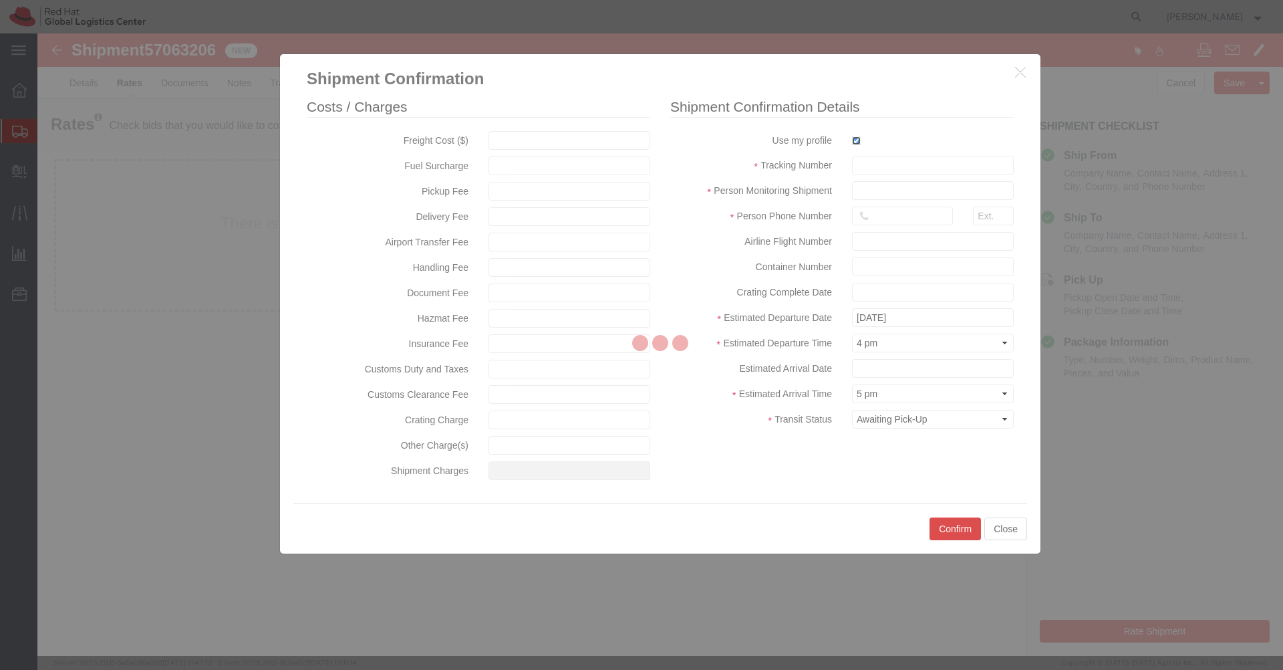
type input "[PERSON_NAME]"
type input "[PHONE_NUMBER]"
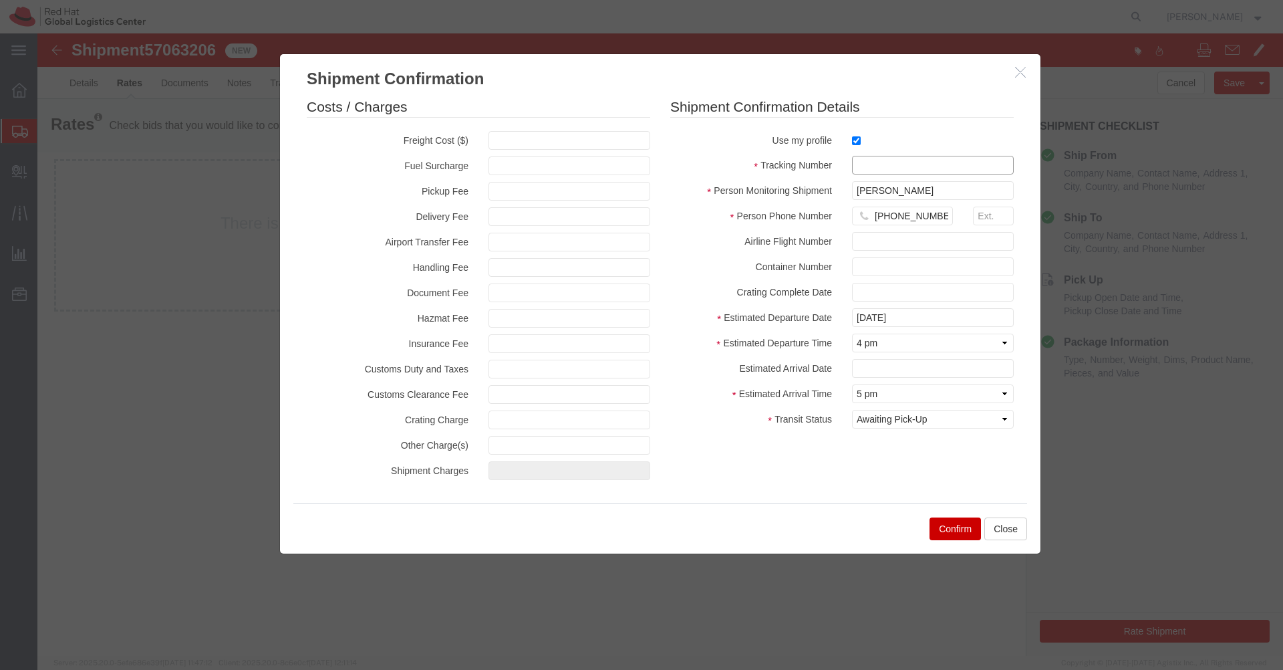
click at [886, 170] on input "text" at bounding box center [933, 165] width 162 height 19
paste input "57063206"
type input "57063206"
click at [921, 424] on select "Select Arrival Notice Available Arrival Notice Imported Arrive at Delivery Loca…" at bounding box center [933, 419] width 162 height 19
select select "DELIVRED"
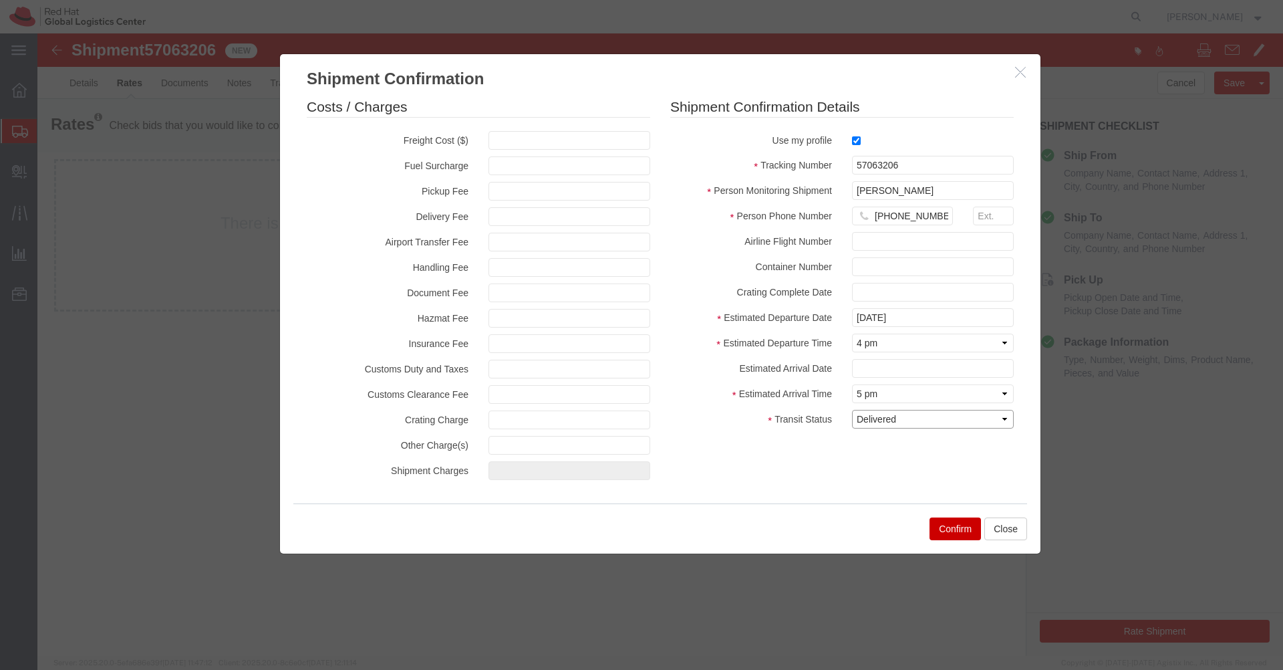
click at [852, 410] on select "Select Arrival Notice Available Arrival Notice Imported Arrive at Delivery Loca…" at bounding box center [933, 419] width 162 height 19
click at [958, 536] on button "Confirm" at bounding box center [955, 528] width 51 height 23
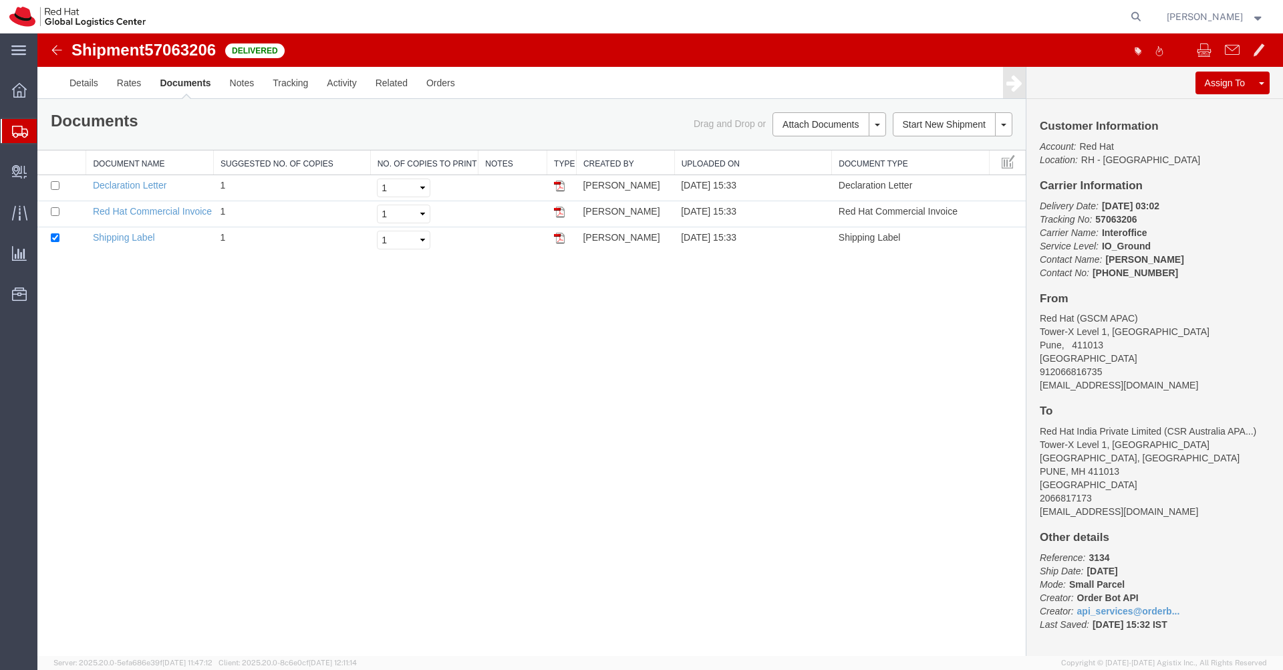
click at [57, 54] on img at bounding box center [57, 50] width 16 height 16
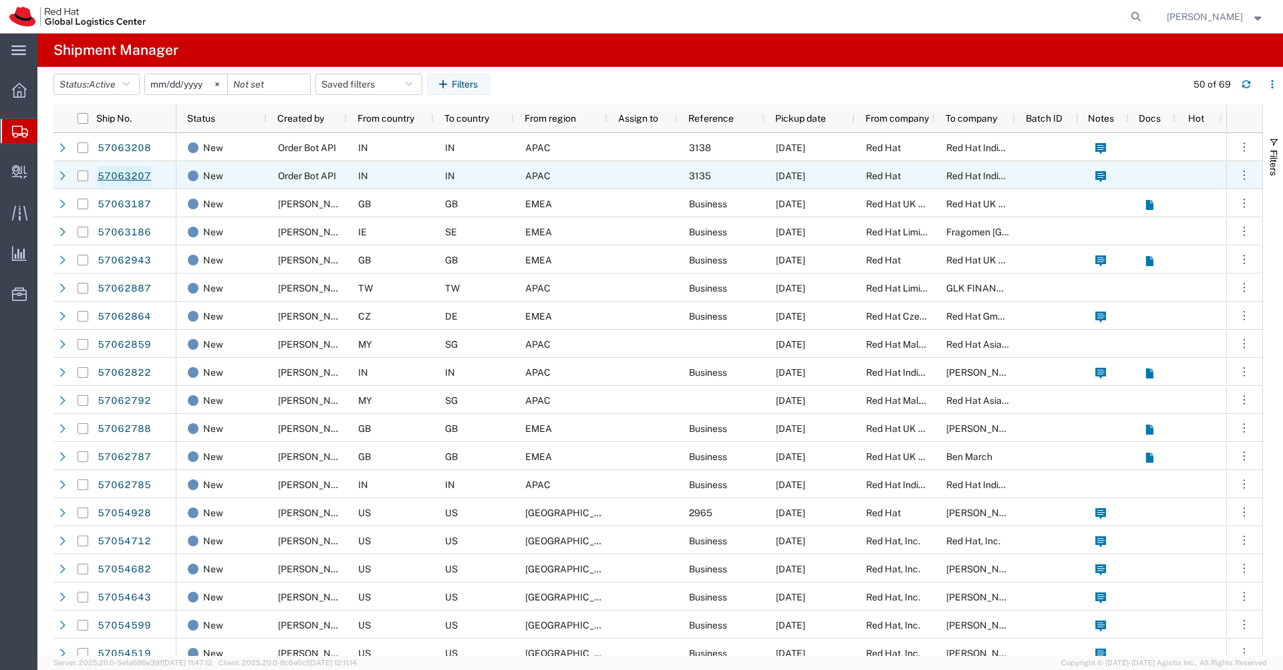
click at [126, 177] on link "57063207" at bounding box center [124, 176] width 55 height 21
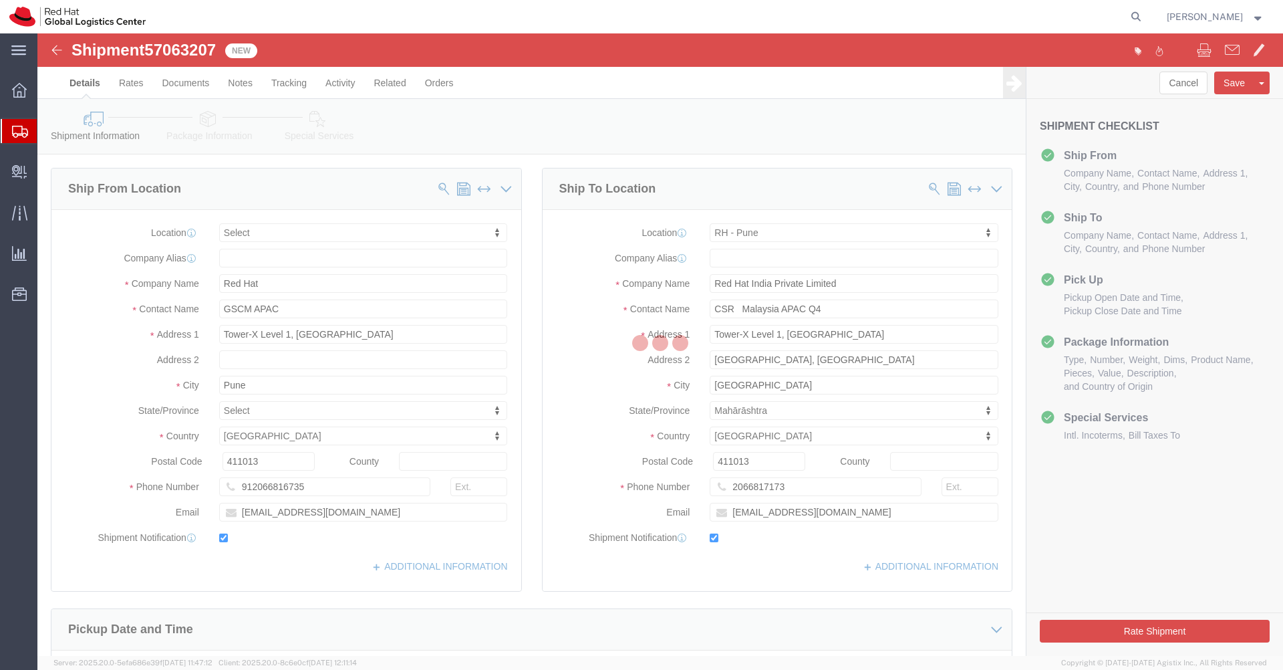
select select
select select "38007"
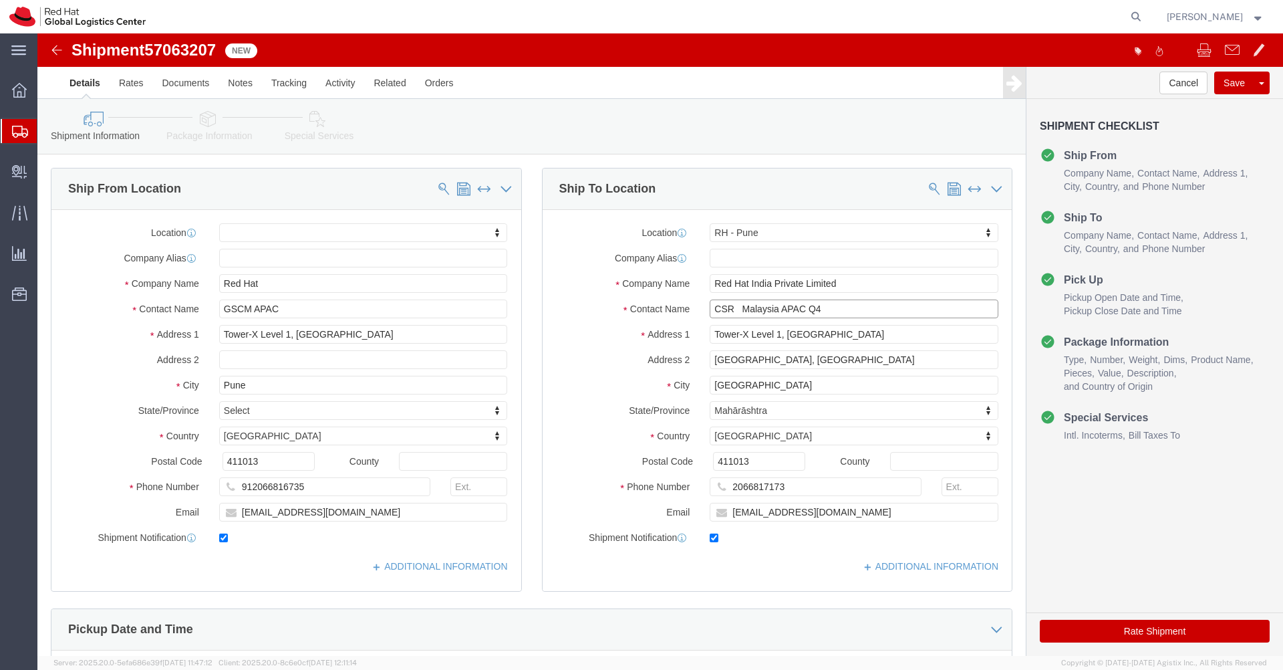
click input "CSR Malaysia APAC Q4"
type input "CSR Malaysia APAC Q4"
click span "57063207"
copy span "57063207"
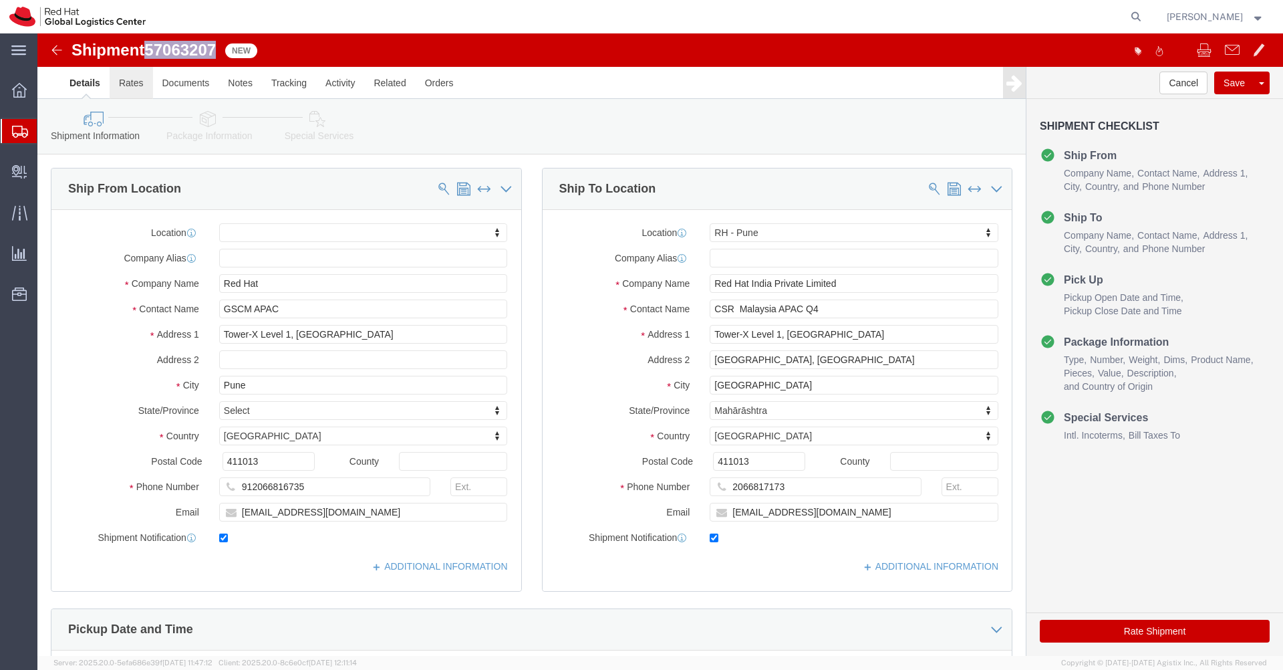
click link "Rates"
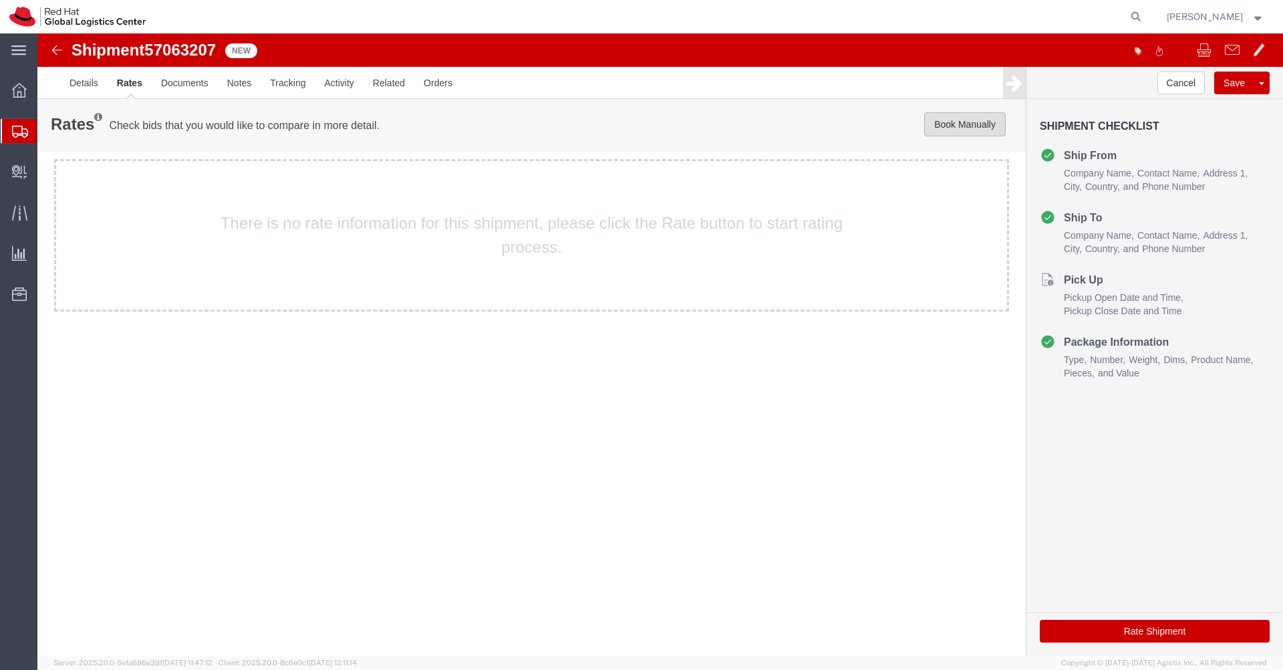
click at [970, 125] on button "Book Manually" at bounding box center [965, 124] width 82 height 24
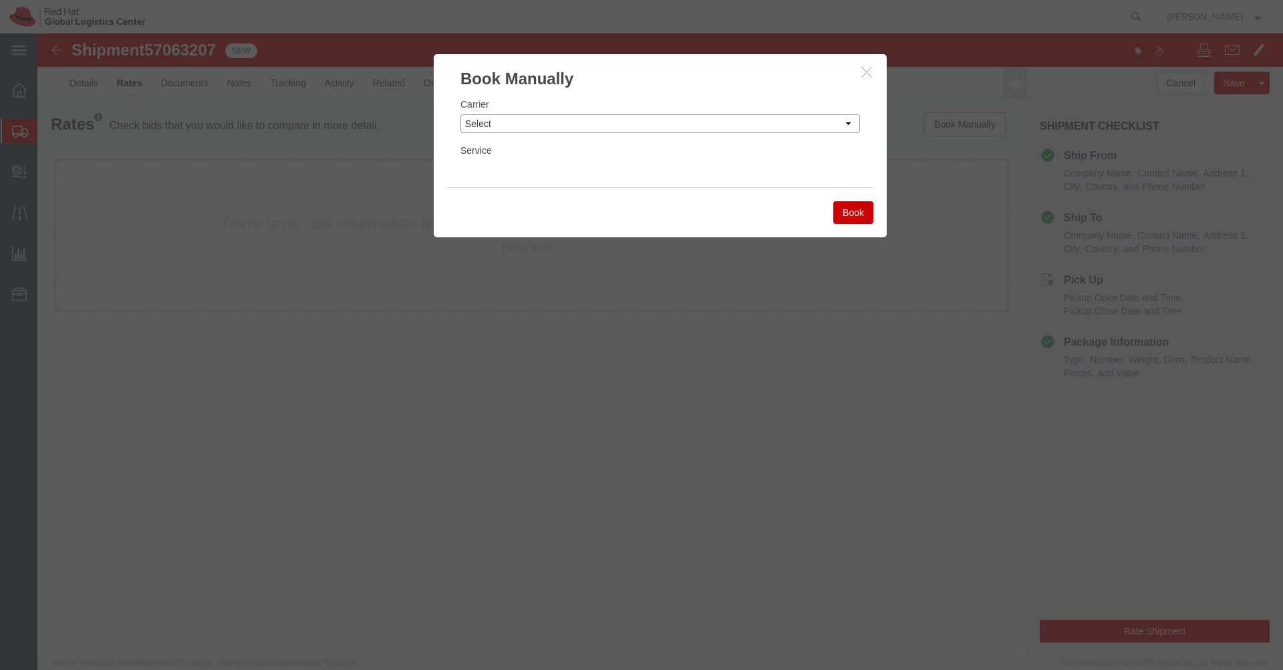
click at [772, 132] on select "Select Add New Carrier (and default service) Blue Dart DHL FedEx Express Global…" at bounding box center [661, 123] width 400 height 19
select select "7920"
click at [461, 114] on select "Select Add New Carrier (and default service) Blue Dart DHL FedEx Express Global…" at bounding box center [661, 123] width 400 height 19
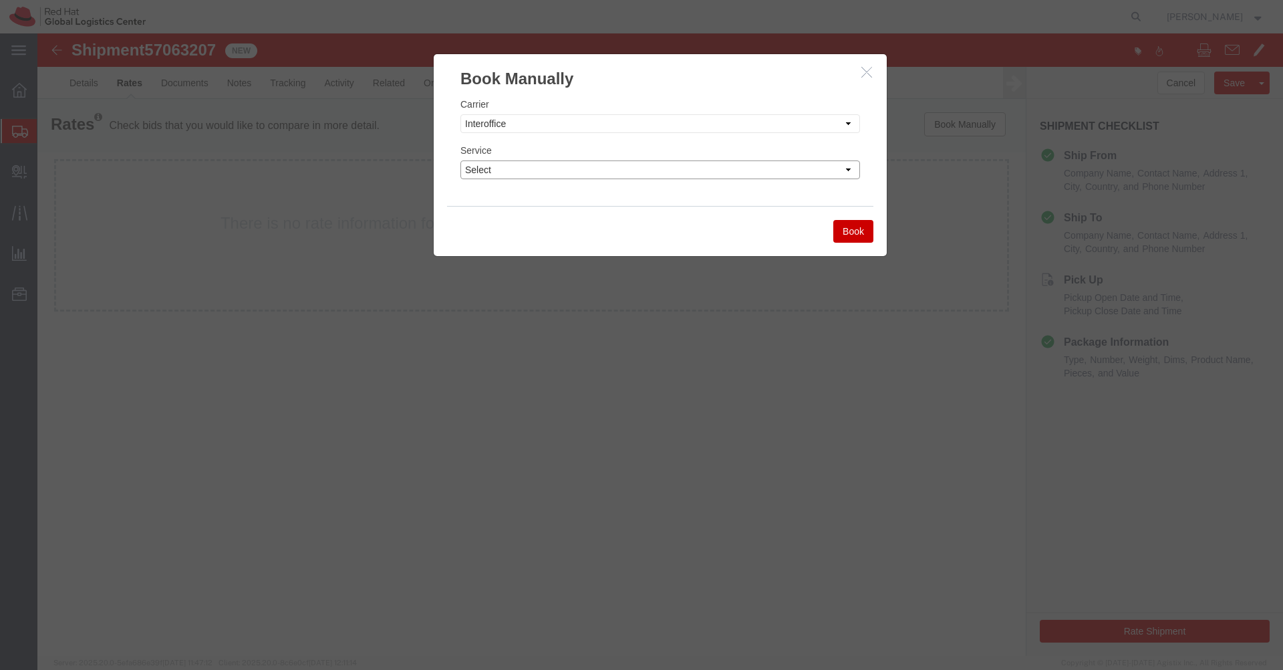
click at [797, 170] on select "Select IO_Ground IO_LTL" at bounding box center [661, 169] width 400 height 19
select select "17810"
click at [461, 160] on select "Select IO_Ground IO_LTL" at bounding box center [661, 169] width 400 height 19
click at [851, 229] on button "Book" at bounding box center [853, 231] width 40 height 23
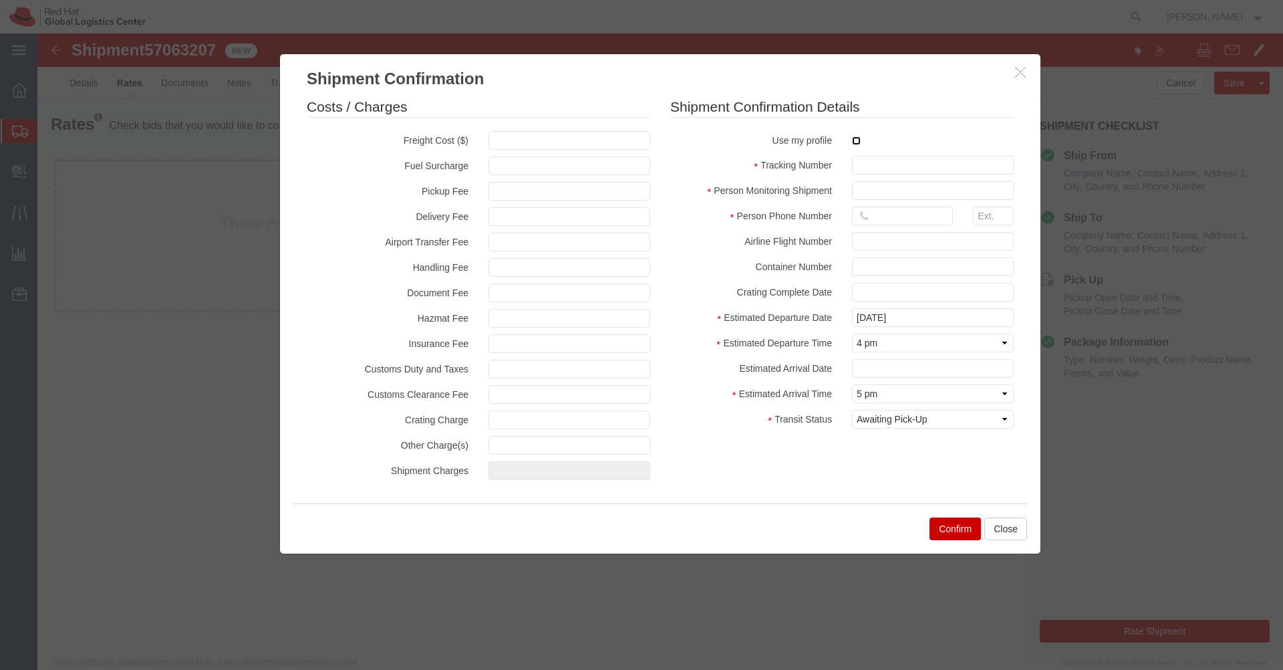
click at [857, 142] on input "checkbox" at bounding box center [856, 140] width 9 height 9
checkbox input "true"
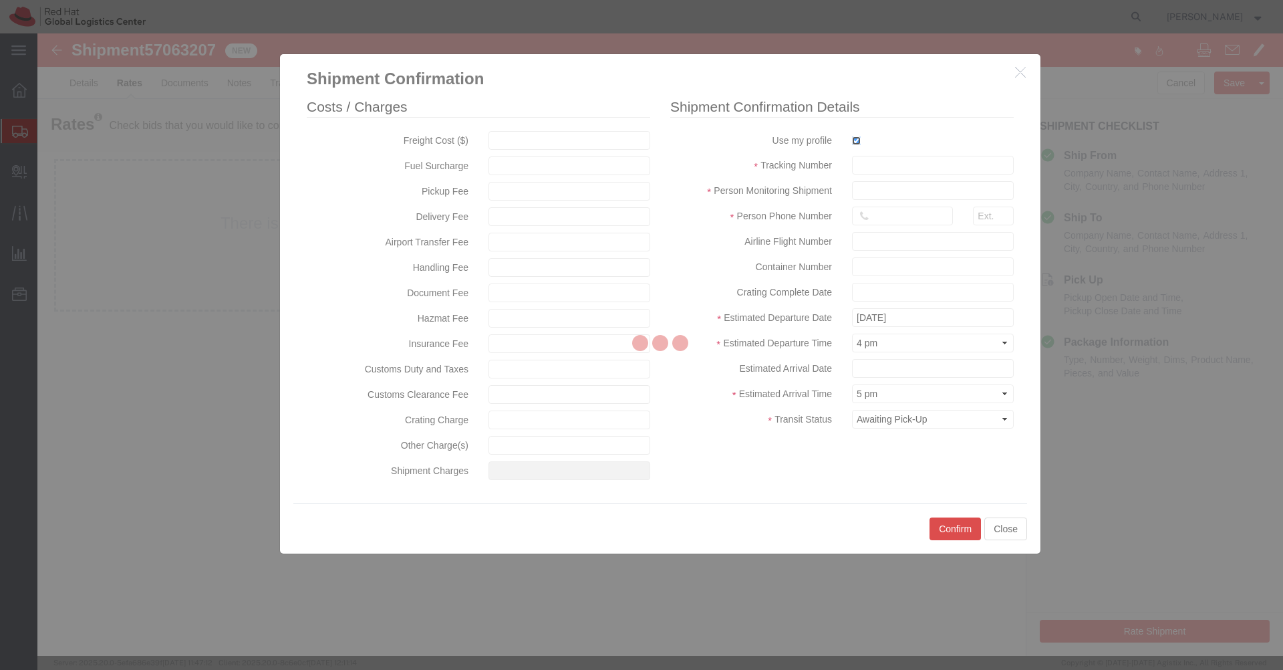
type input "[PERSON_NAME]"
type input "[PHONE_NUMBER]"
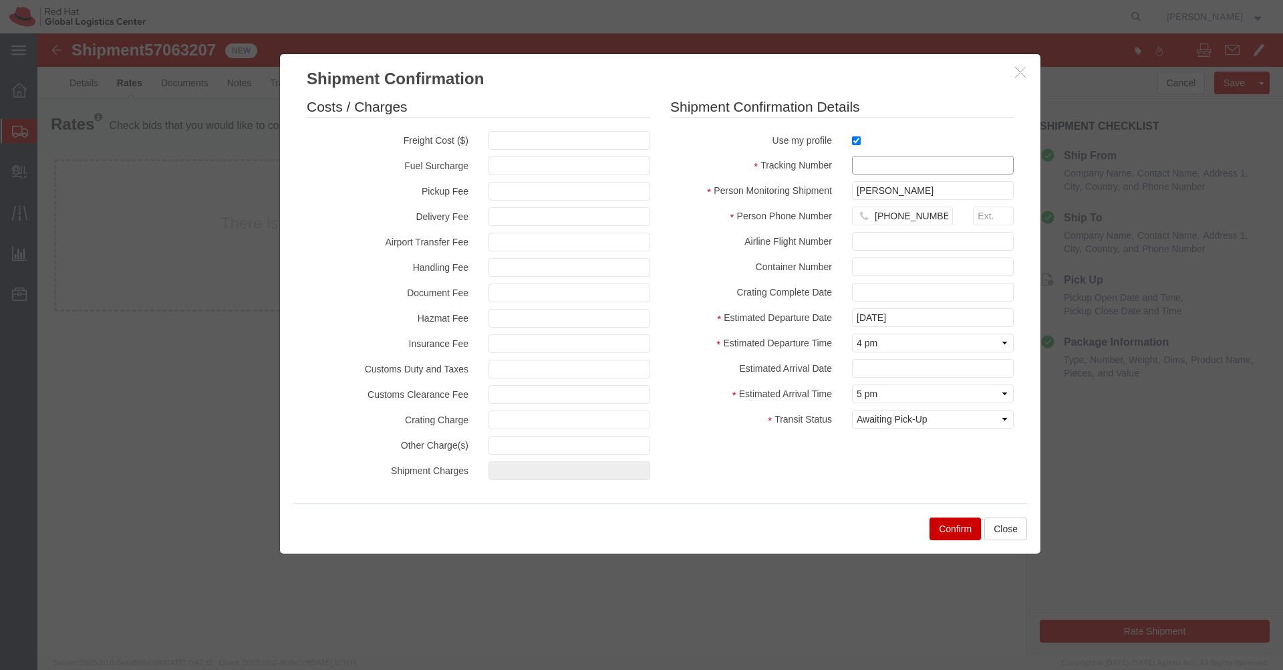
click at [869, 156] on input "text" at bounding box center [933, 165] width 162 height 19
paste input "57063207"
type input "57063207"
click at [912, 342] on select "Select Midnight 1 am 2 am 3 am 4 am 5 am 6 am 7 am 8 am 9 am 10 am 11 am 12 Noo…" at bounding box center [933, 343] width 162 height 19
select select "1200"
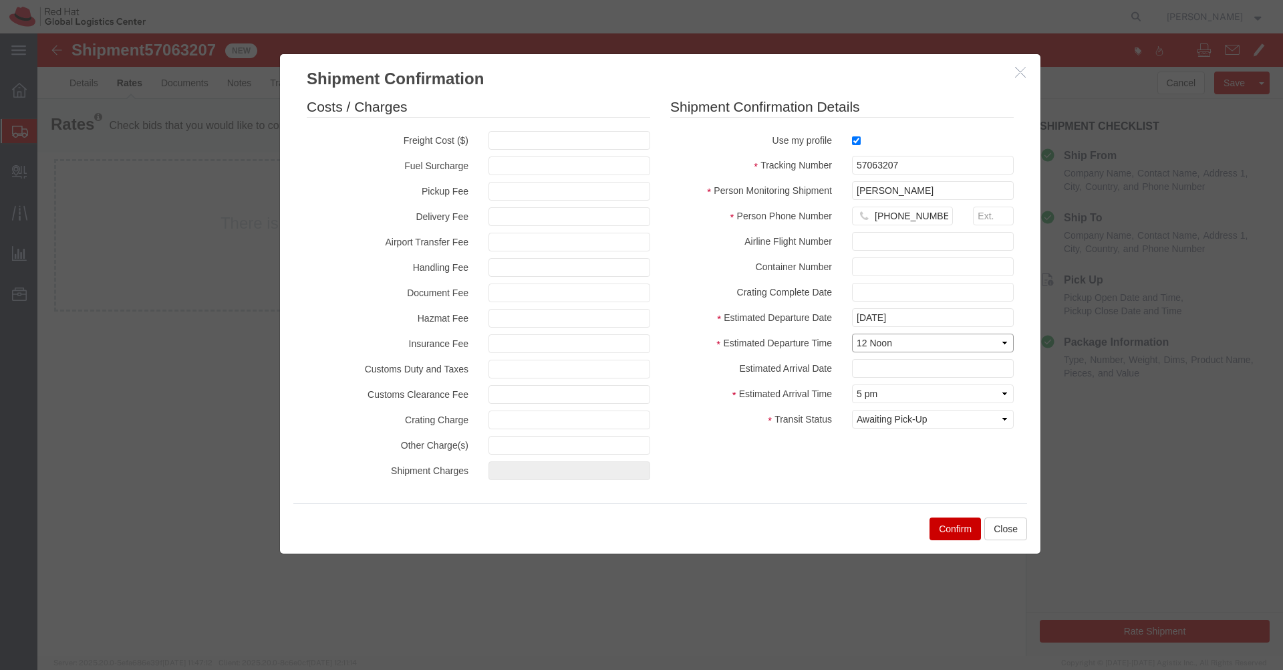
click at [852, 334] on select "Select Midnight 1 am 2 am 3 am 4 am 5 am 6 am 7 am 8 am 9 am 10 am 11 am 12 Noo…" at bounding box center [933, 343] width 162 height 19
click at [922, 419] on select "Select Arrival Notice Available Arrival Notice Imported Arrive at Delivery Loca…" at bounding box center [933, 419] width 162 height 19
select select "DELIVRED"
click at [852, 410] on select "Select Arrival Notice Available Arrival Notice Imported Arrive at Delivery Loca…" at bounding box center [933, 419] width 162 height 19
click at [955, 530] on button "Confirm" at bounding box center [955, 528] width 51 height 23
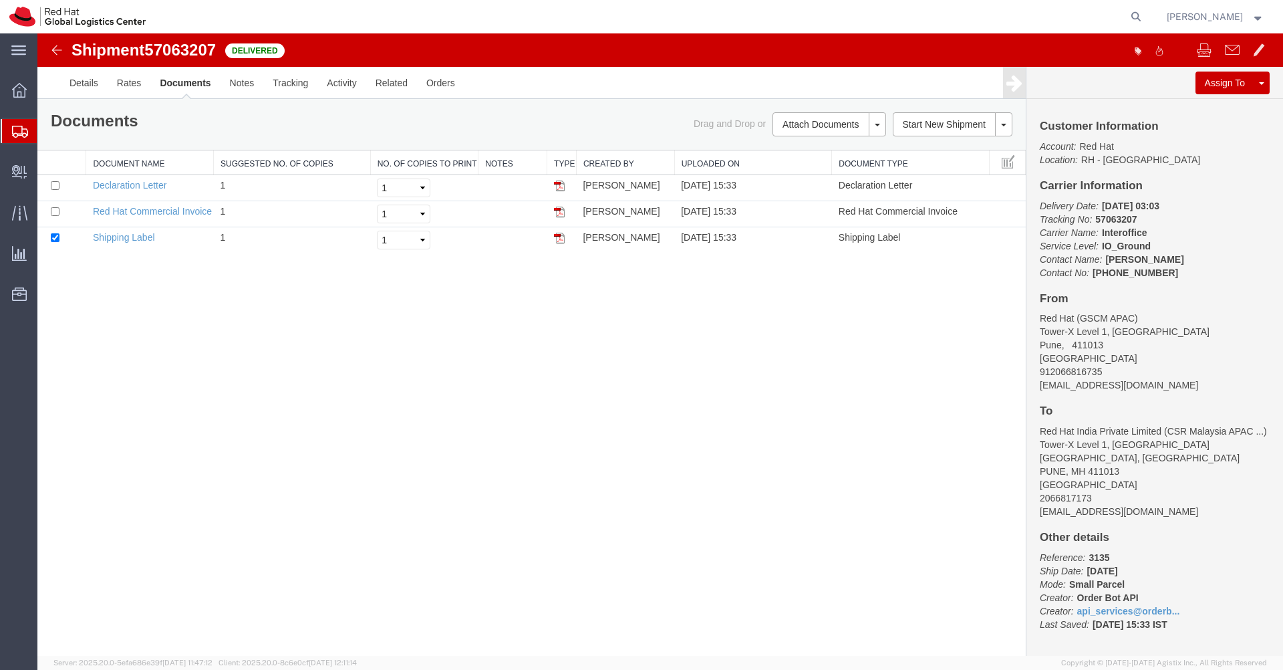
click at [59, 55] on img at bounding box center [57, 50] width 16 height 16
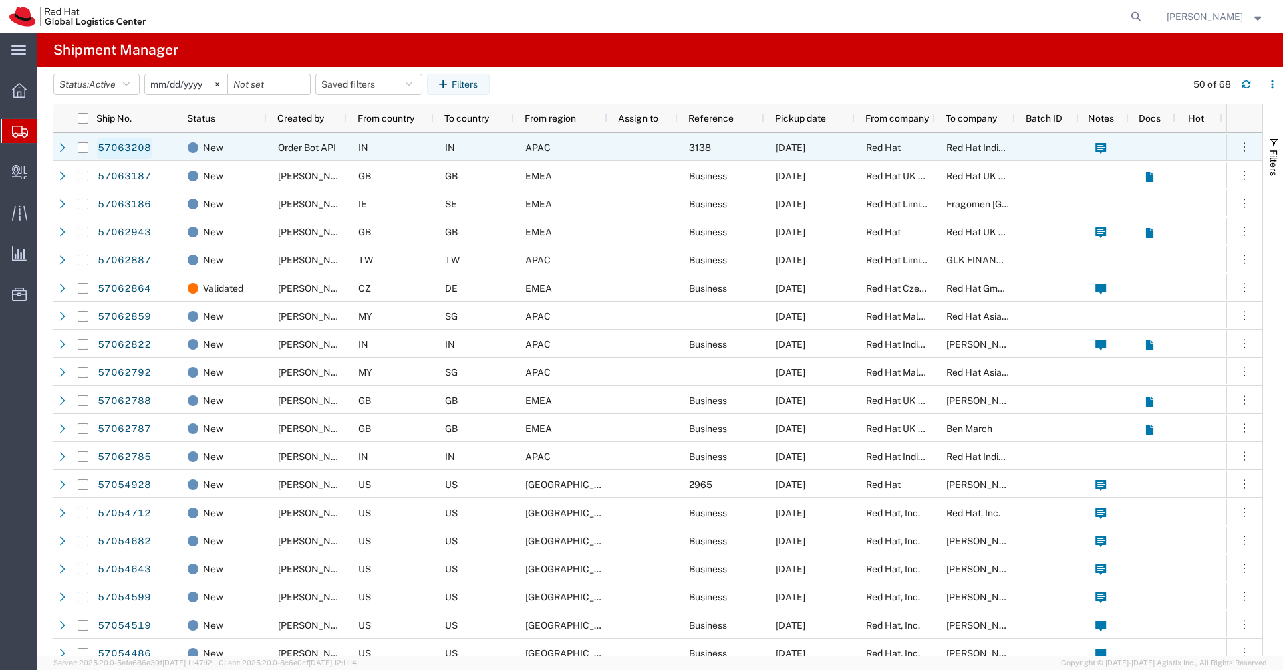
click at [123, 148] on link "57063208" at bounding box center [124, 148] width 55 height 21
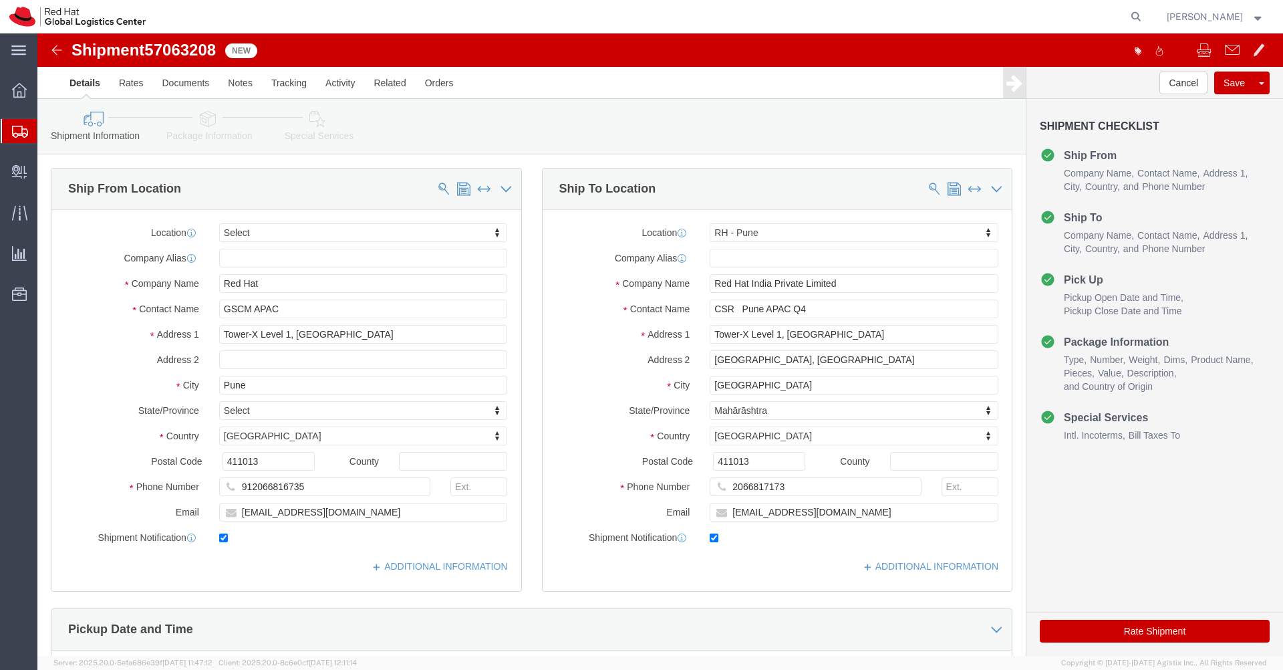
select select
select select "38007"
click input "CSR Pune APAC Q4"
type input "CSR Pune APAC Q4"
drag, startPoint x: 182, startPoint y: 15, endPoint x: 115, endPoint y: 13, distance: 67.6
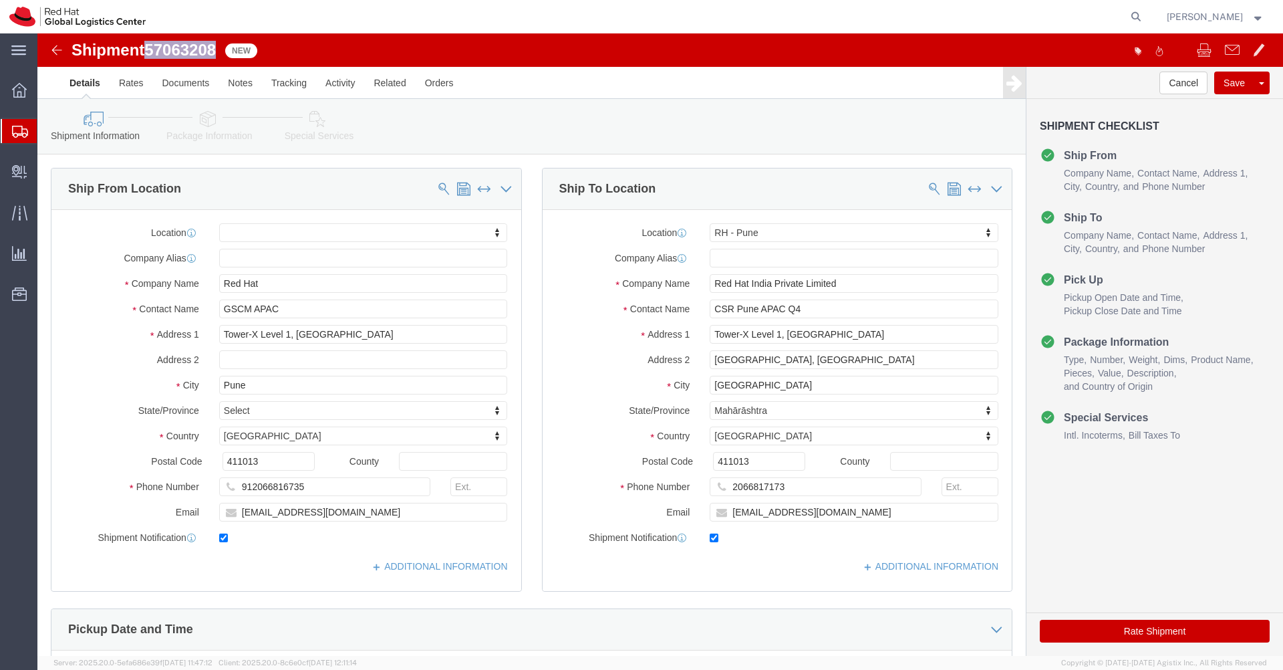
click div "Shipment 57063208 New"
copy span "57063208"
click link "Rates"
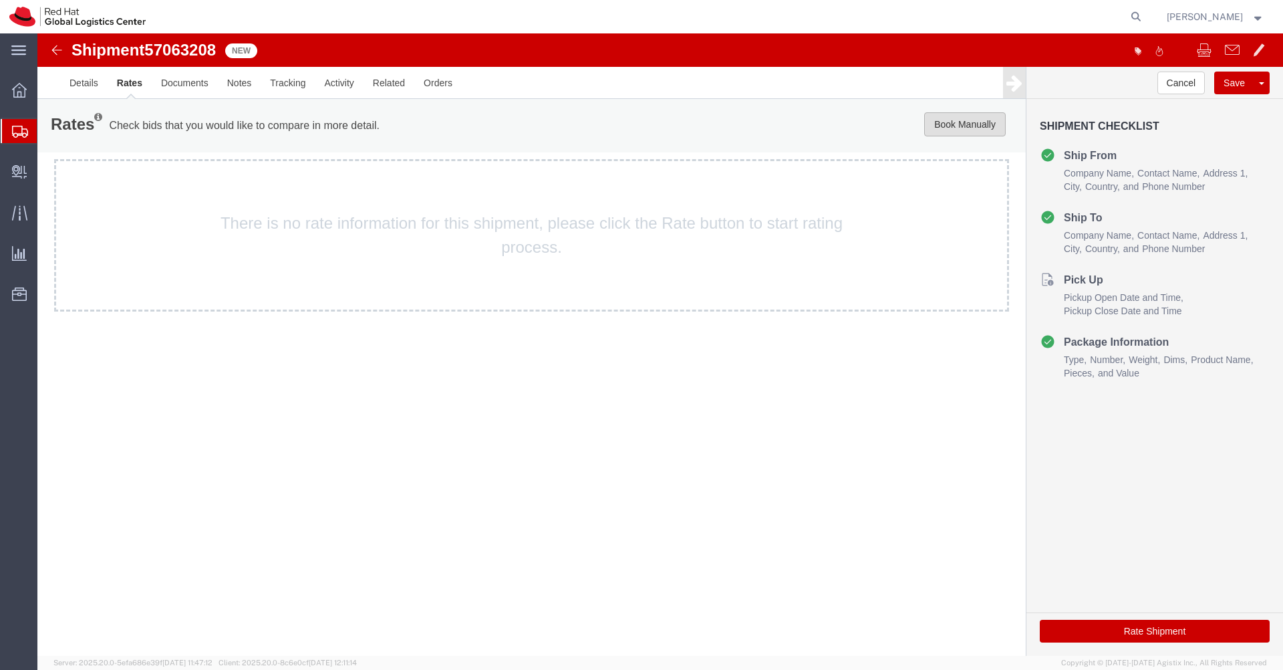
click at [965, 117] on button "Book Manually" at bounding box center [965, 124] width 82 height 24
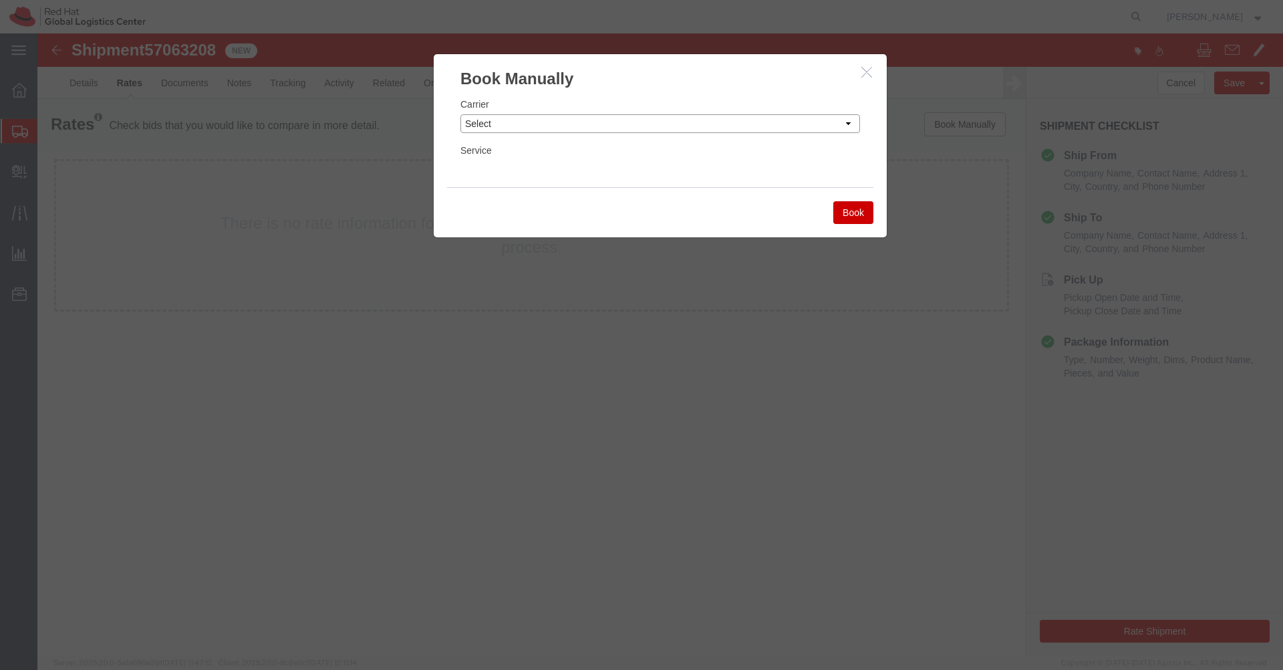
click at [804, 119] on select "Select Add New Carrier (and default service) Blue Dart DHL FedEx Express Global…" at bounding box center [661, 123] width 400 height 19
select select "7920"
click at [461, 114] on select "Select Add New Carrier (and default service) Blue Dart DHL FedEx Express Global…" at bounding box center [661, 123] width 400 height 19
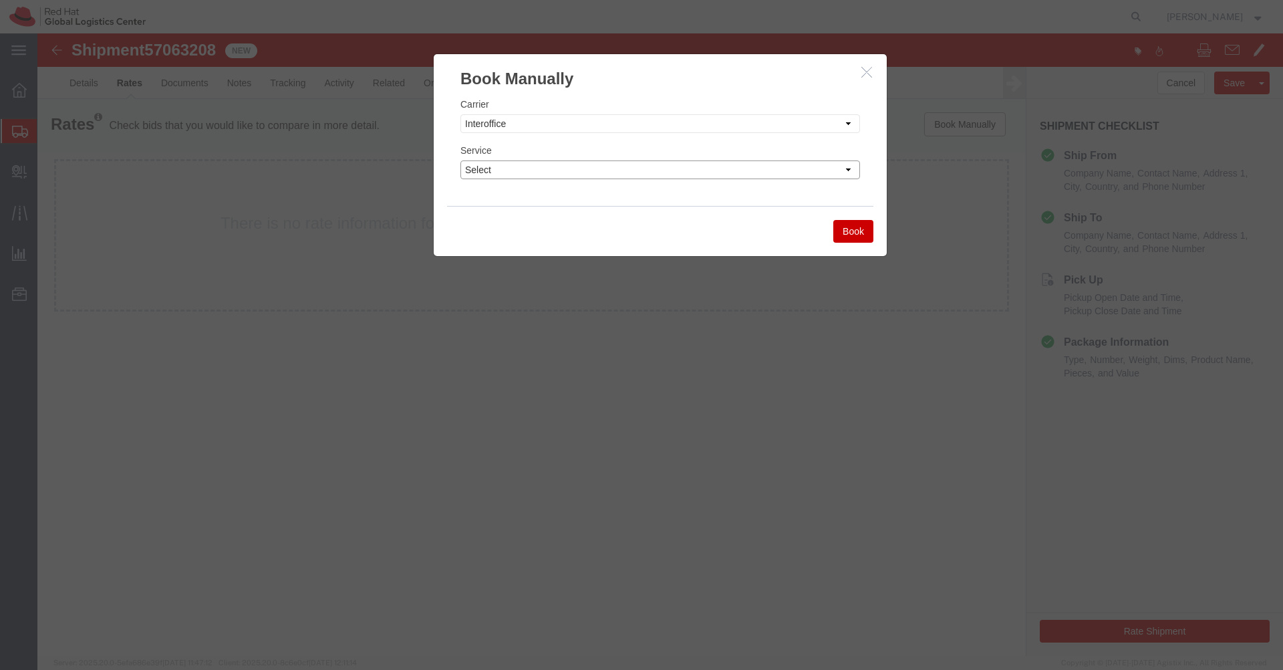
click at [667, 172] on select "Select IO_Ground IO_LTL" at bounding box center [661, 169] width 400 height 19
select select "17810"
click at [461, 160] on select "Select IO_Ground IO_LTL" at bounding box center [661, 169] width 400 height 19
click at [853, 232] on button "Book" at bounding box center [853, 231] width 40 height 23
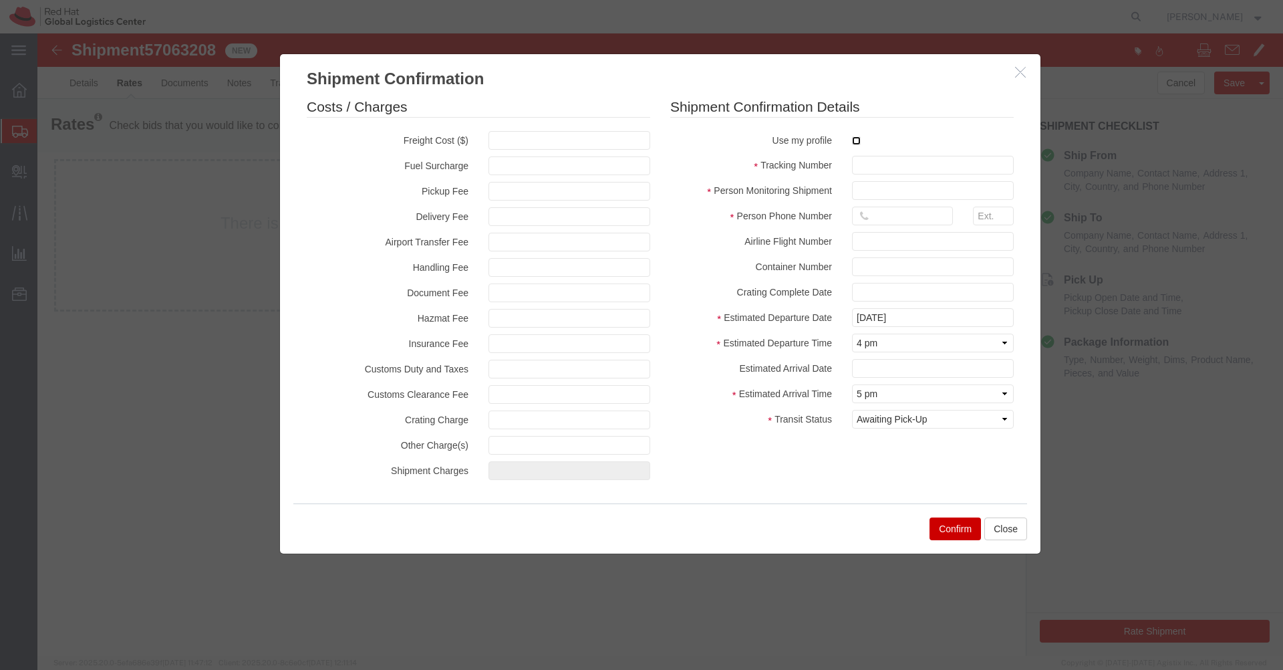
click at [857, 142] on input "checkbox" at bounding box center [856, 140] width 9 height 9
checkbox input "true"
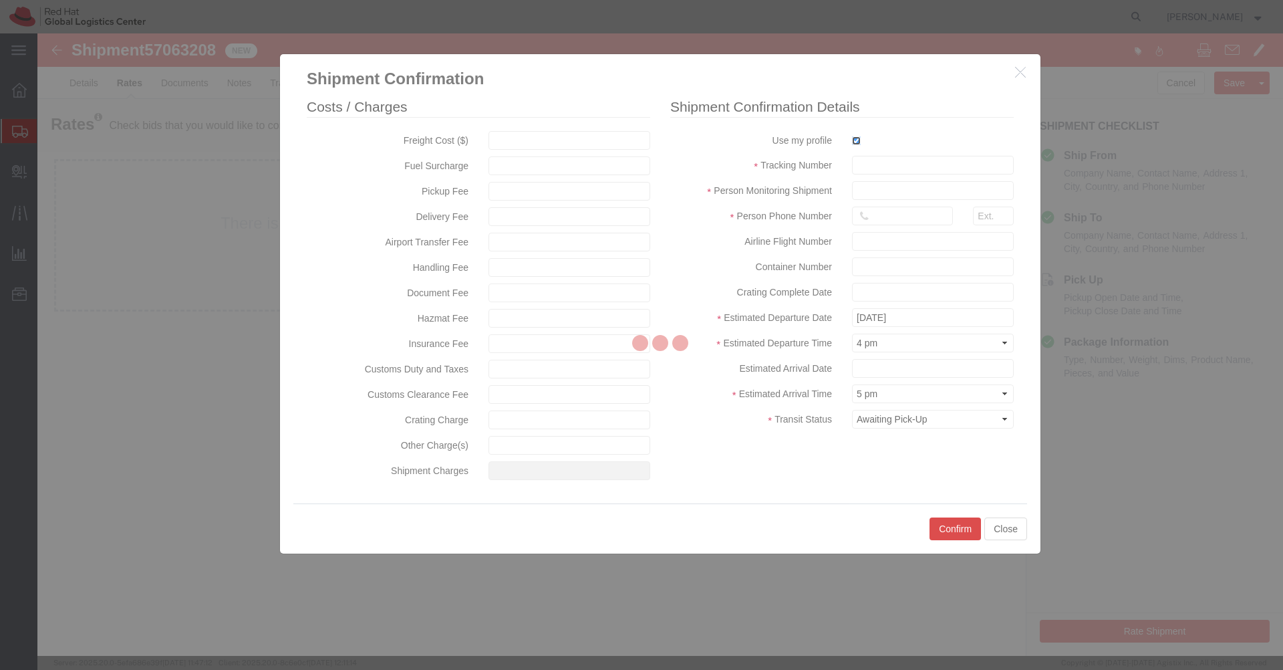
type input "[PERSON_NAME]"
type input "[PHONE_NUMBER]"
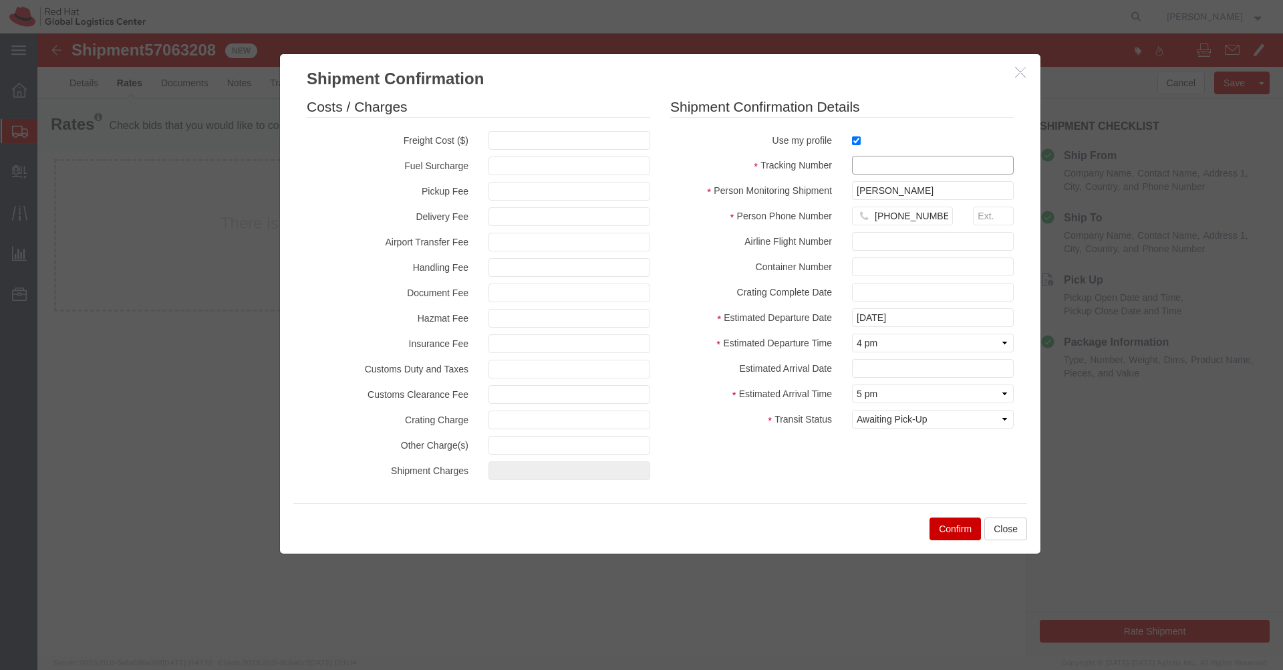
click at [869, 162] on input "text" at bounding box center [933, 165] width 162 height 19
paste input "57063208"
type input "57063208"
click at [936, 418] on select "Select Arrival Notice Available Arrival Notice Imported Arrive at Delivery Loca…" at bounding box center [933, 419] width 162 height 19
select select "DELIVRED"
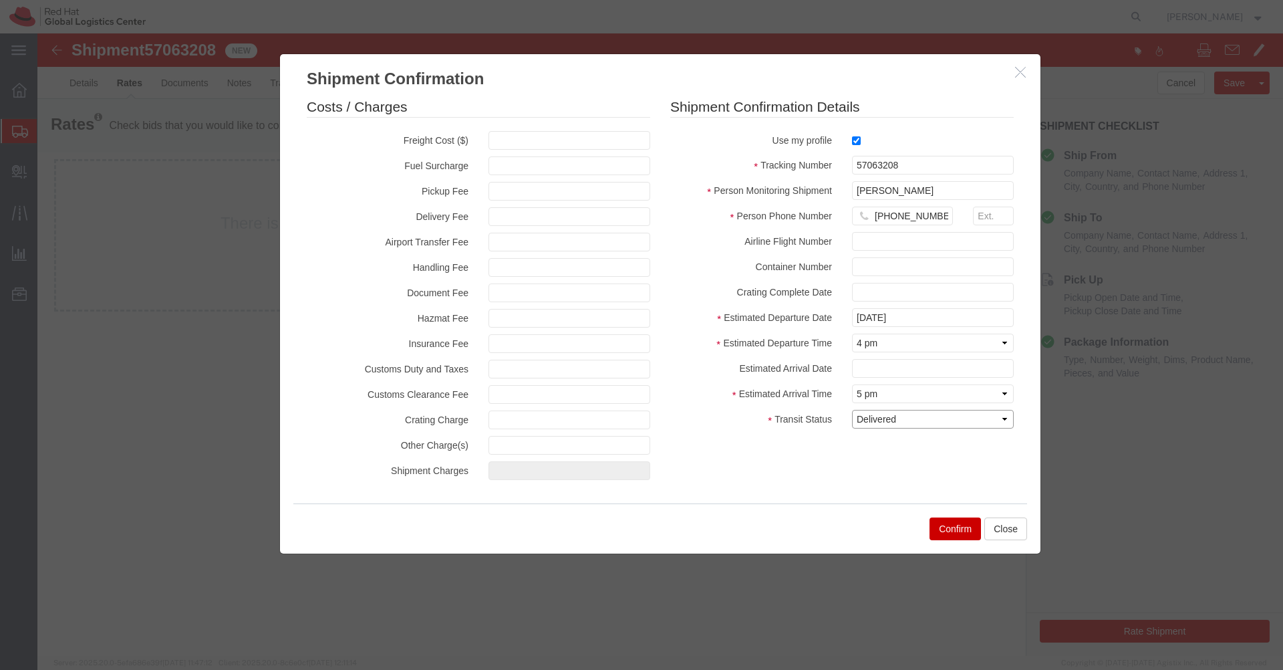
click at [852, 410] on select "Select Arrival Notice Available Arrival Notice Imported Arrive at Delivery Loca…" at bounding box center [933, 419] width 162 height 19
click at [954, 527] on button "Confirm" at bounding box center [955, 528] width 51 height 23
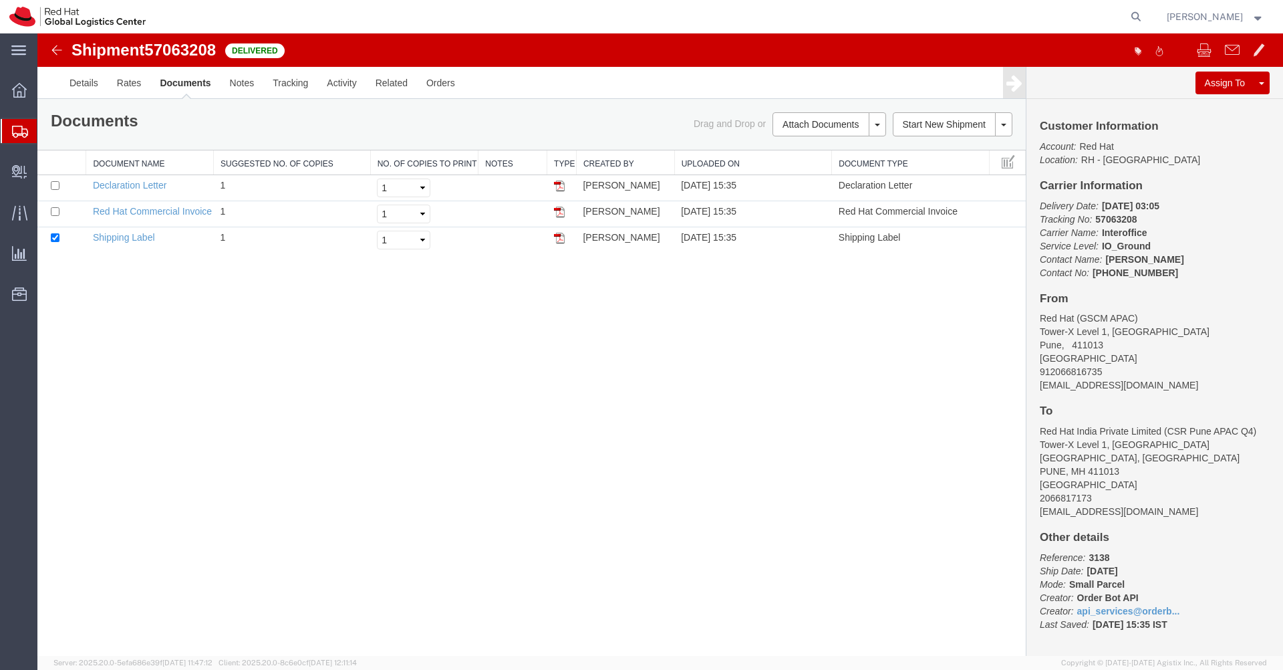
click at [16, 134] on icon at bounding box center [20, 132] width 16 height 12
